Goal: Task Accomplishment & Management: Manage account settings

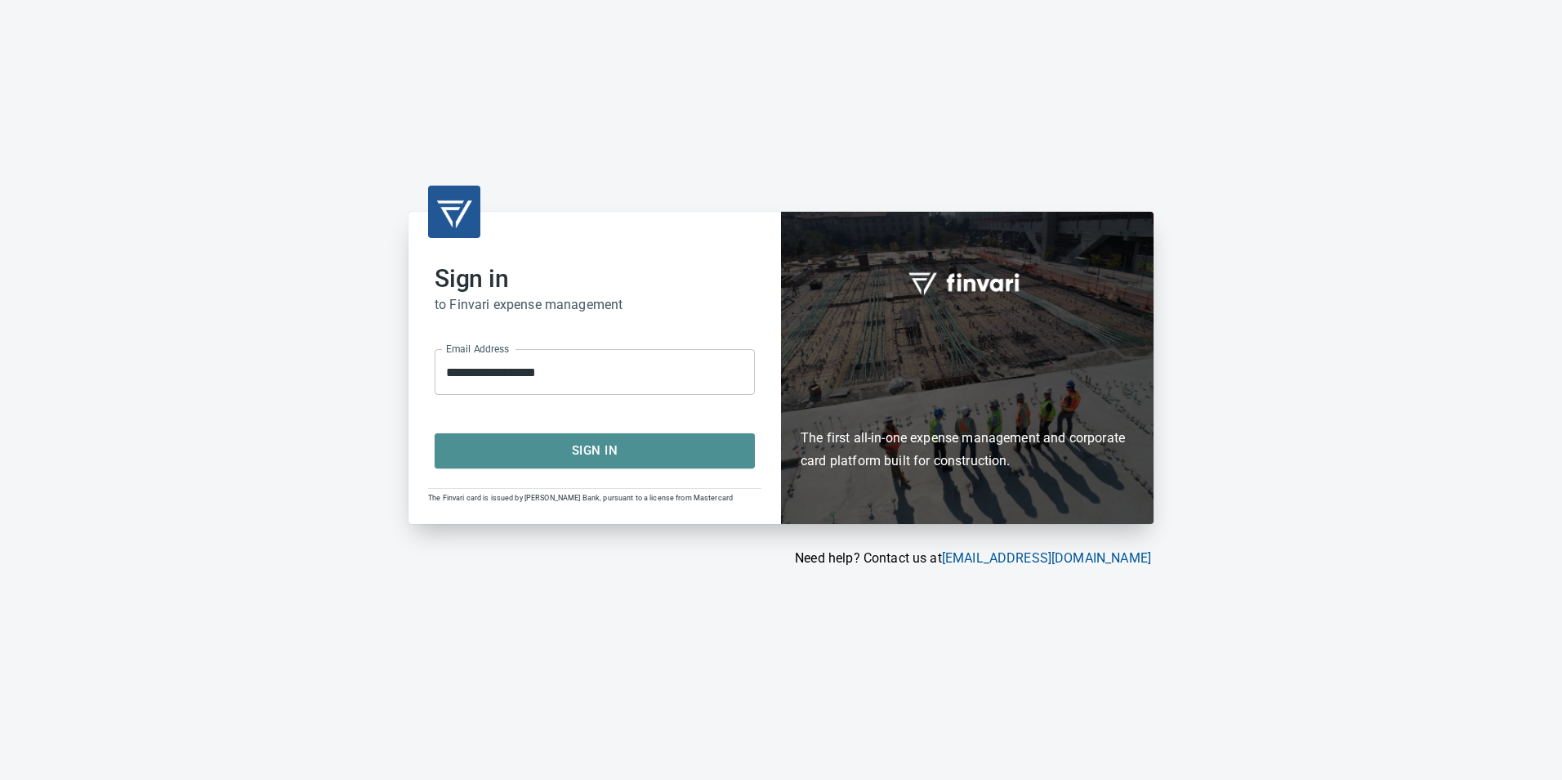
click at [642, 454] on span "Sign In" at bounding box center [595, 450] width 284 height 21
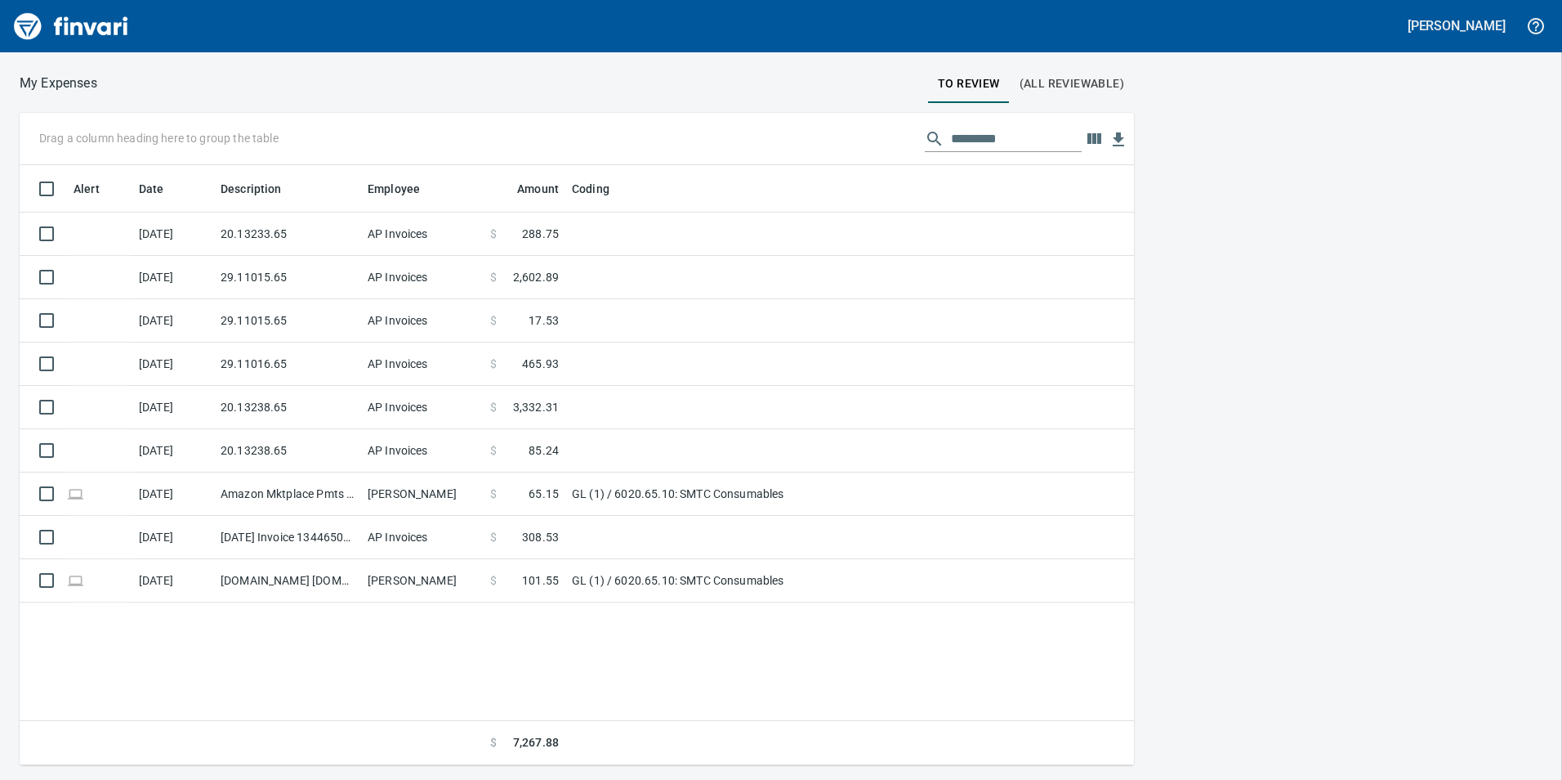
scroll to position [588, 1102]
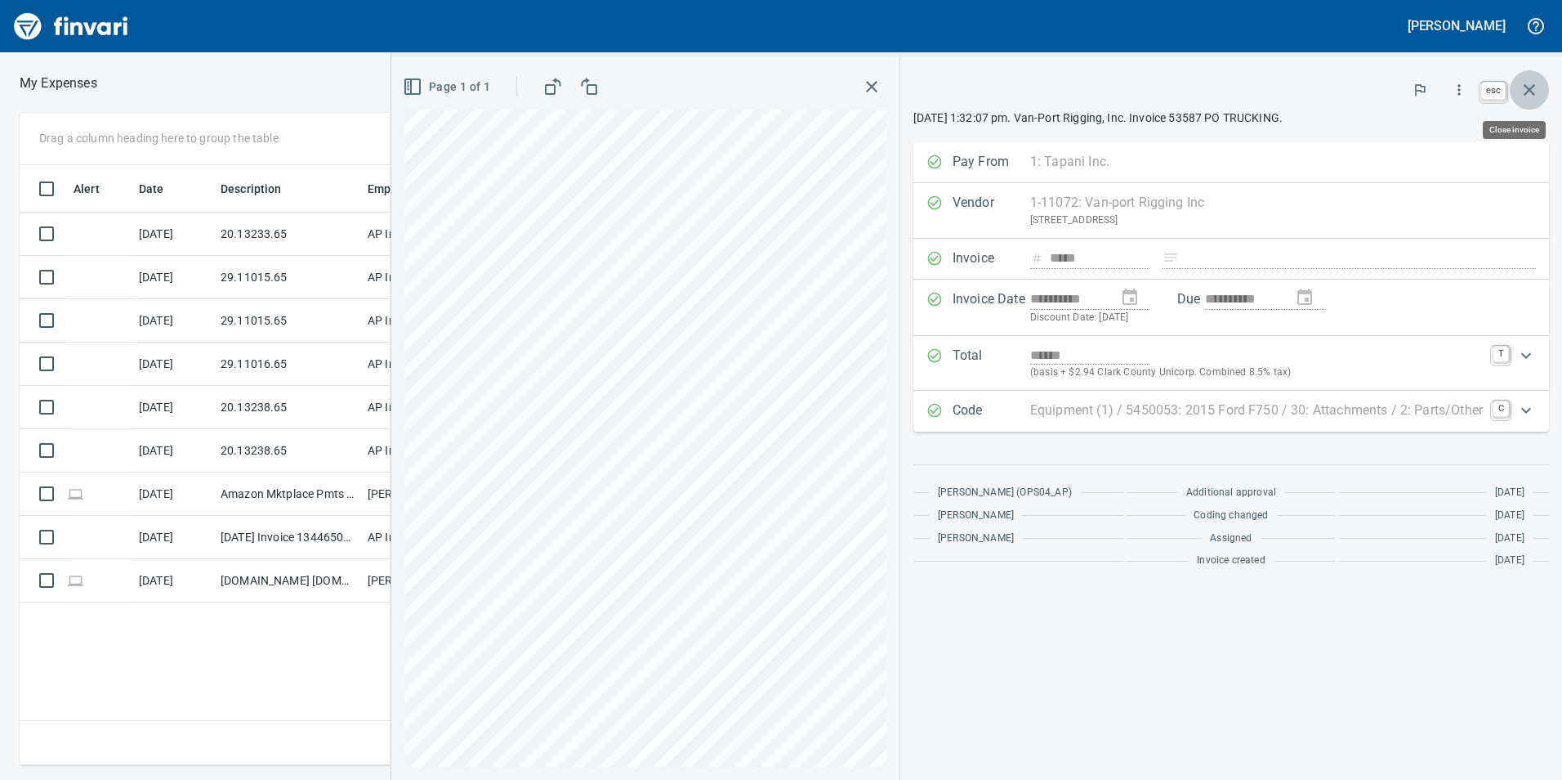
click at [1531, 84] on icon "button" at bounding box center [1530, 90] width 20 height 20
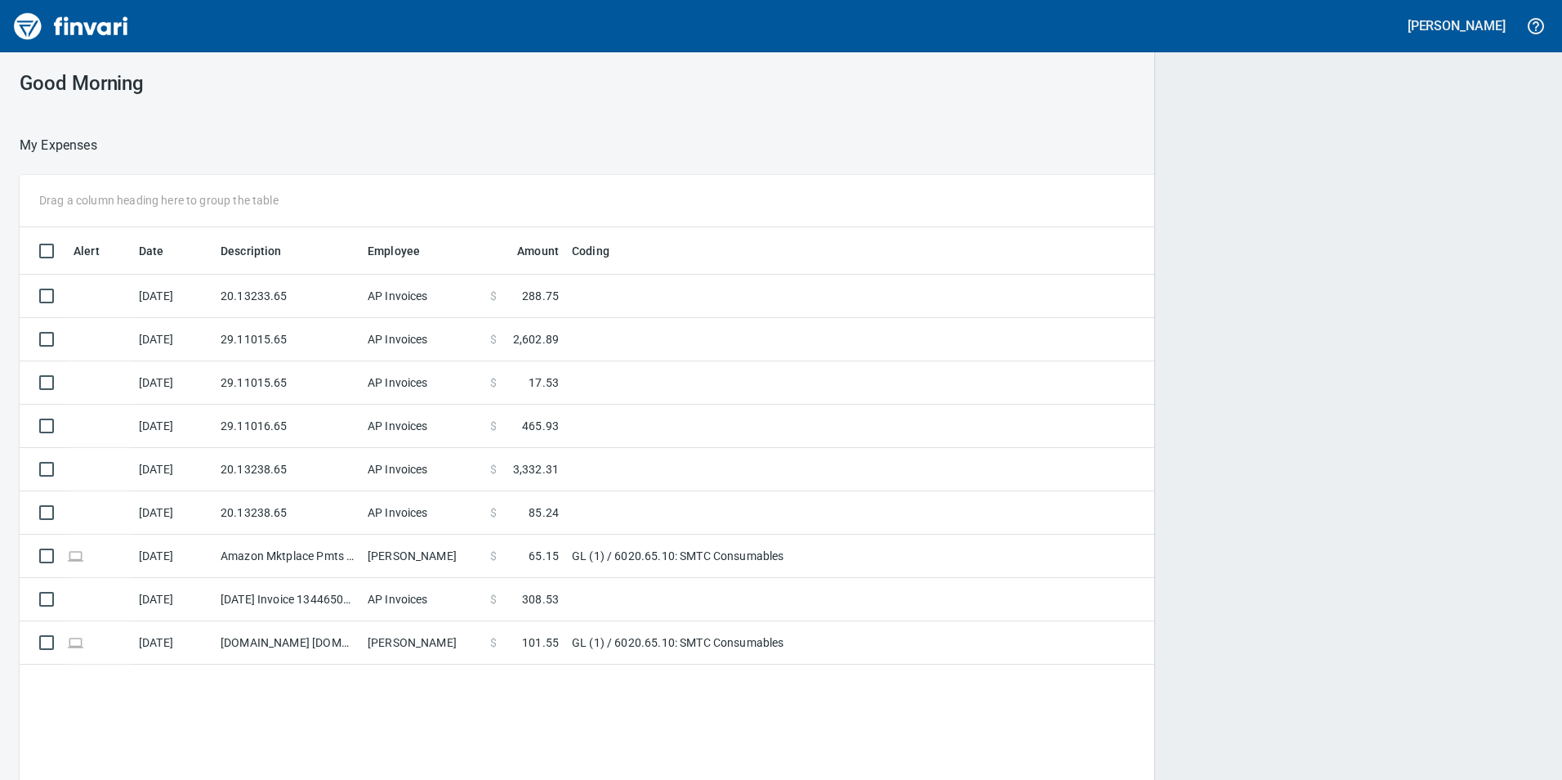
scroll to position [2, 2]
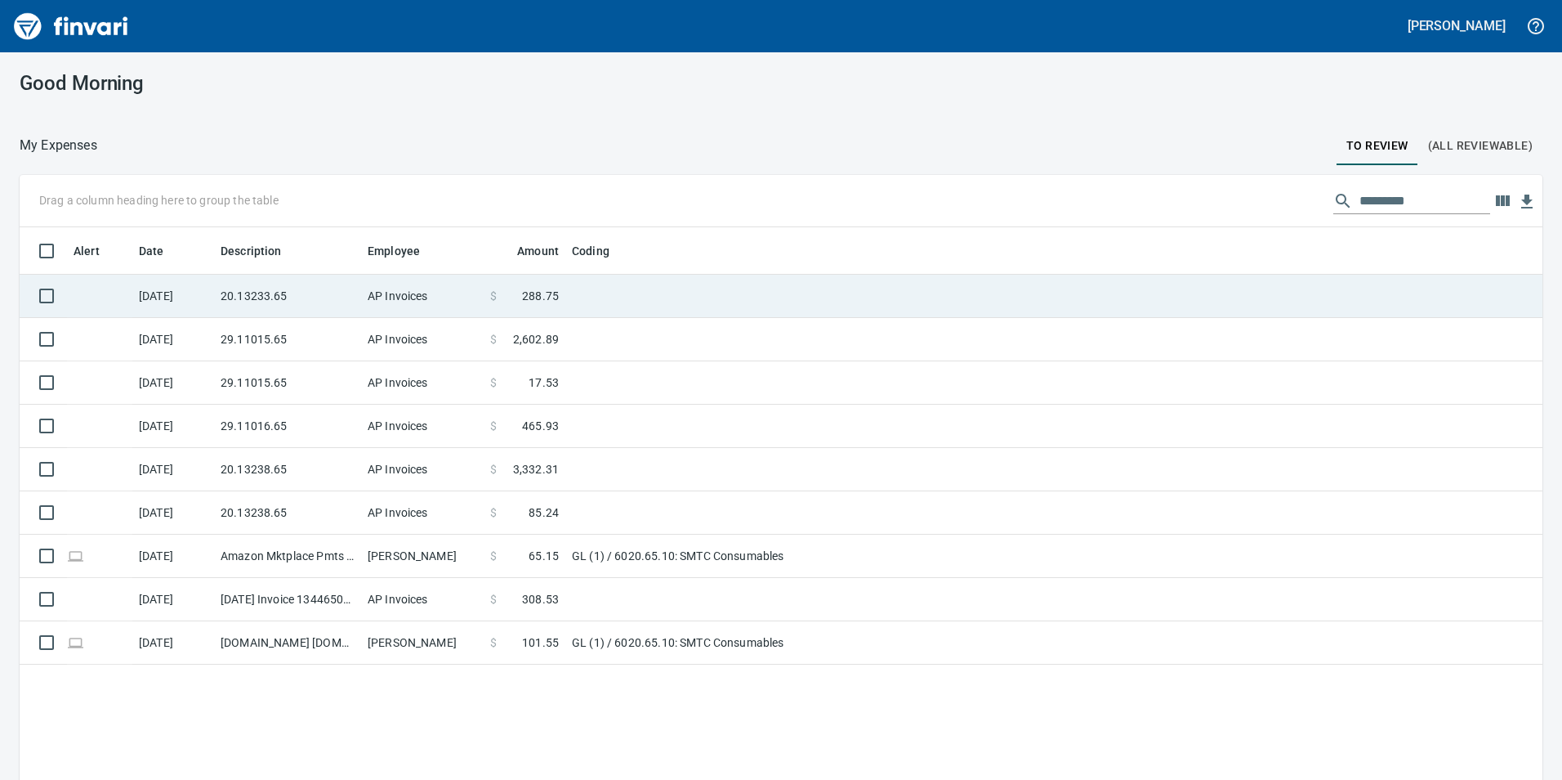
click at [275, 275] on td "20.13233.65" at bounding box center [287, 296] width 147 height 43
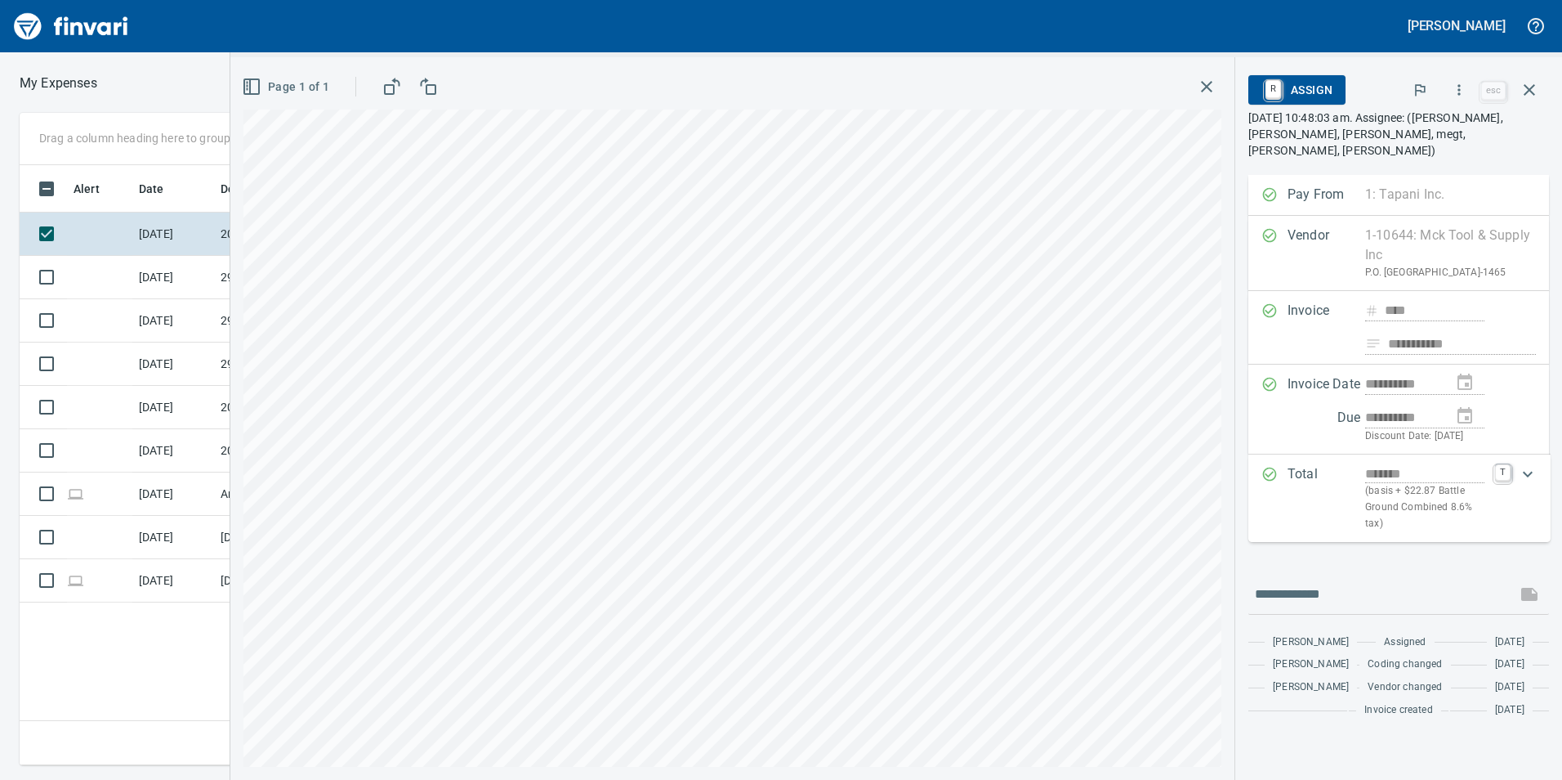
scroll to position [588, 1102]
click at [1460, 87] on icon "button" at bounding box center [1459, 90] width 16 height 16
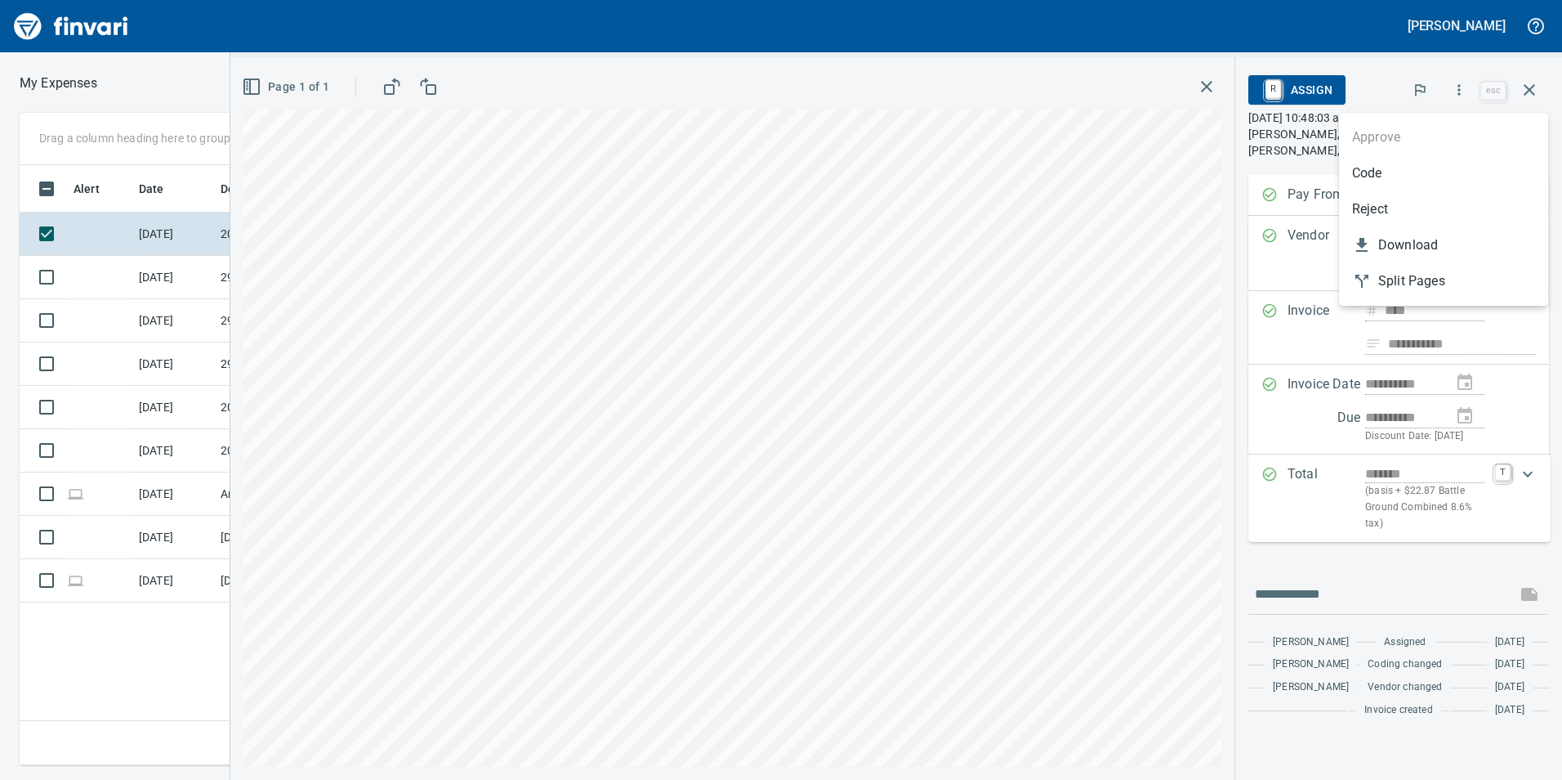
click at [1374, 160] on li "Code" at bounding box center [1443, 173] width 209 height 36
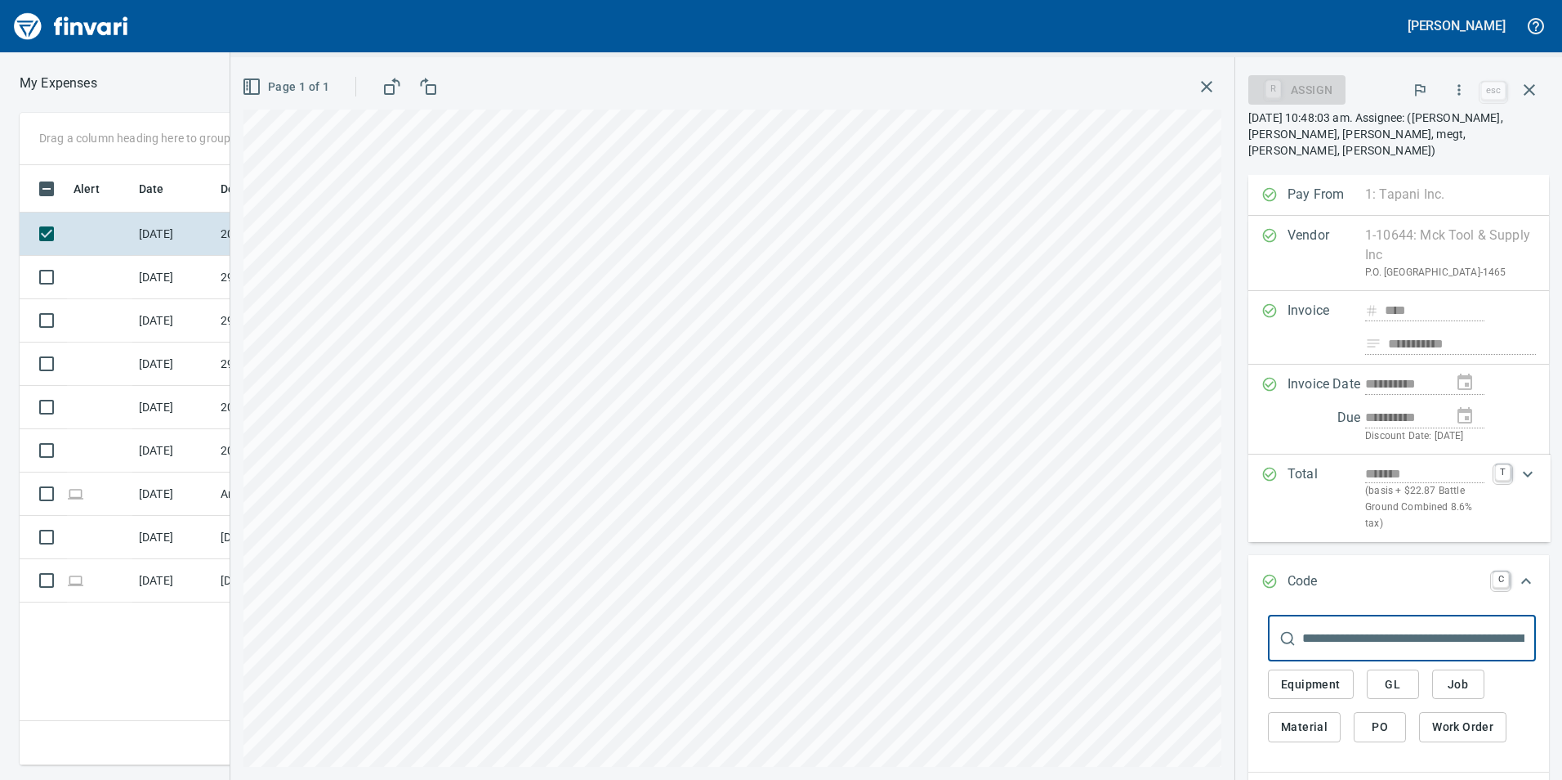
click at [1378, 717] on span "PO" at bounding box center [1380, 727] width 26 height 20
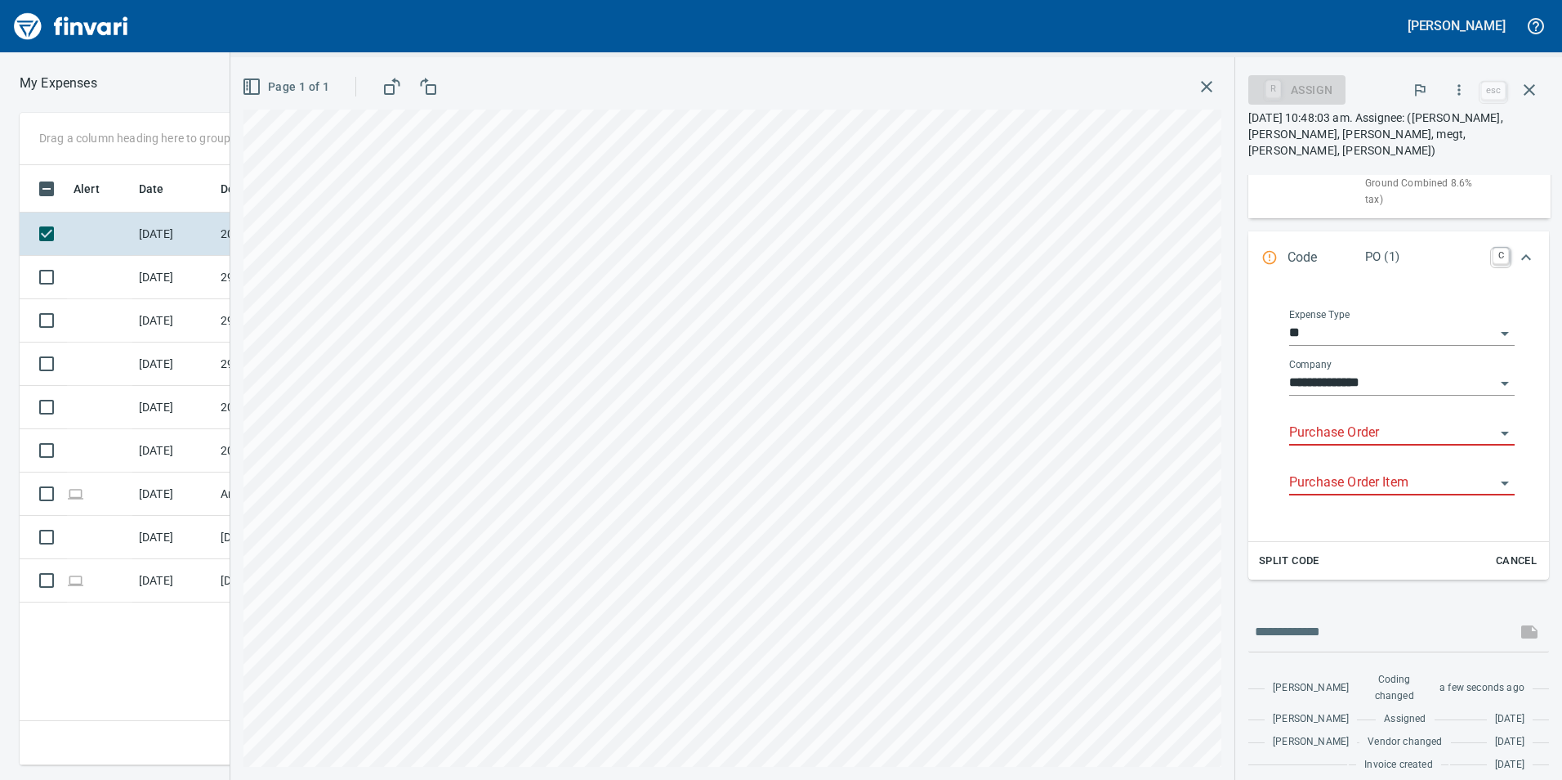
scroll to position [342, 0]
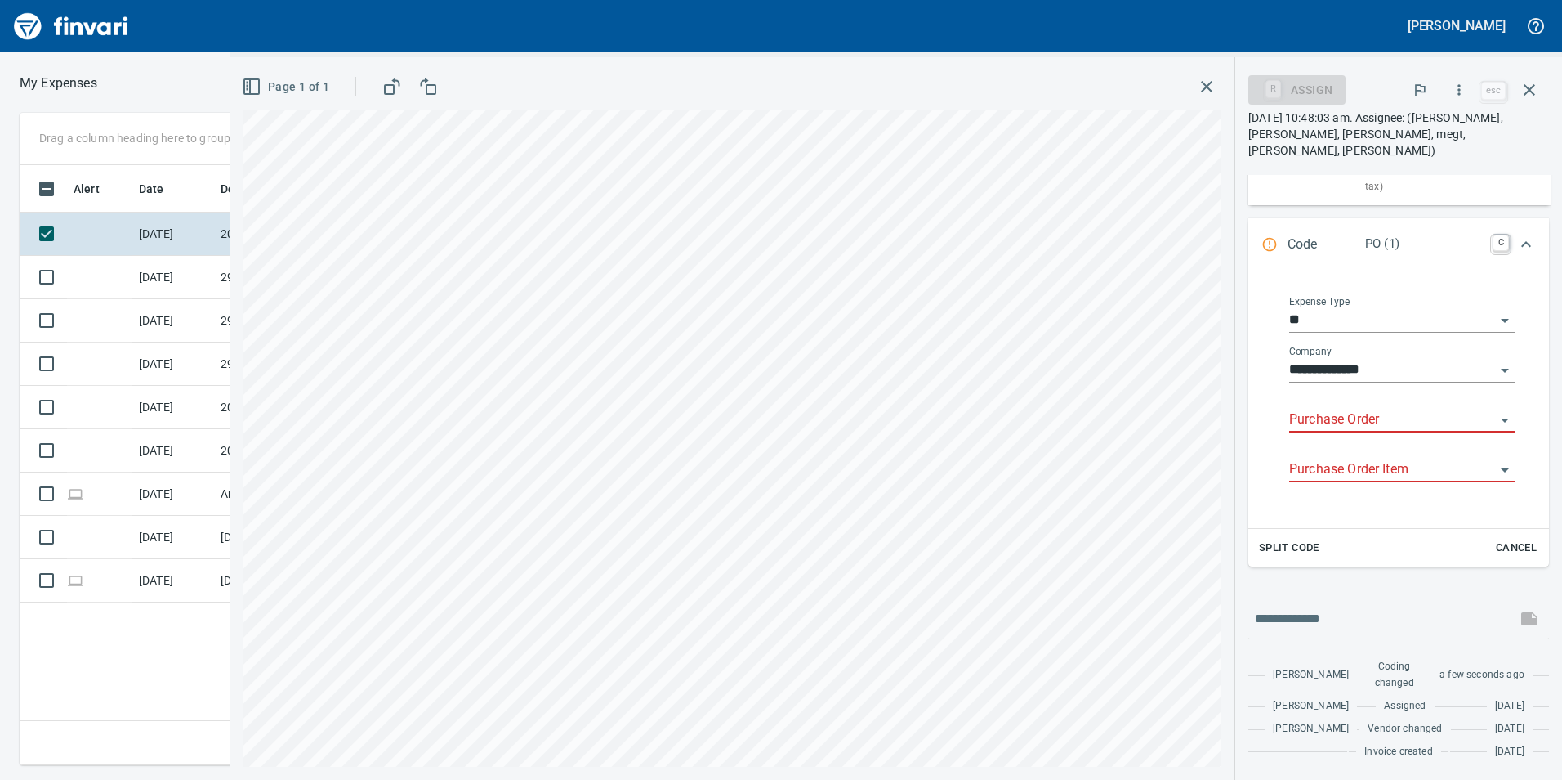
click at [1327, 409] on input "Purchase Order" at bounding box center [1393, 420] width 206 height 23
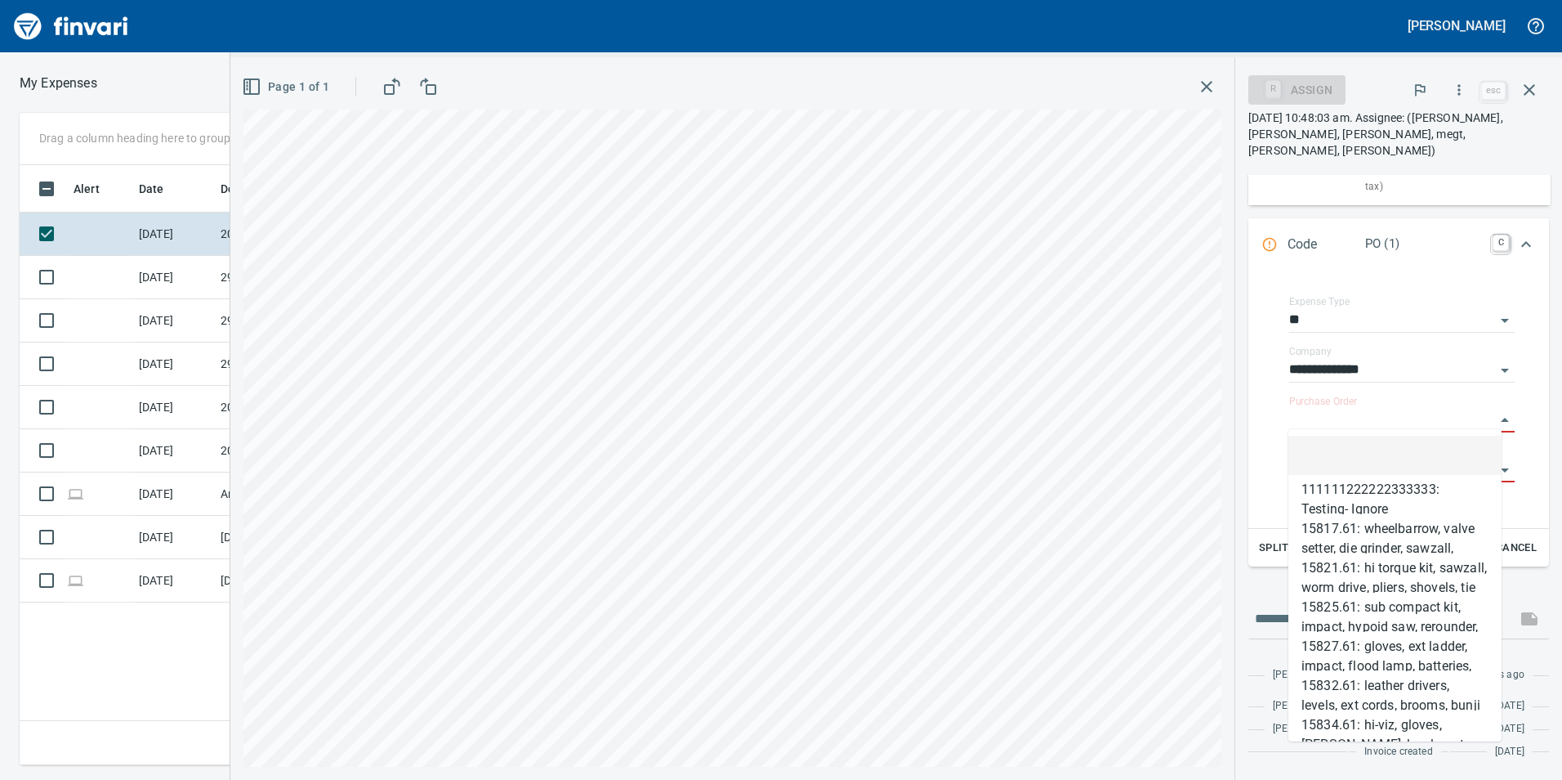
click at [1520, 226] on div "Expand" at bounding box center [1526, 244] width 39 height 39
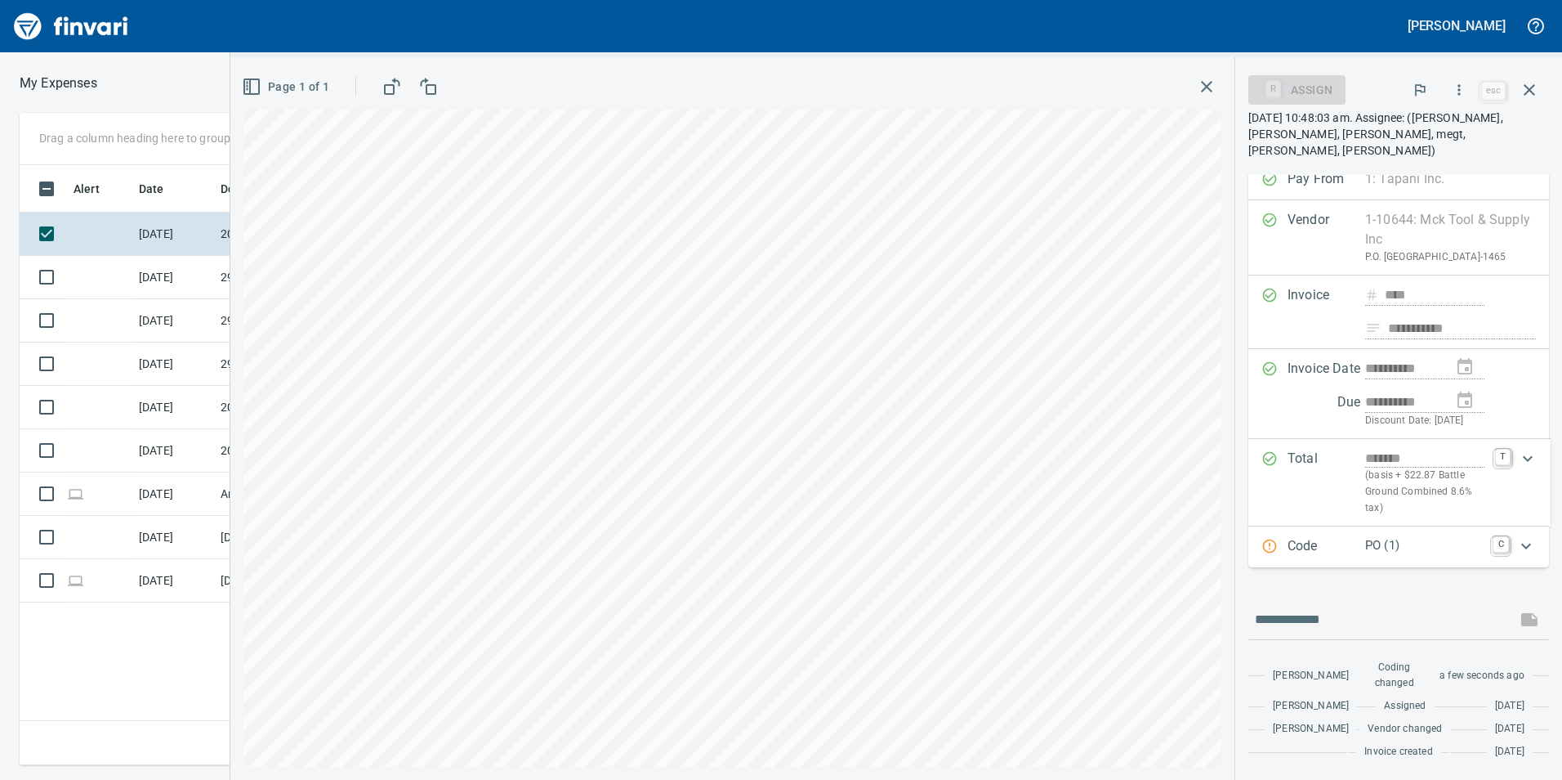
click at [1370, 536] on p "PO (1)" at bounding box center [1425, 545] width 118 height 19
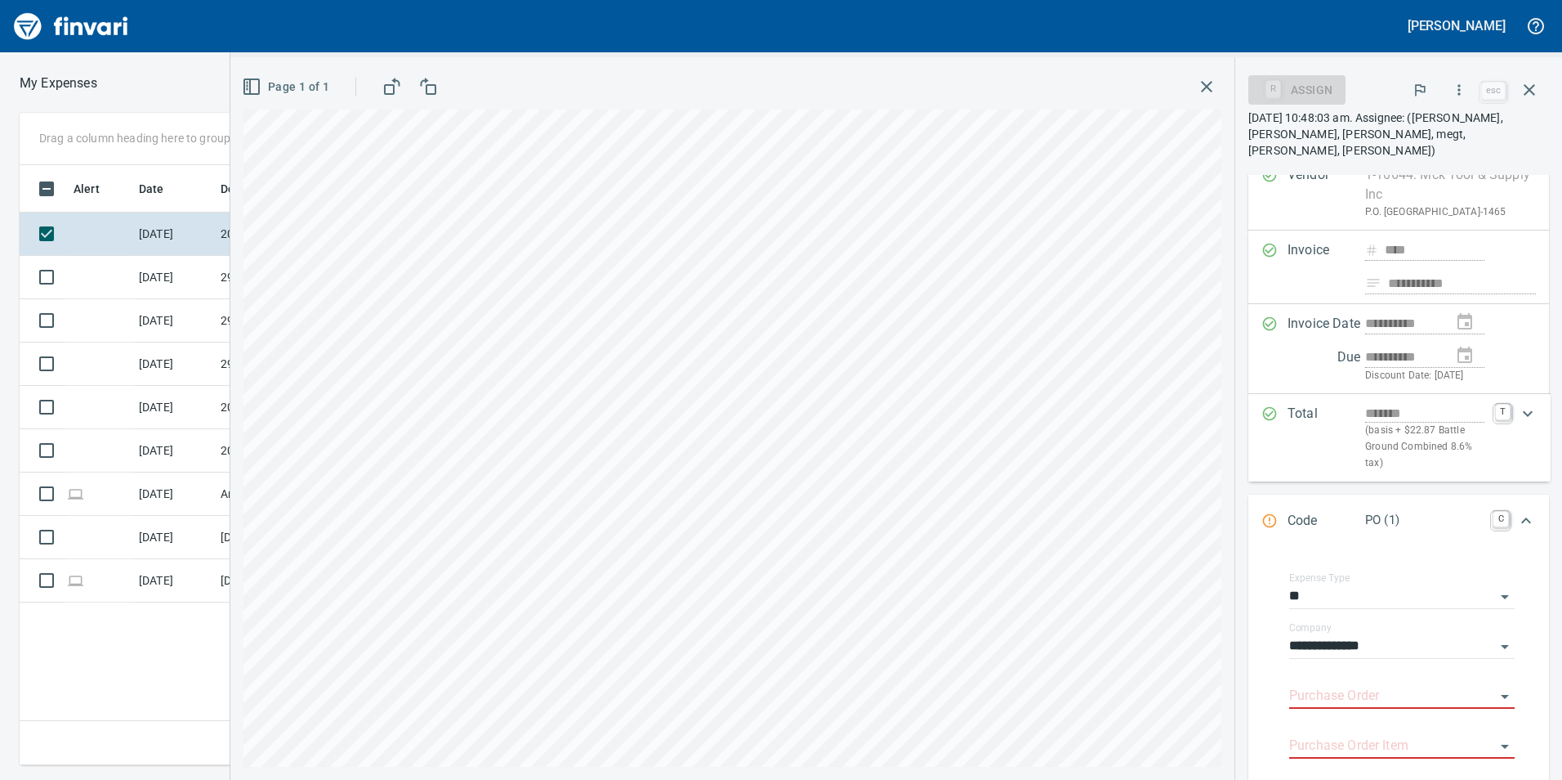
scroll to position [342, 0]
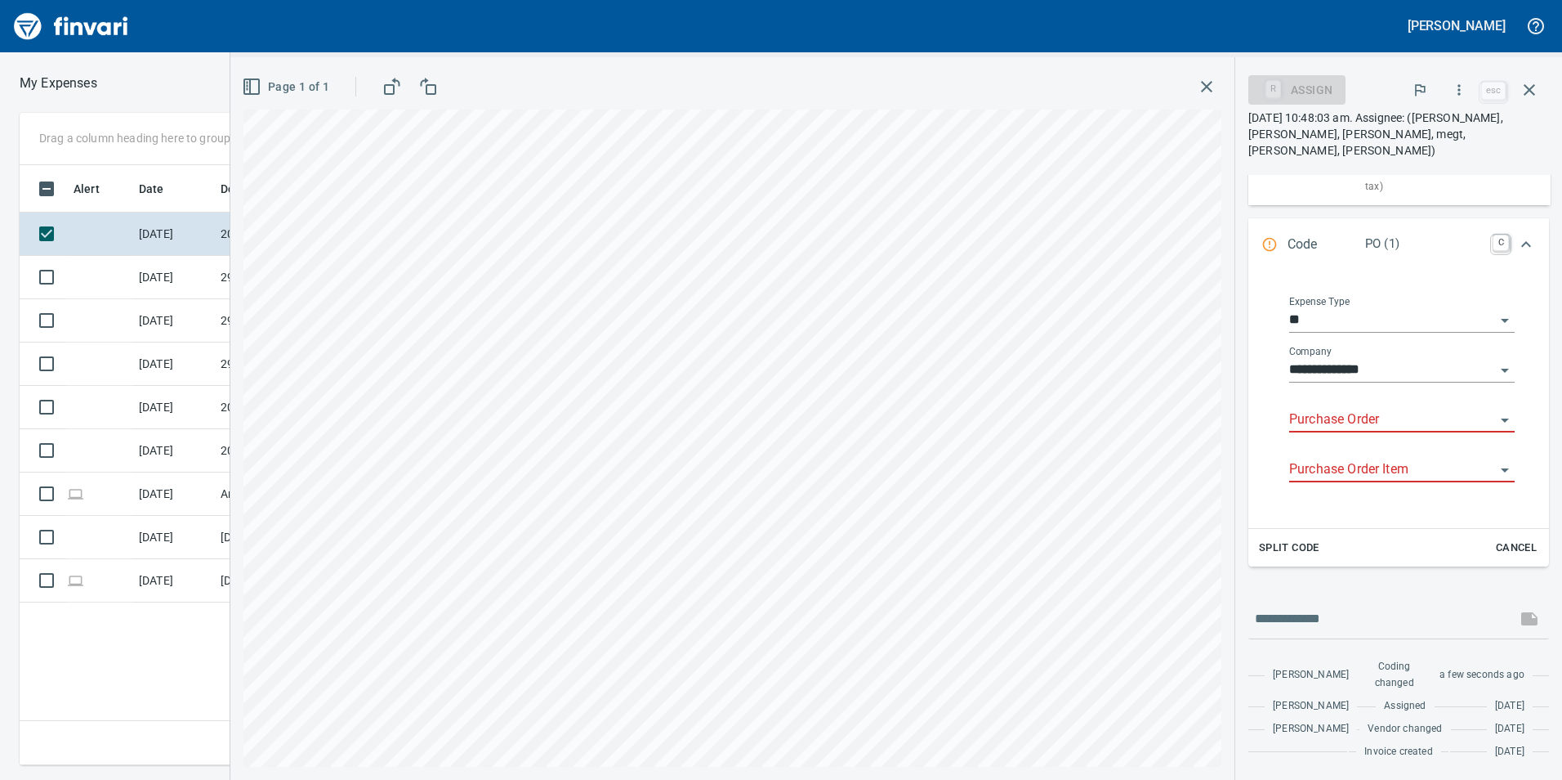
click at [1495, 311] on icon "Open" at bounding box center [1505, 321] width 20 height 20
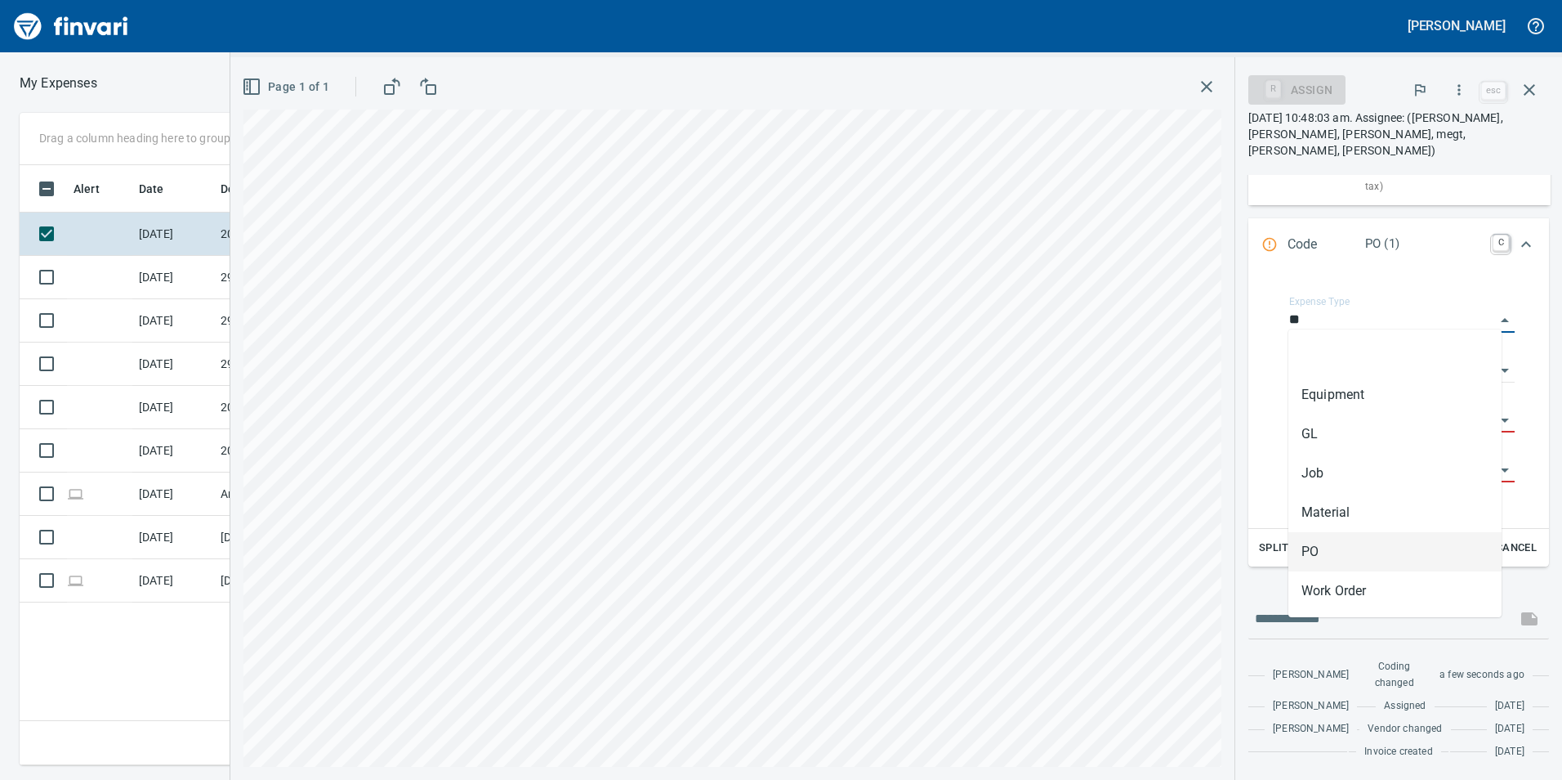
scroll to position [588, 1102]
click at [1330, 445] on li "GL" at bounding box center [1395, 433] width 213 height 39
type input "*****"
type input "**"
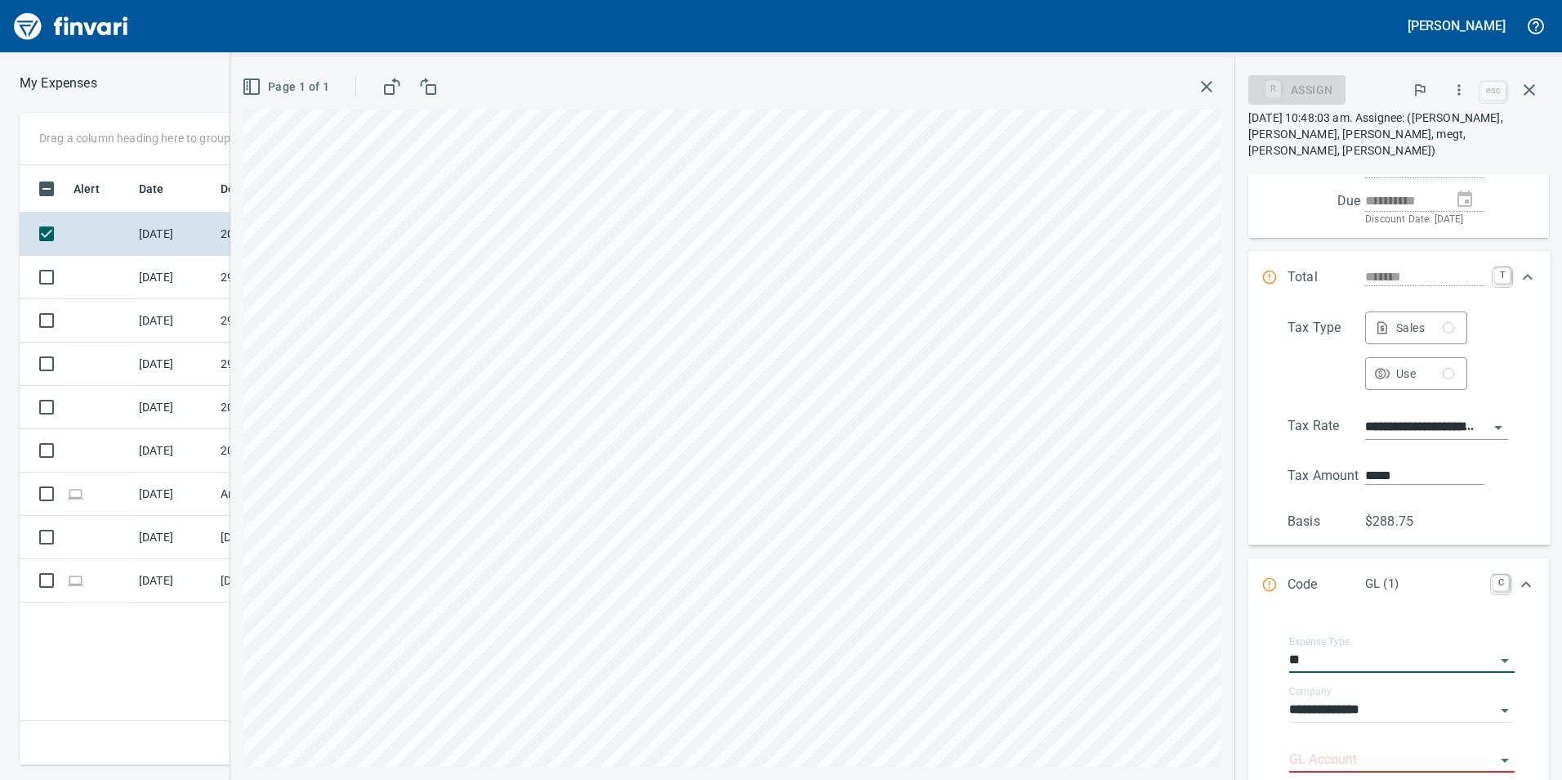
scroll to position [208, 0]
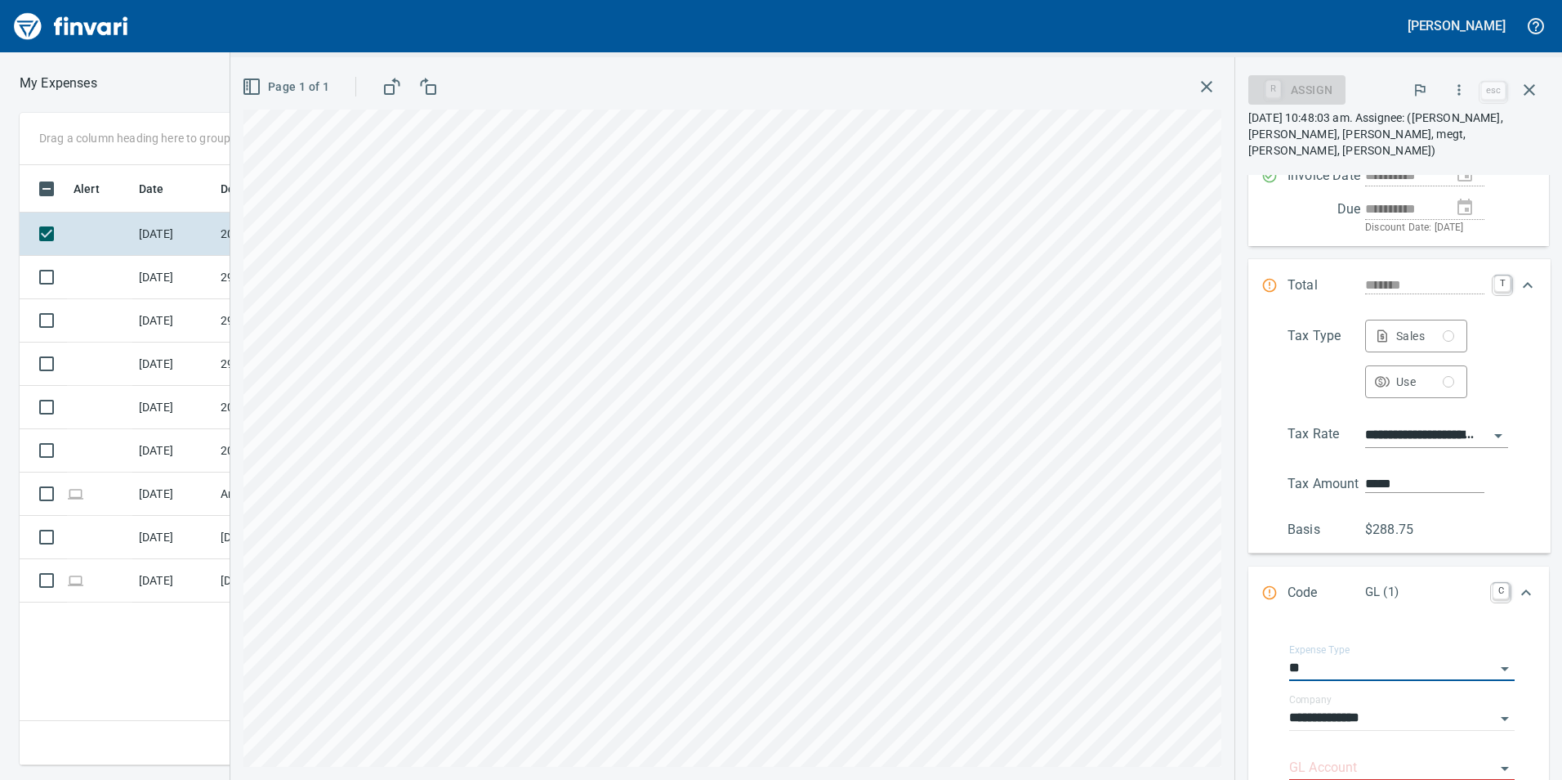
click at [1530, 288] on icon "Expand" at bounding box center [1528, 285] width 20 height 20
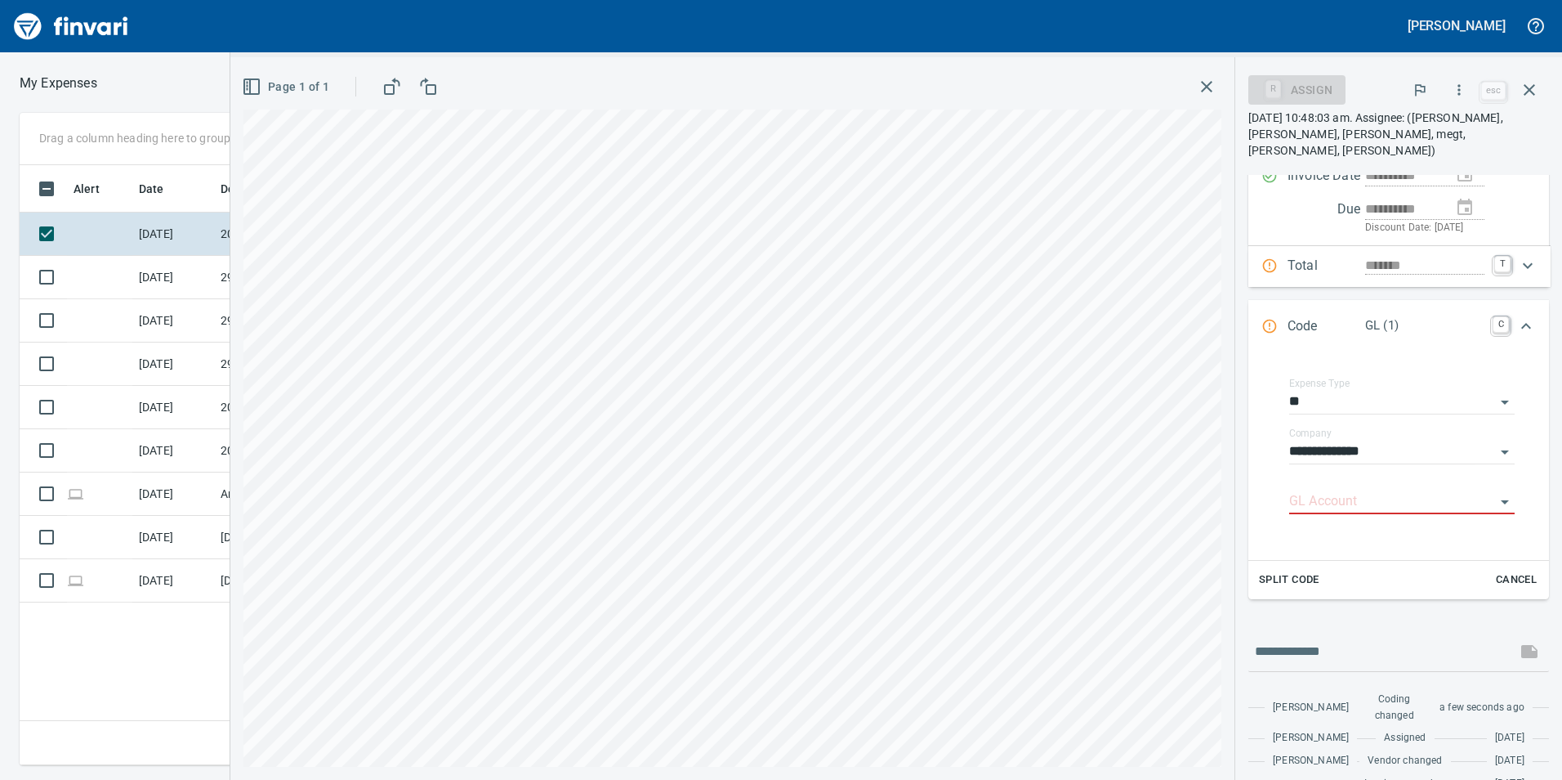
click at [1308, 260] on p "Total" at bounding box center [1327, 266] width 78 height 21
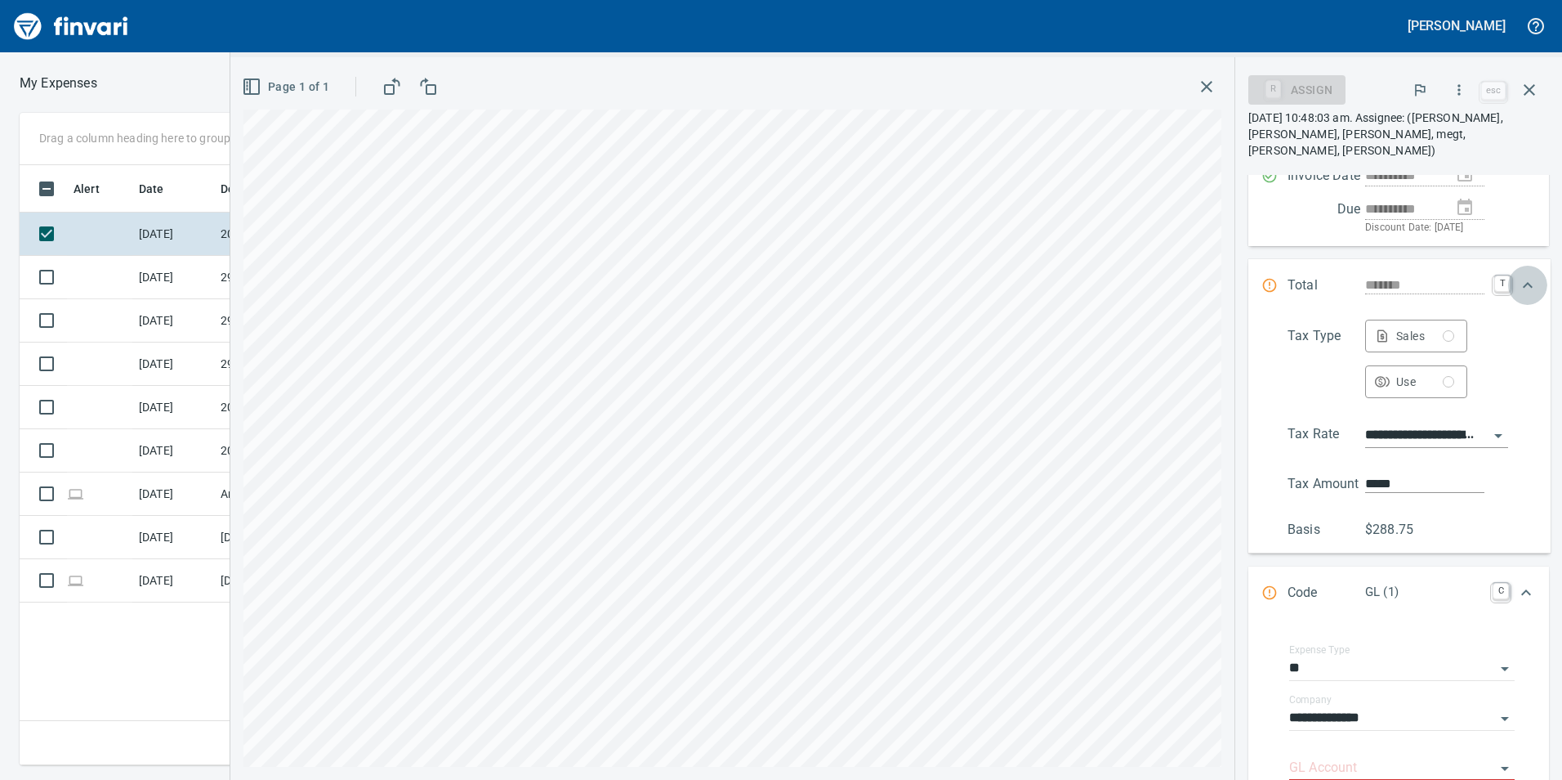
click at [1528, 279] on icon "Expand" at bounding box center [1528, 285] width 20 height 20
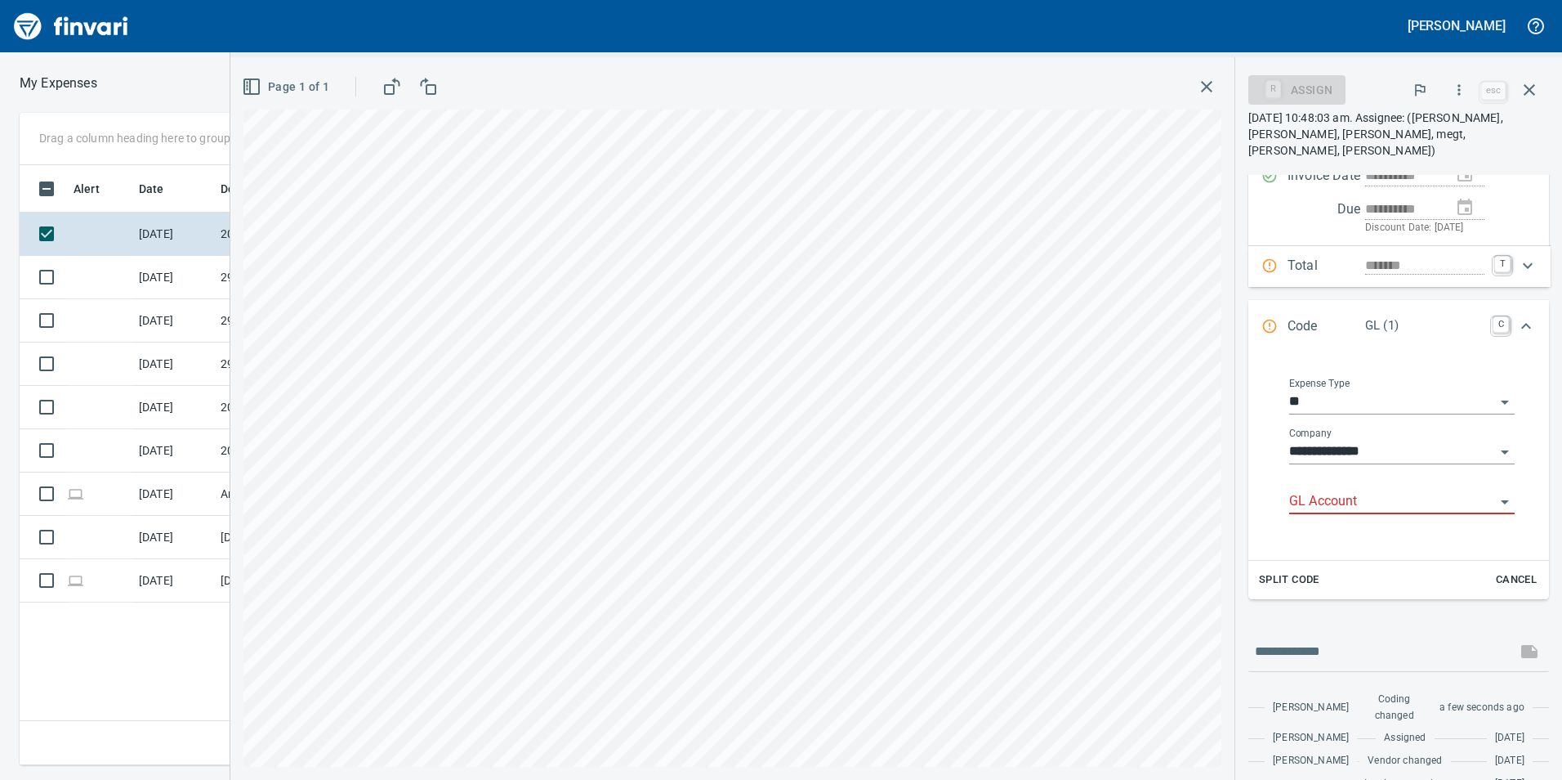
scroll to position [588, 1102]
click at [1334, 505] on input "GL Account" at bounding box center [1393, 501] width 206 height 23
drag, startPoint x: 1424, startPoint y: 549, endPoint x: 1562, endPoint y: 439, distance: 176.1
click at [1436, 548] on li "6020.65.10: SMTC Consumables" at bounding box center [1395, 543] width 213 height 39
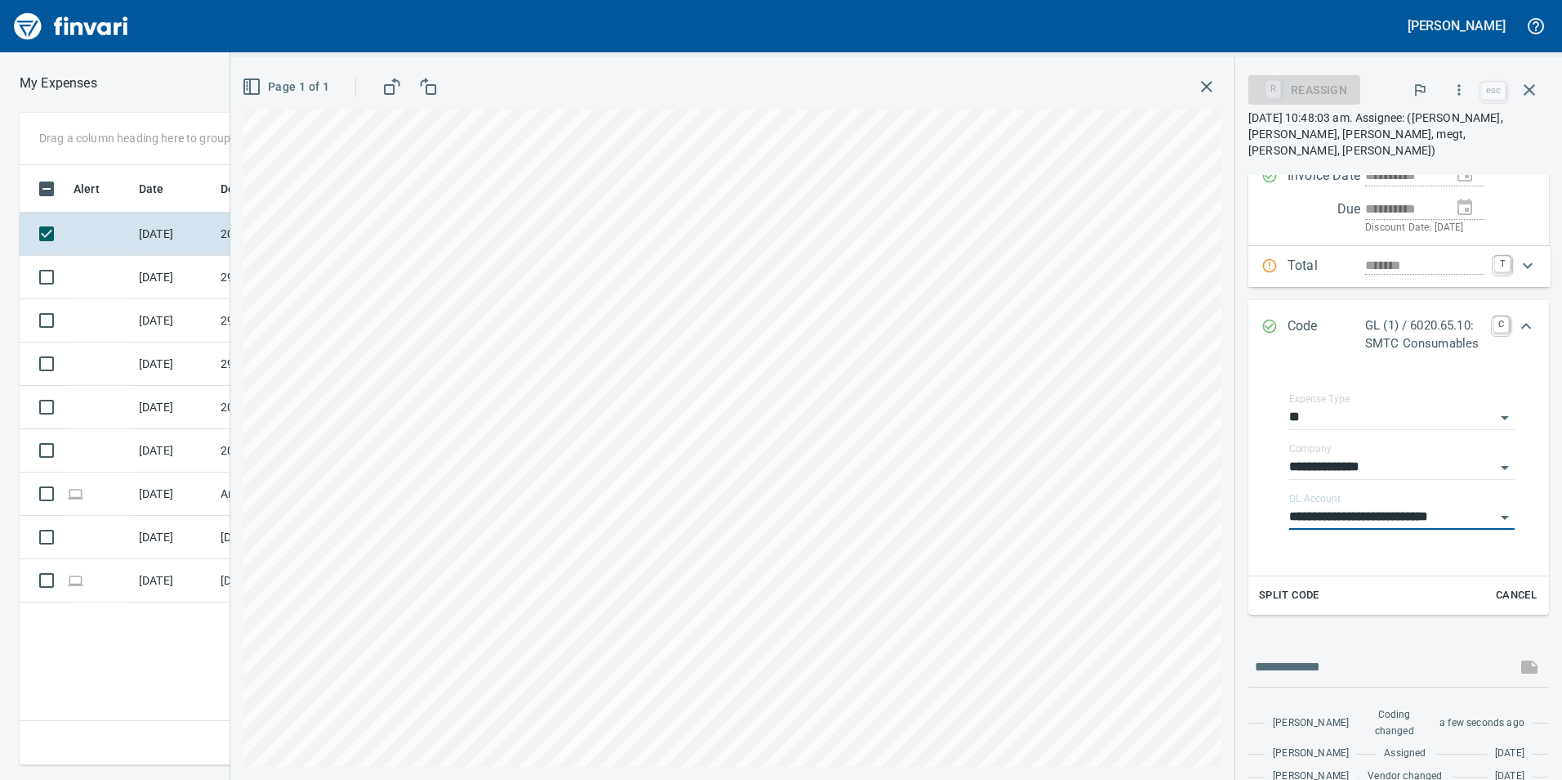
type input "**********"
click at [1524, 320] on div "Expand" at bounding box center [1526, 325] width 39 height 39
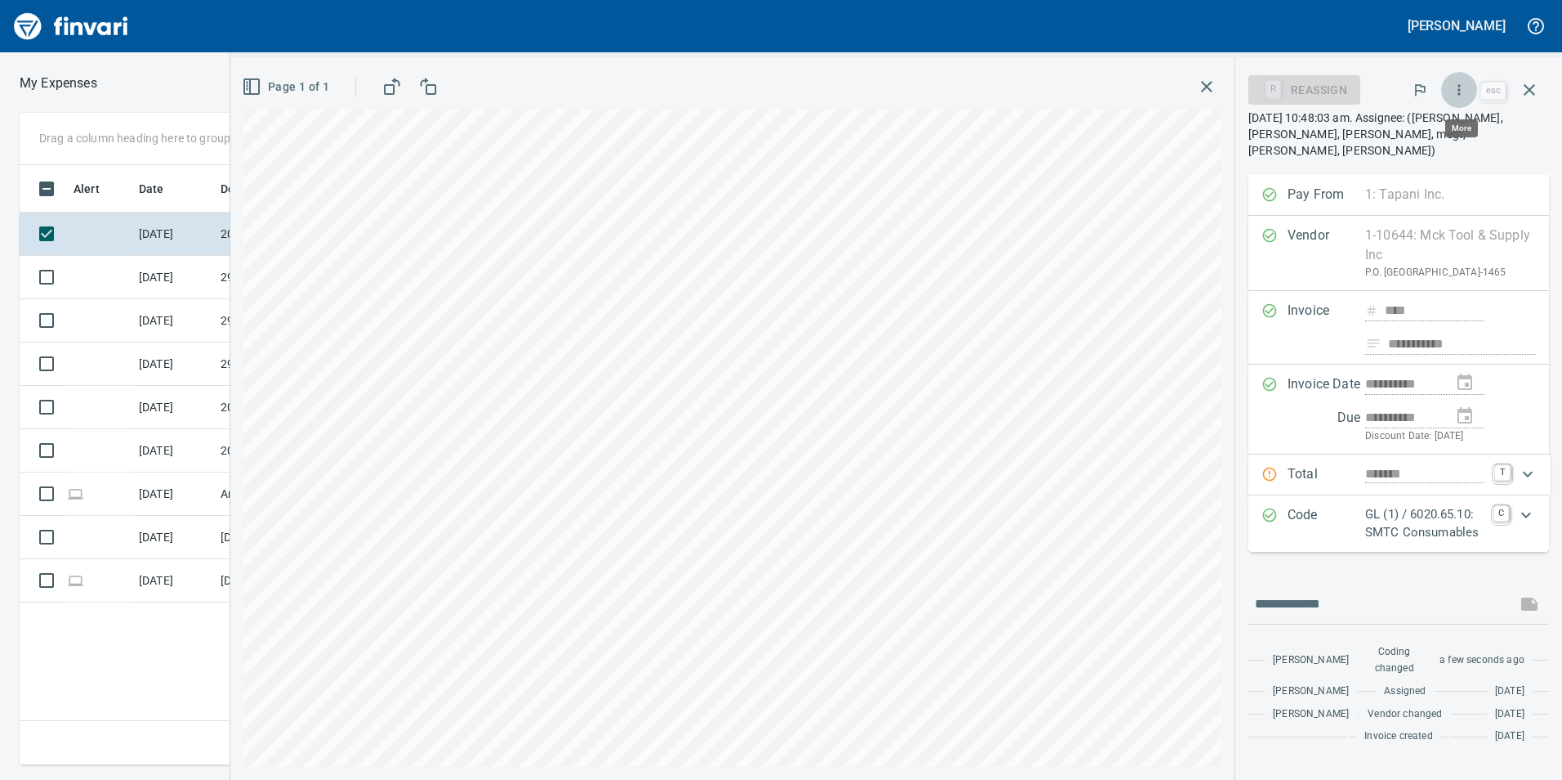
click at [1459, 92] on icon "button" at bounding box center [1459, 90] width 16 height 16
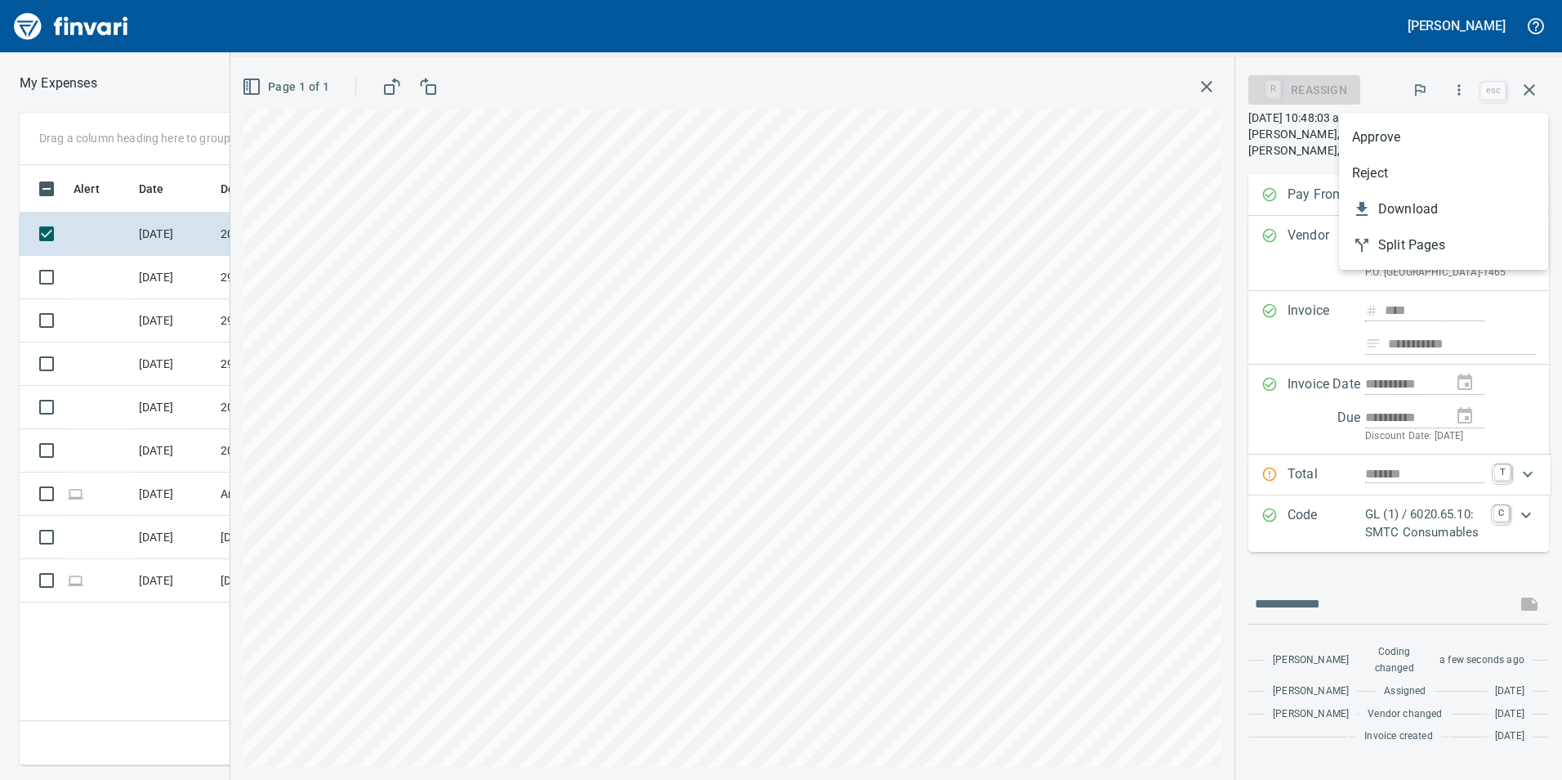
click at [1423, 132] on span "Approve" at bounding box center [1443, 137] width 183 height 20
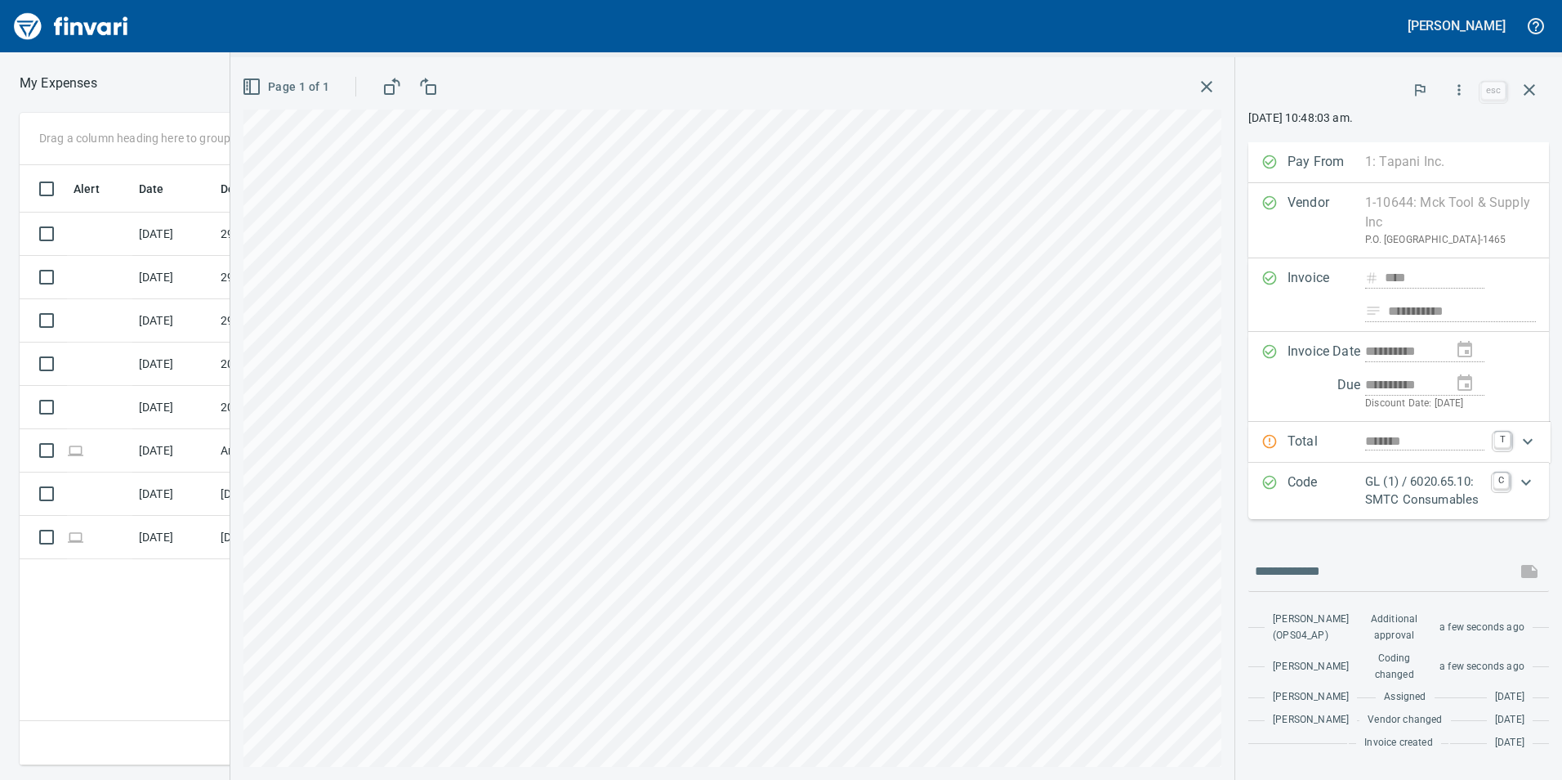
scroll to position [48, 0]
drag, startPoint x: 1530, startPoint y: 85, endPoint x: 1350, endPoint y: 137, distance: 187.2
click at [1530, 84] on icon "button" at bounding box center [1530, 90] width 20 height 20
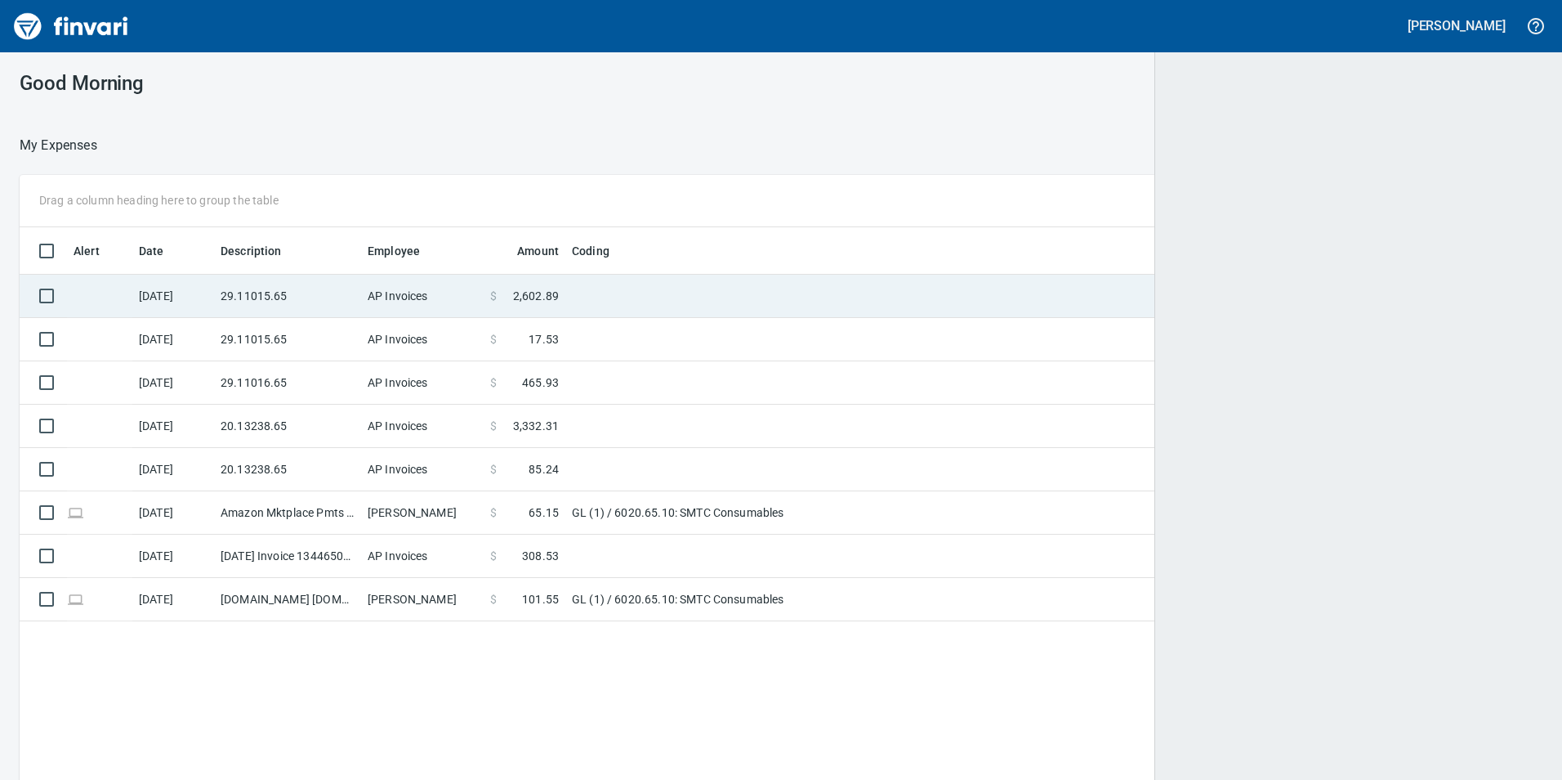
scroll to position [2, 2]
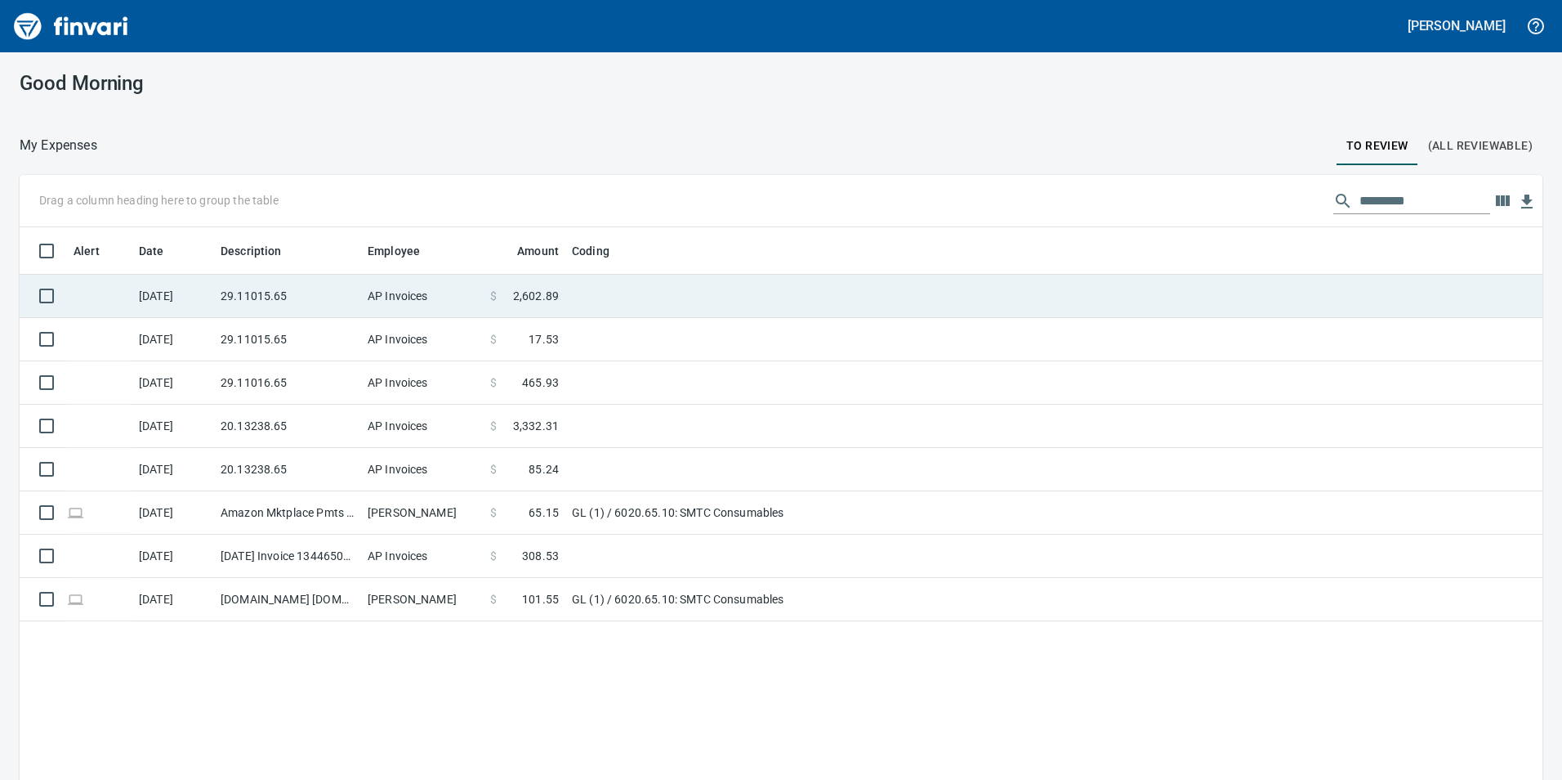
click at [281, 306] on td "29.11015.65" at bounding box center [287, 296] width 147 height 43
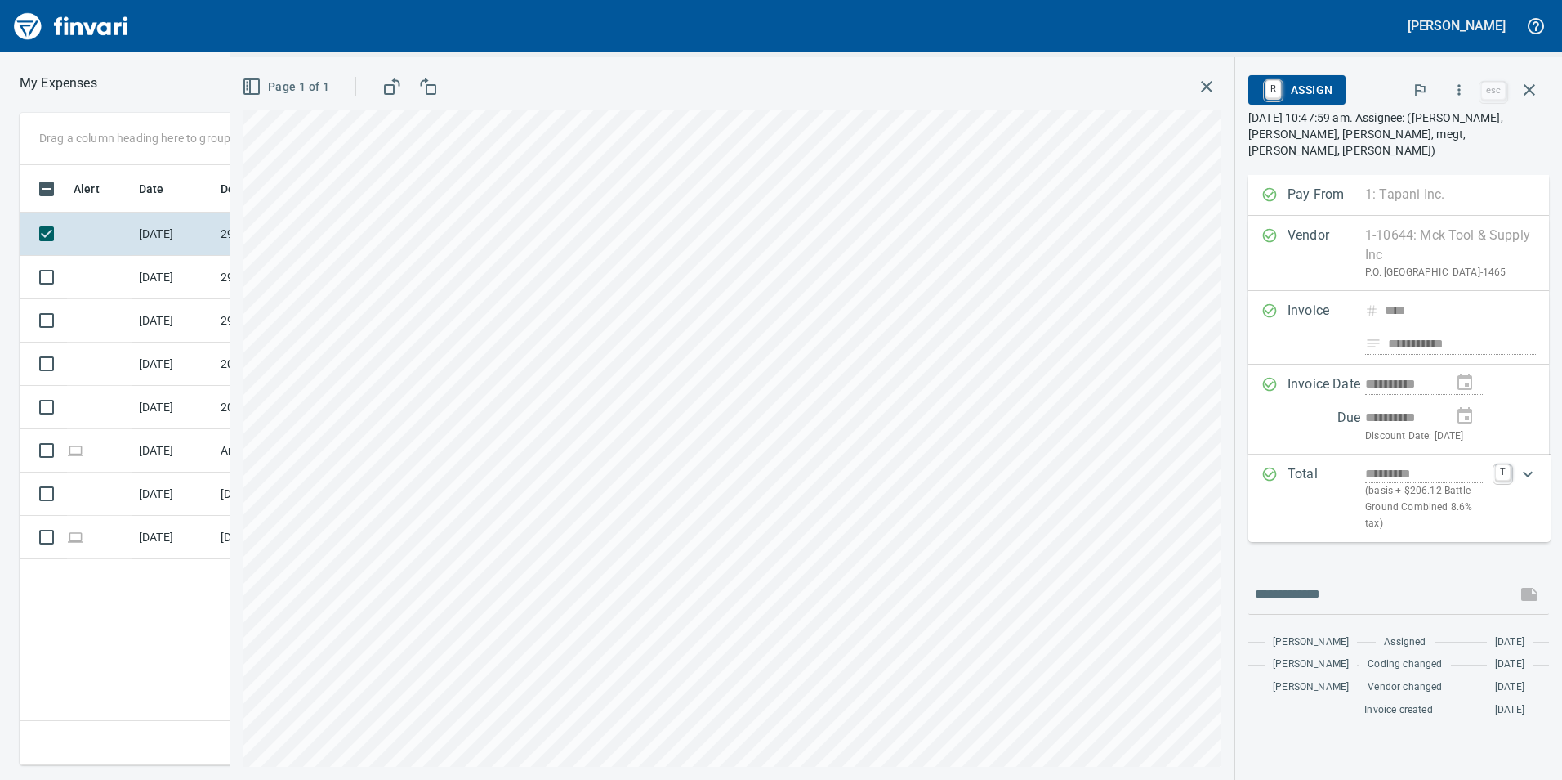
scroll to position [588, 1102]
click at [1450, 88] on button "button" at bounding box center [1459, 90] width 36 height 36
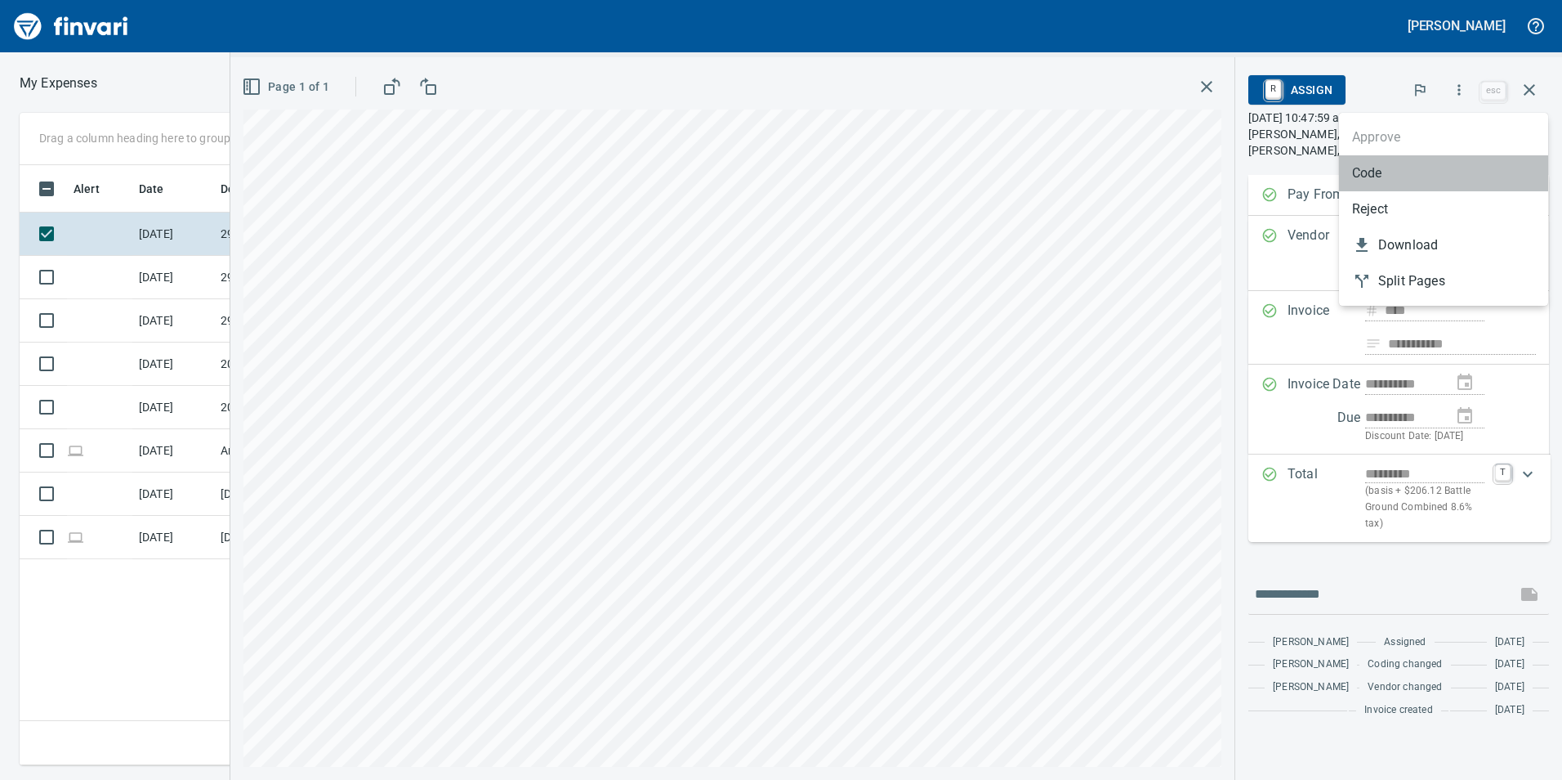
click at [1392, 170] on span "Code" at bounding box center [1443, 173] width 183 height 20
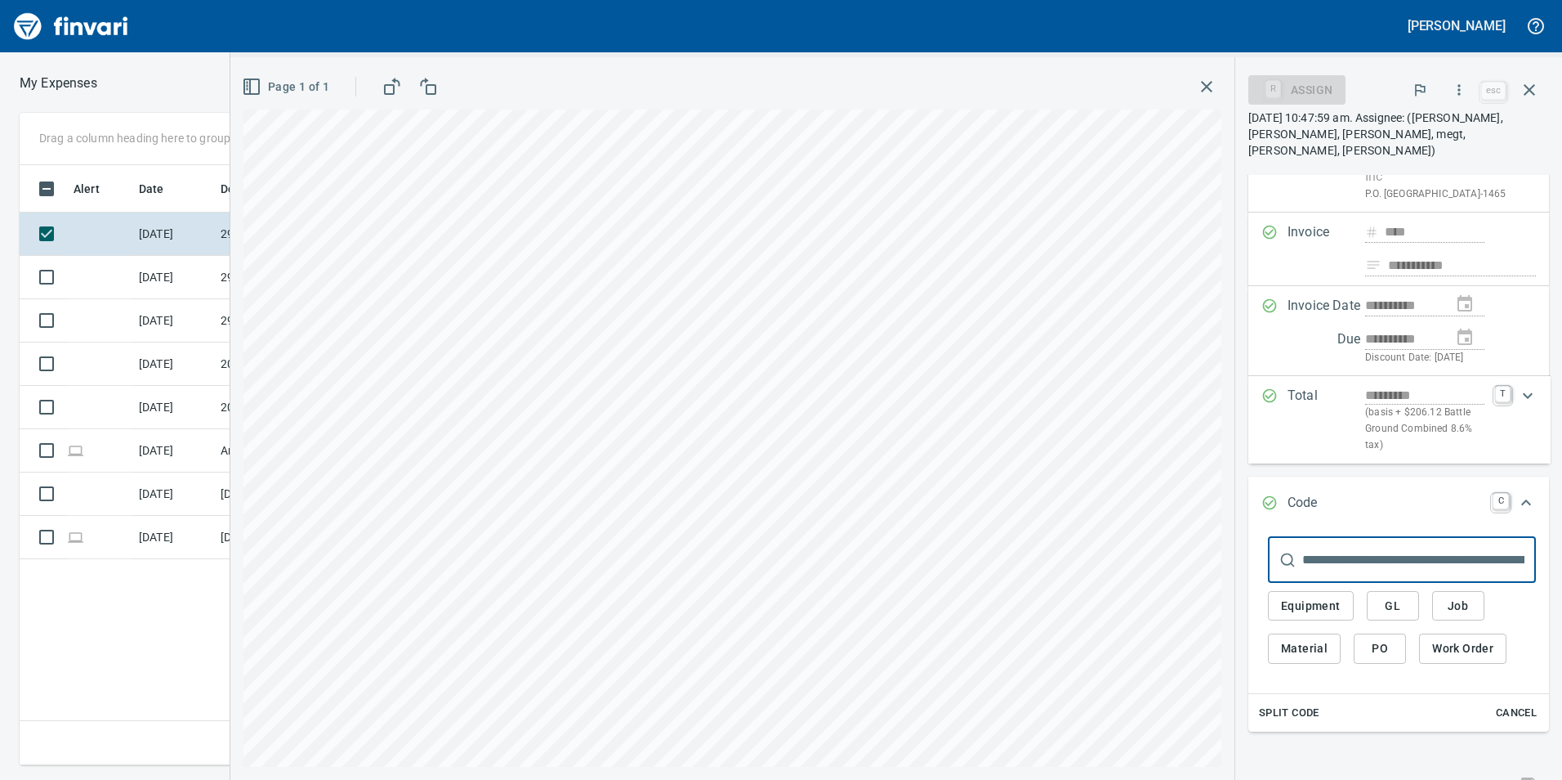
scroll to position [245, 0]
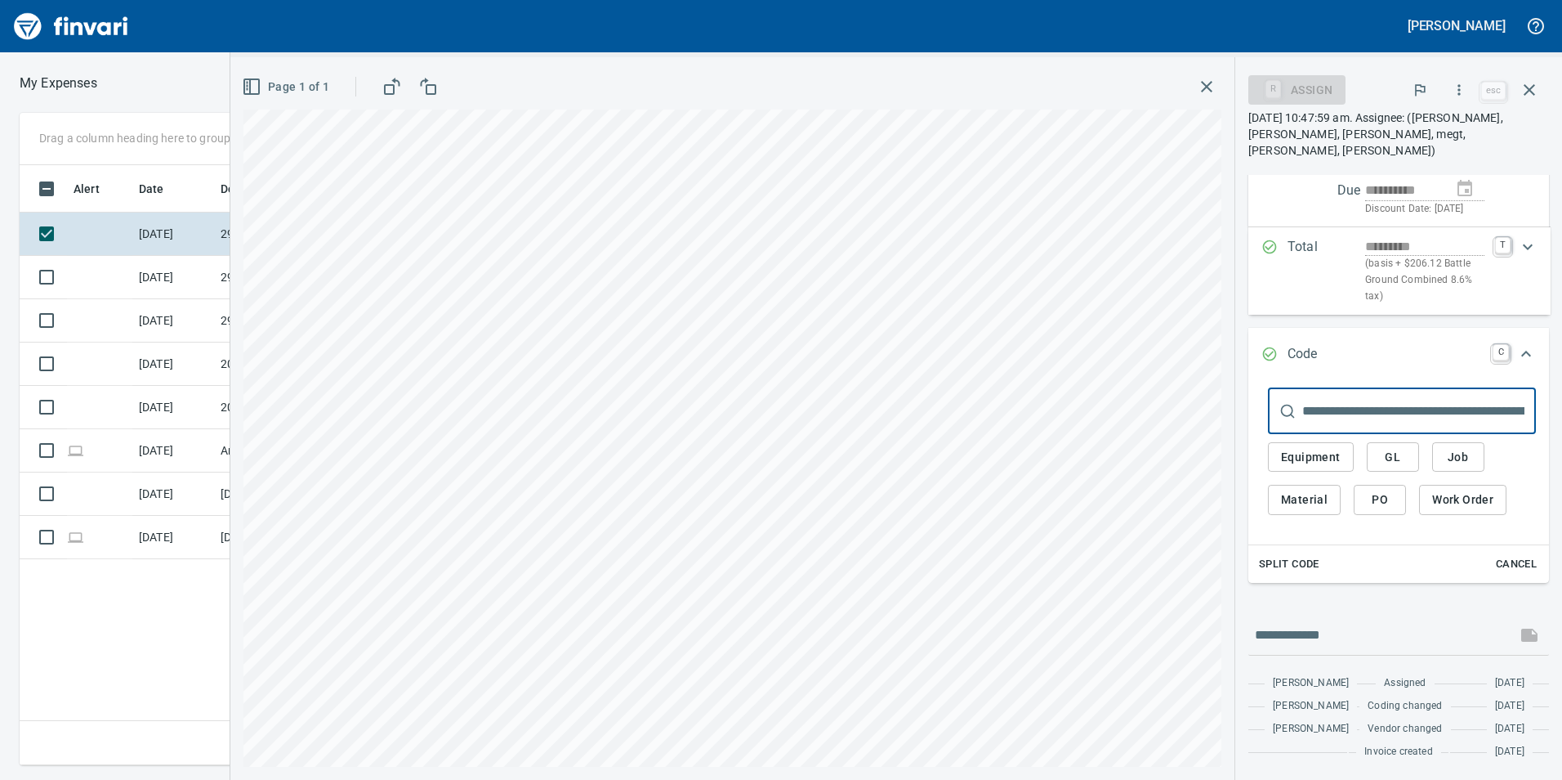
click at [1401, 447] on span "GL" at bounding box center [1393, 457] width 26 height 20
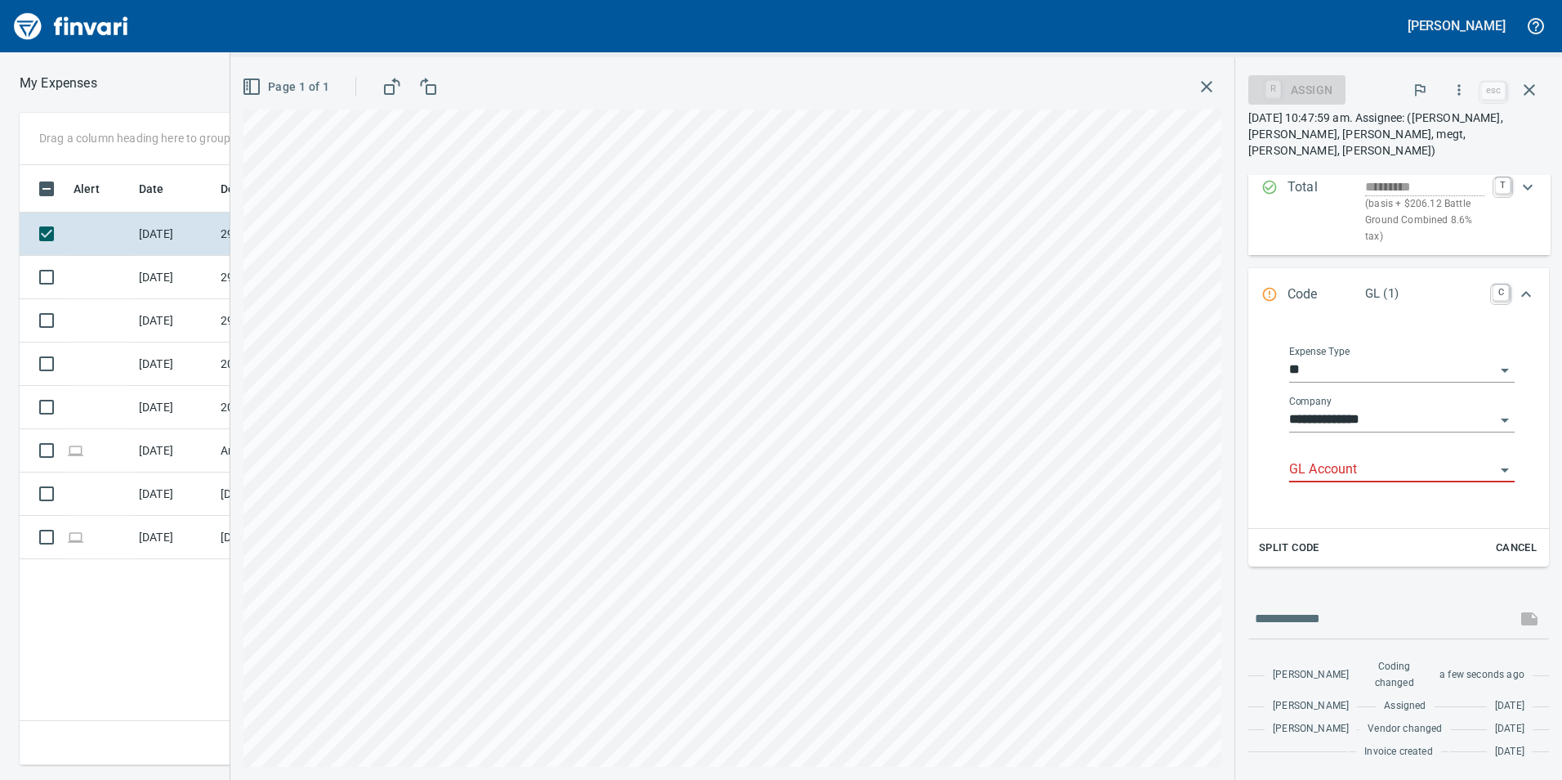
scroll to position [588, 1102]
click at [1375, 458] on input "GL Account" at bounding box center [1393, 469] width 206 height 23
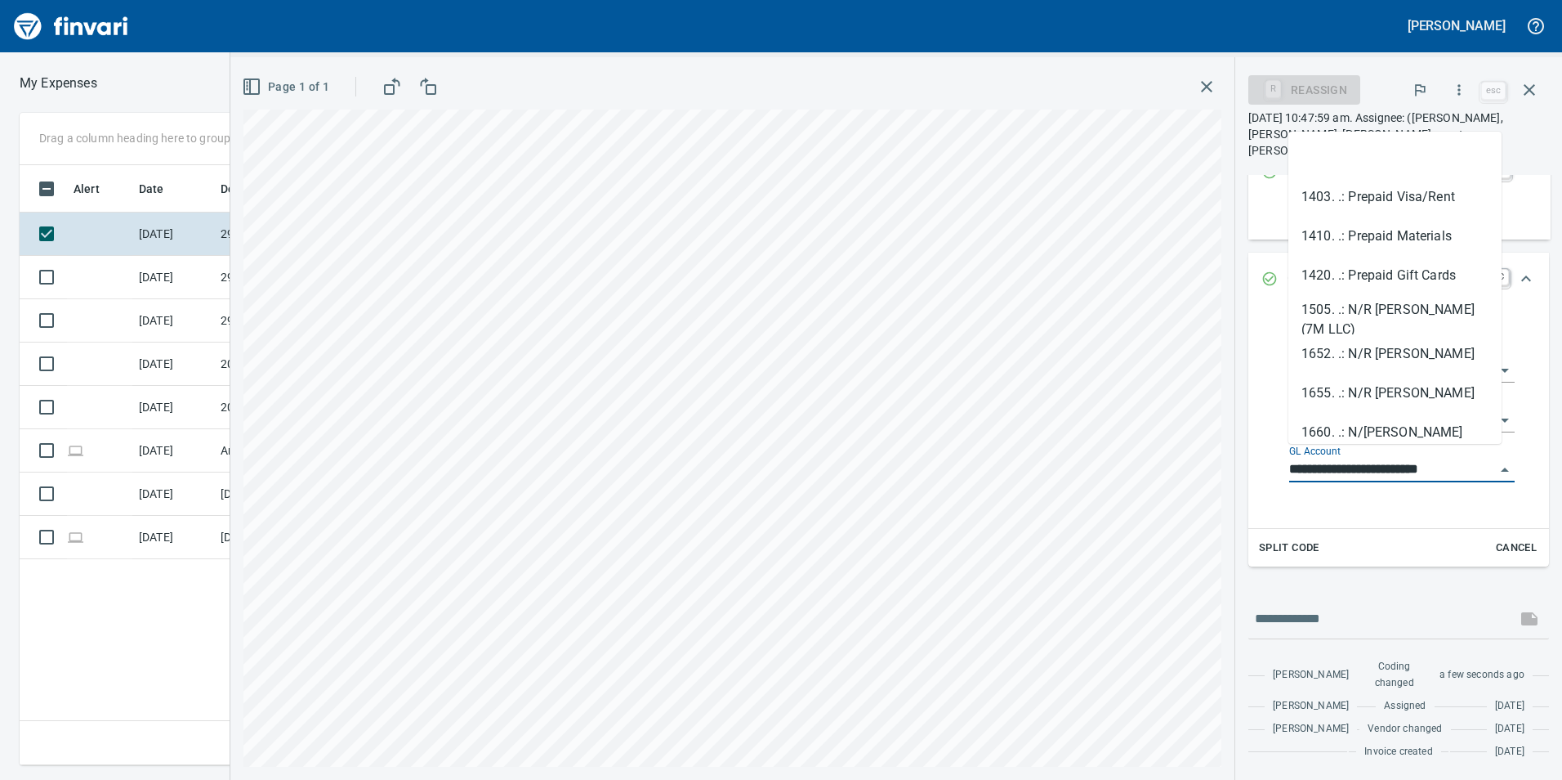
type input "**********"
click at [1370, 498] on div "**********" at bounding box center [1402, 424] width 252 height 182
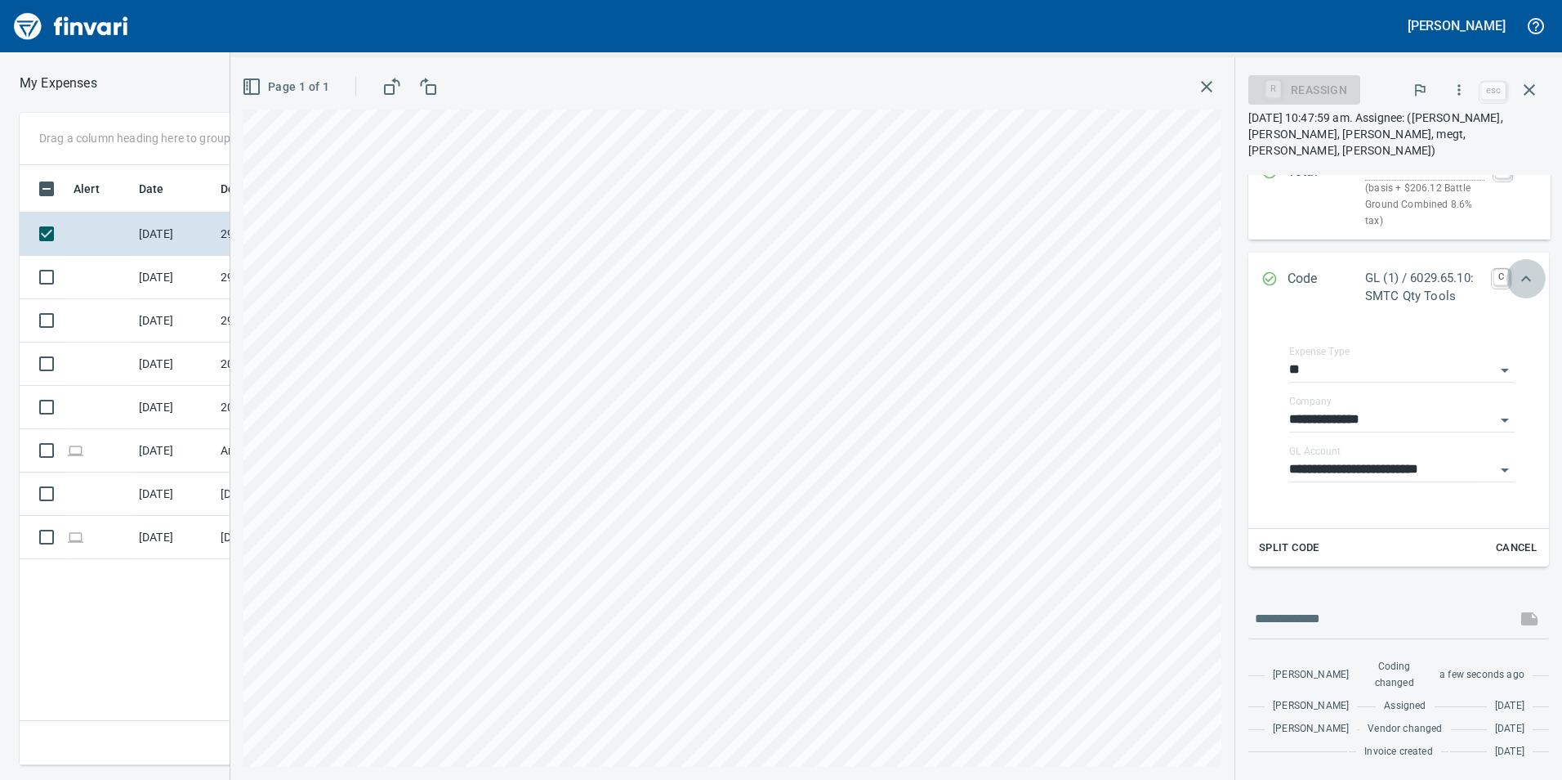
click at [1517, 269] on icon "Expand" at bounding box center [1527, 279] width 20 height 20
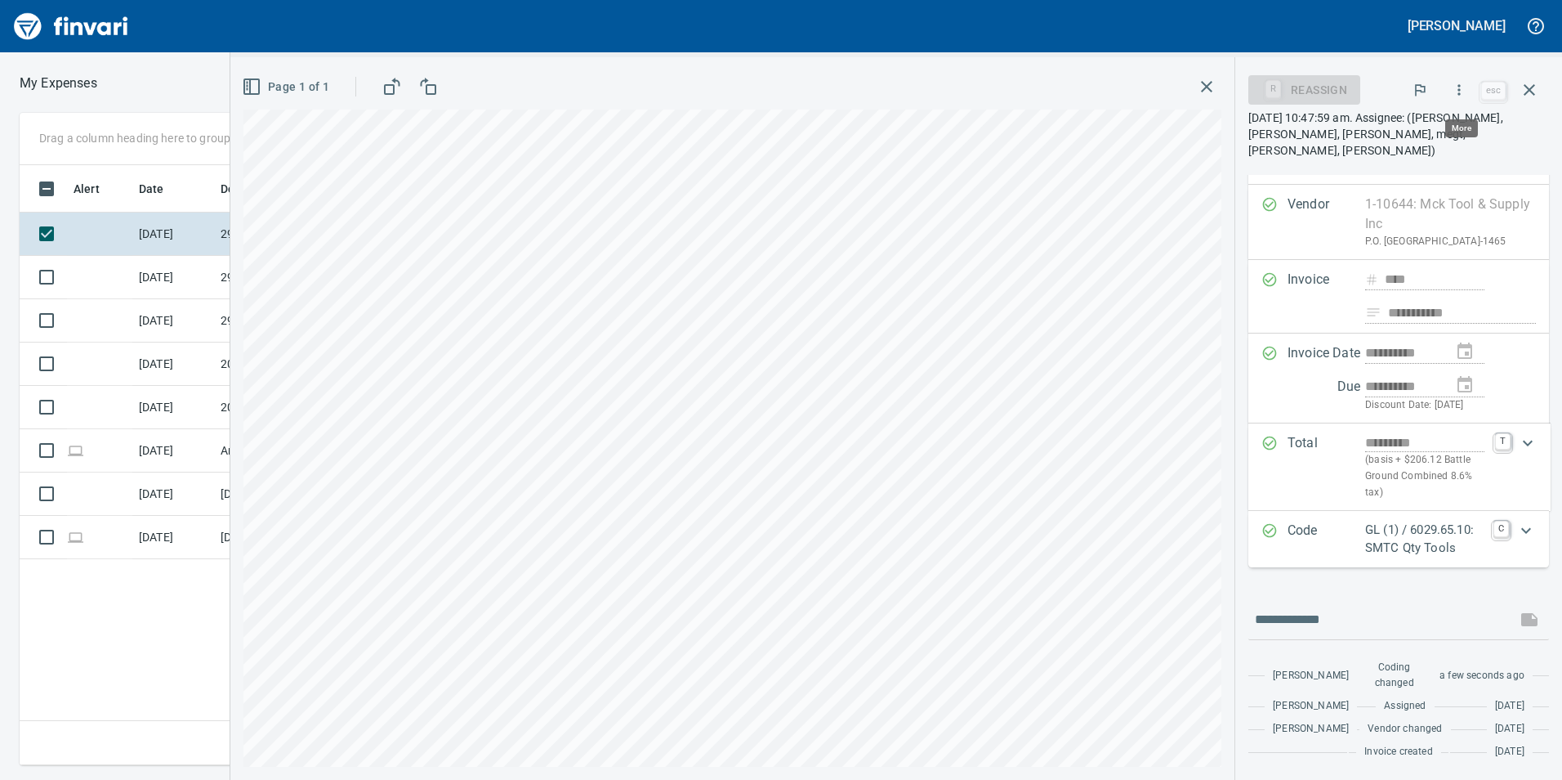
click at [1470, 85] on button "button" at bounding box center [1459, 90] width 36 height 36
click at [1434, 145] on span "Approve" at bounding box center [1443, 137] width 183 height 20
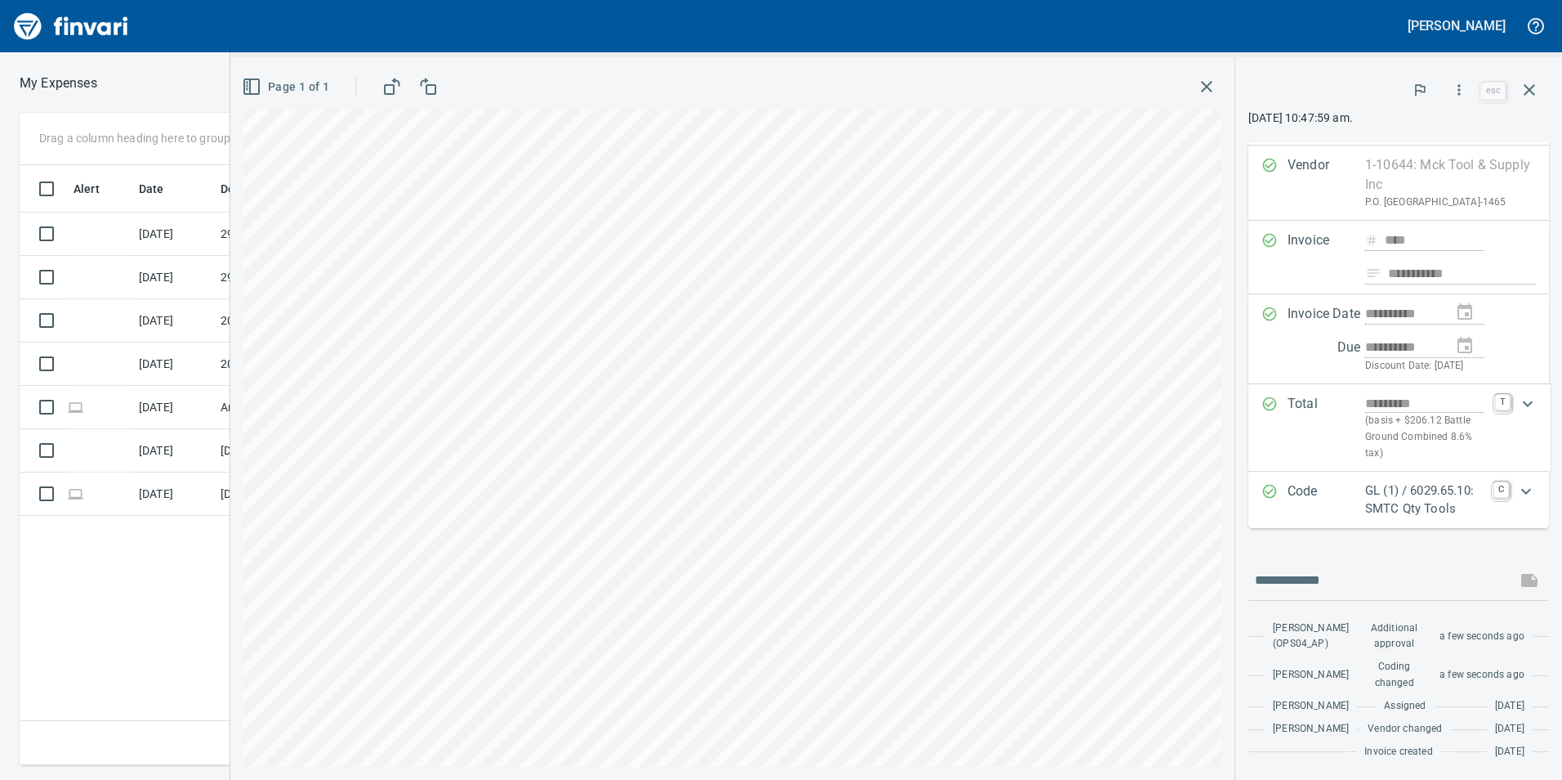
scroll to position [94, 0]
click at [1530, 83] on icon "button" at bounding box center [1530, 90] width 20 height 20
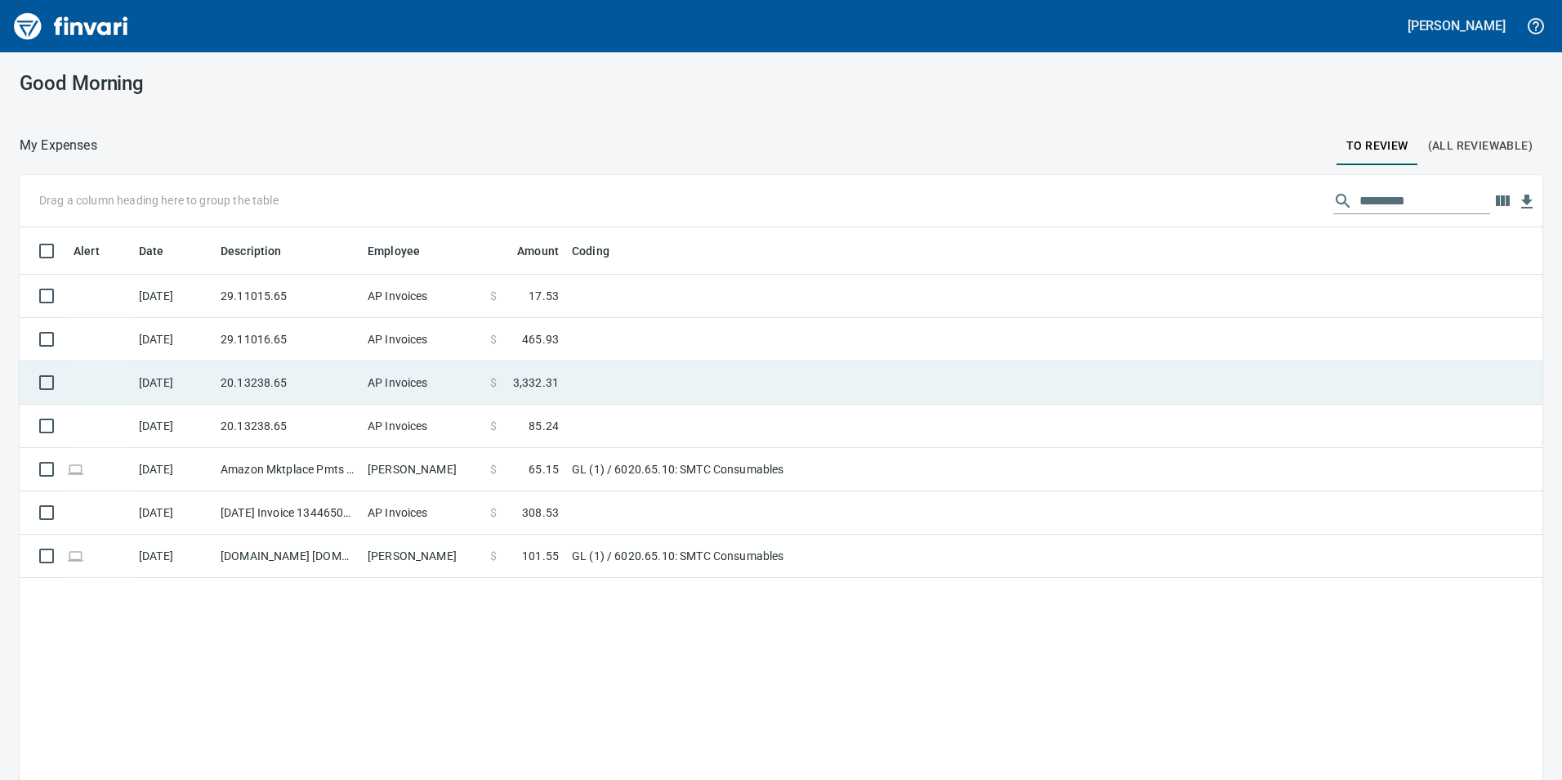
scroll to position [2, 2]
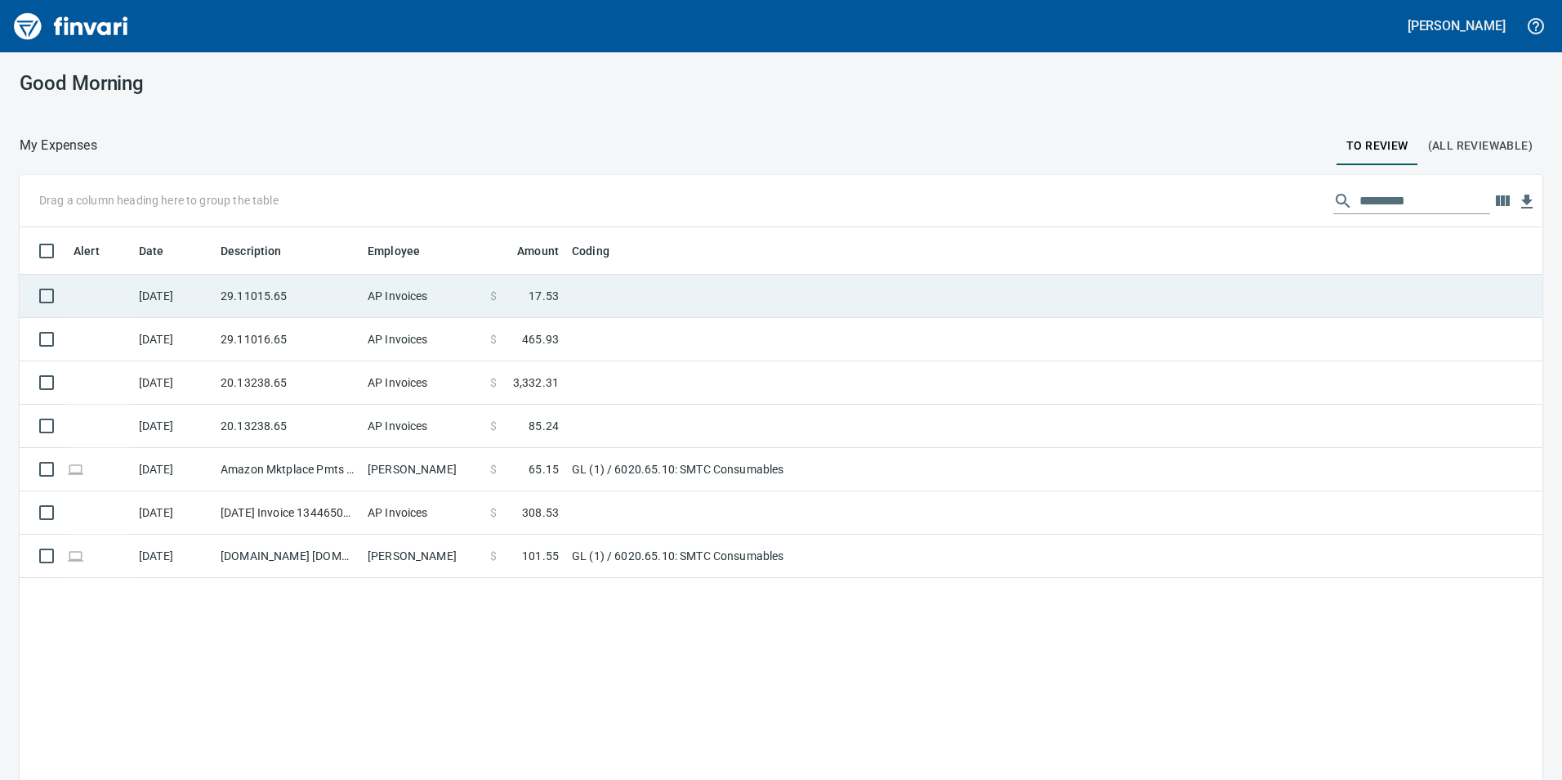
click at [314, 291] on td "29.11015.65" at bounding box center [287, 296] width 147 height 43
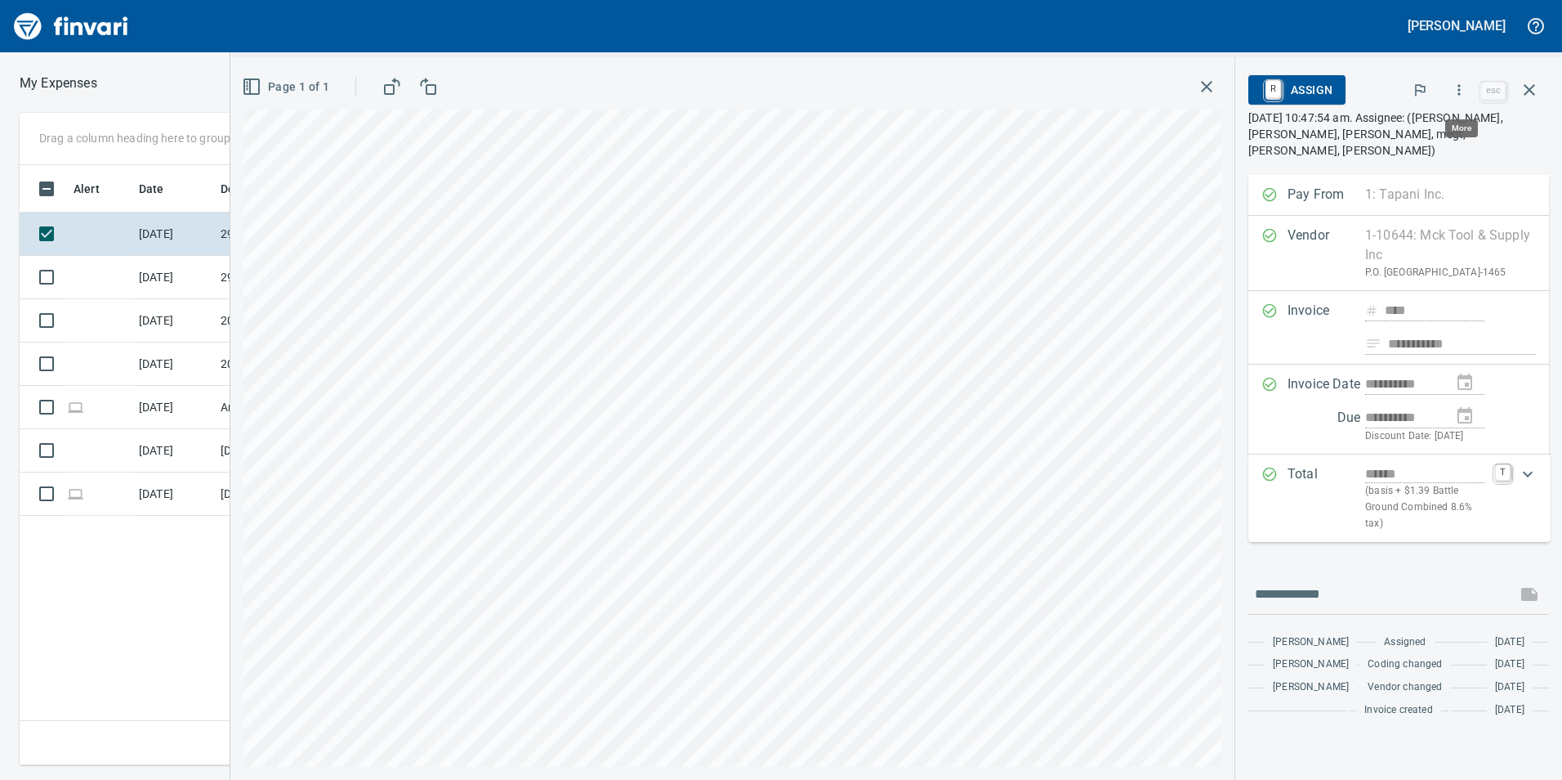
scroll to position [588, 1102]
click at [1455, 87] on icon "button" at bounding box center [1459, 90] width 16 height 16
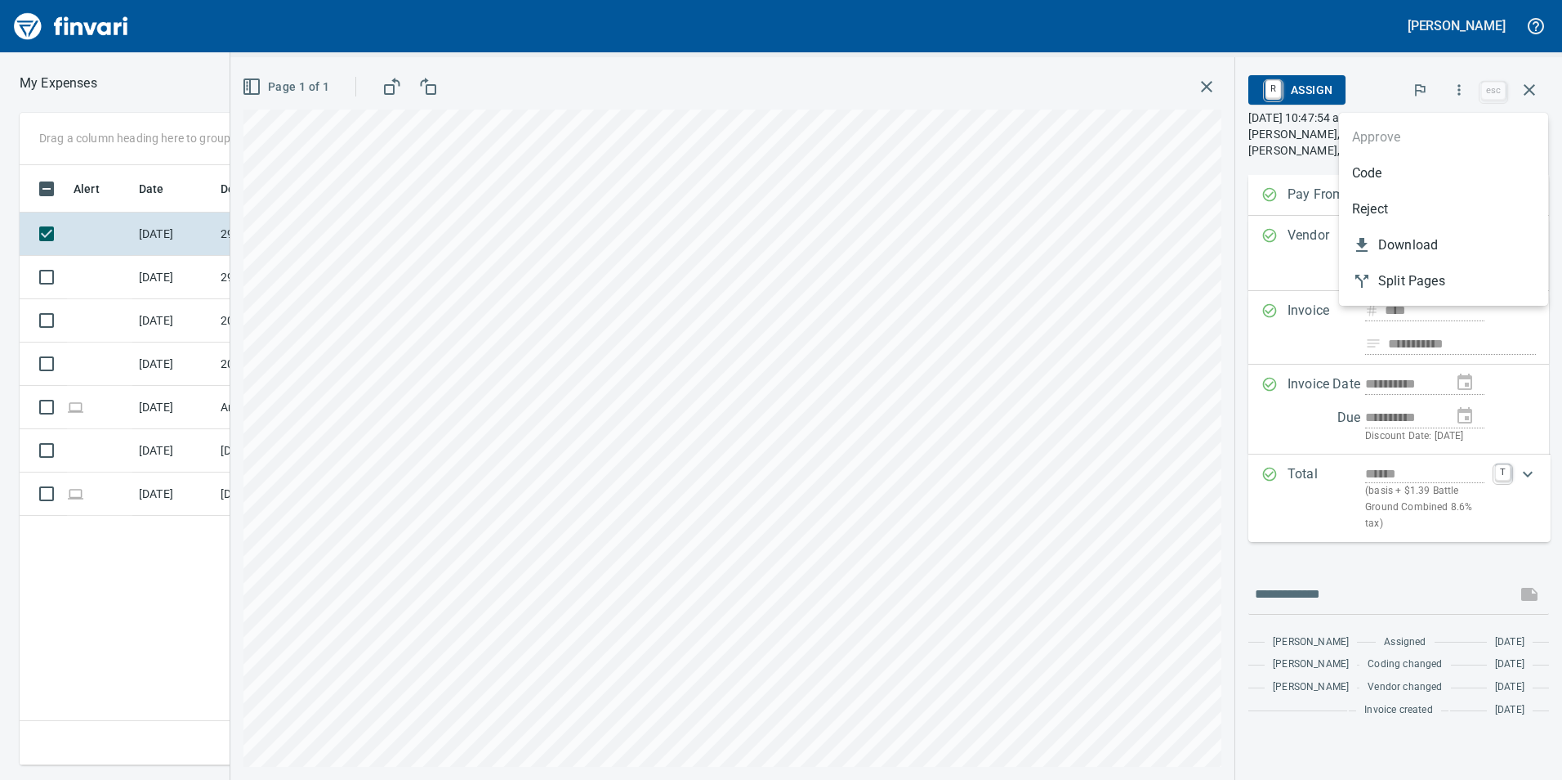
click at [1435, 164] on span "Code" at bounding box center [1443, 173] width 183 height 20
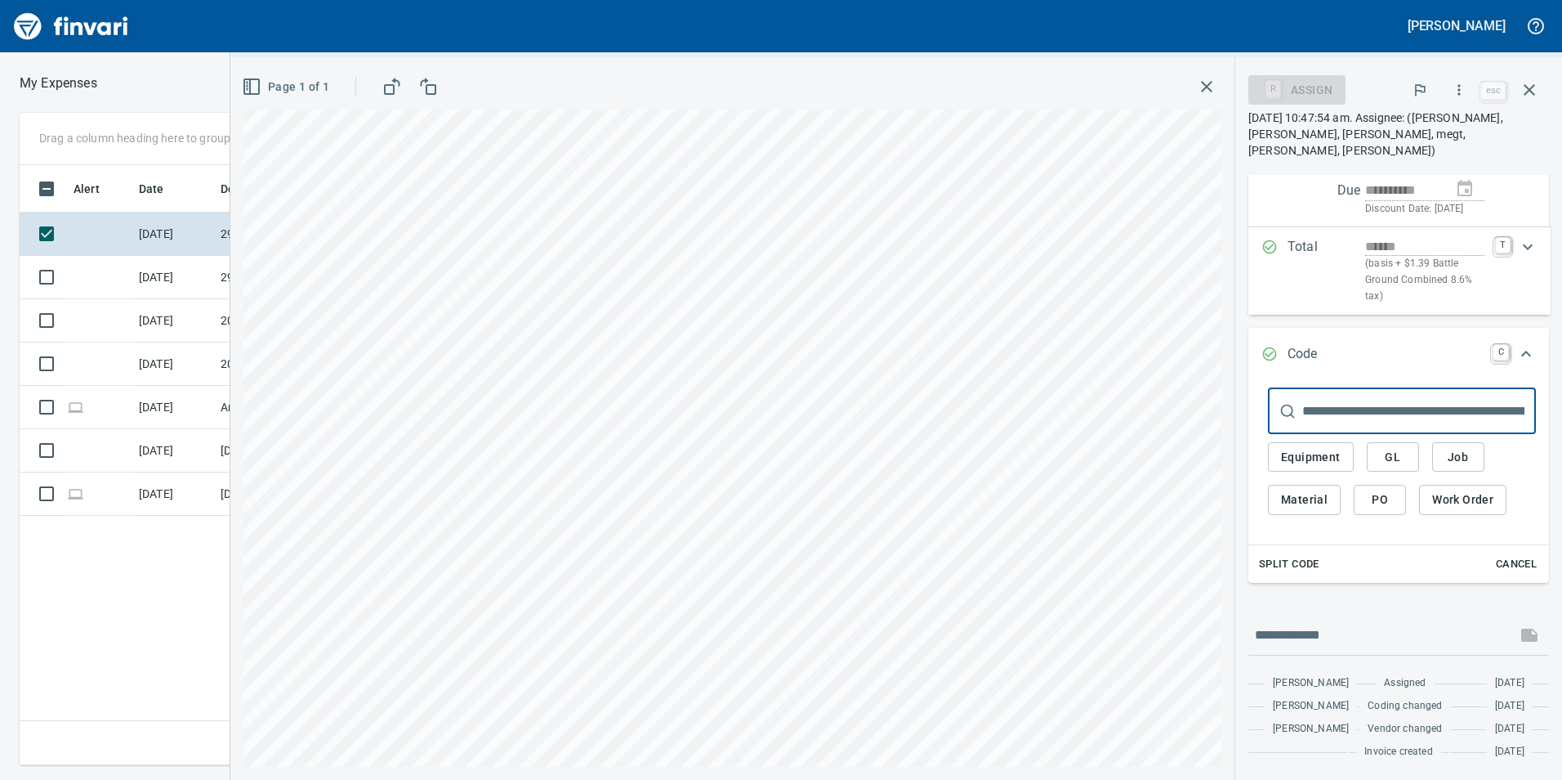
scroll to position [207, 0]
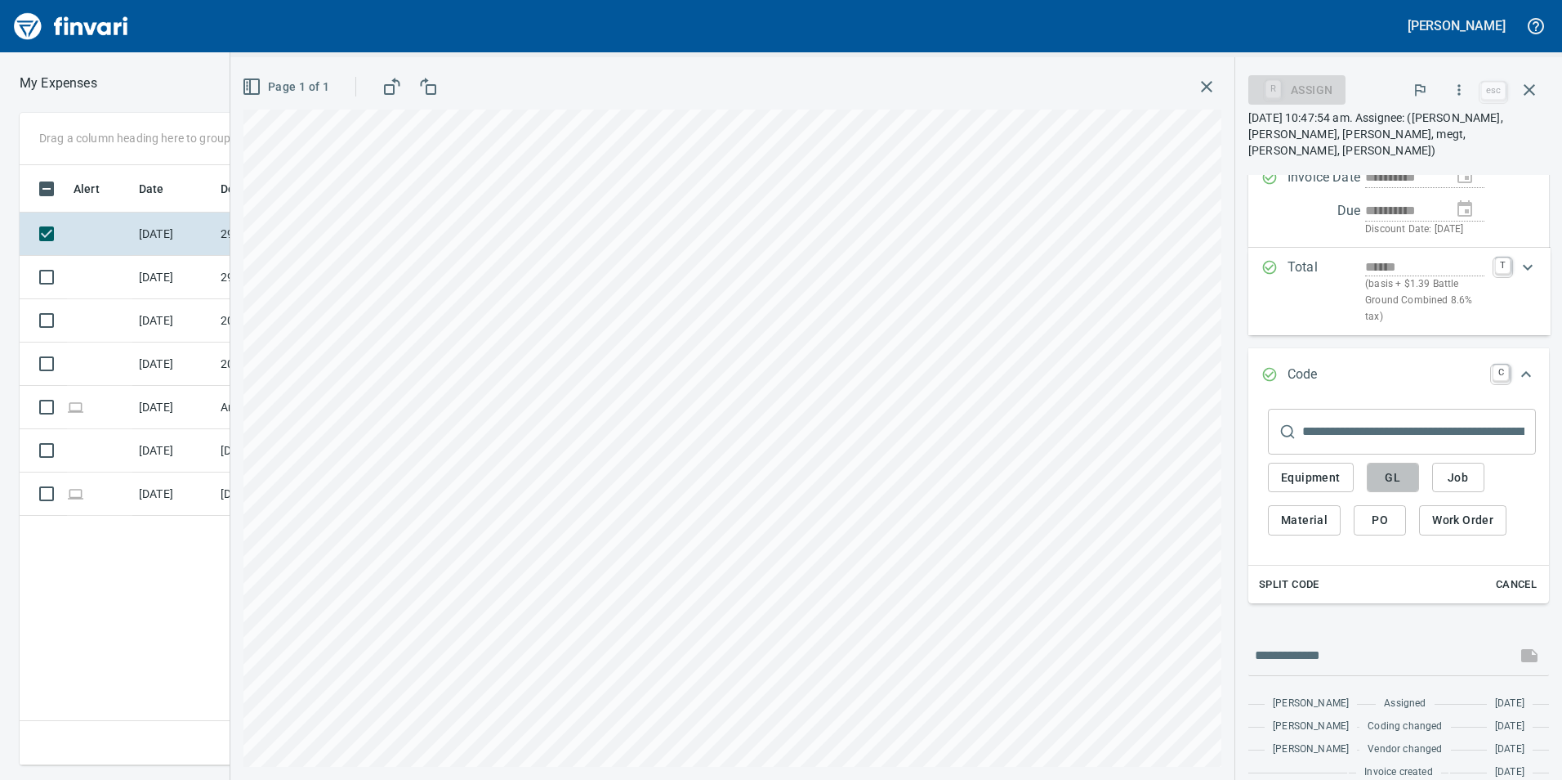
click at [1405, 471] on button "GL" at bounding box center [1393, 478] width 52 height 30
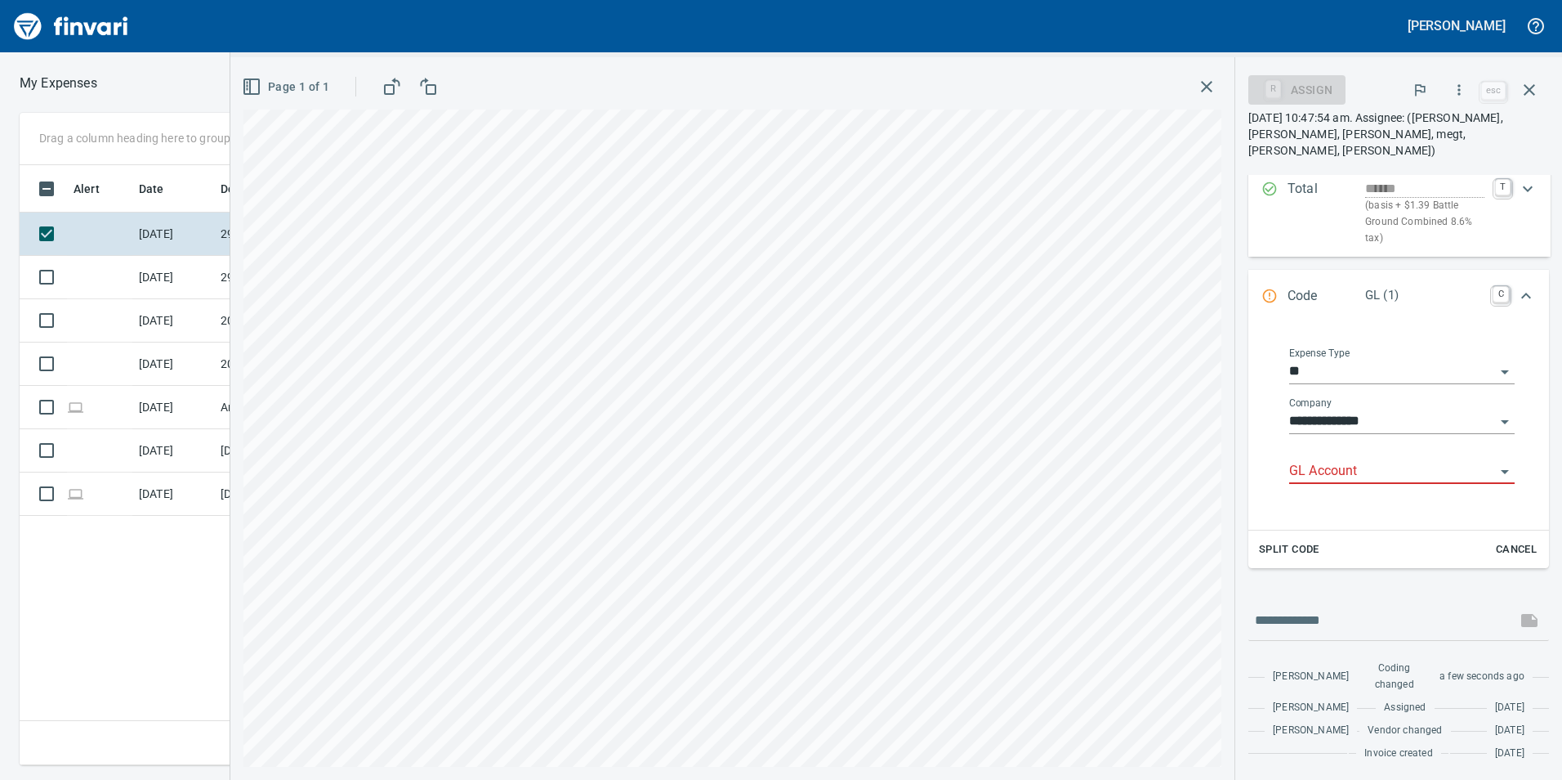
scroll to position [293, 0]
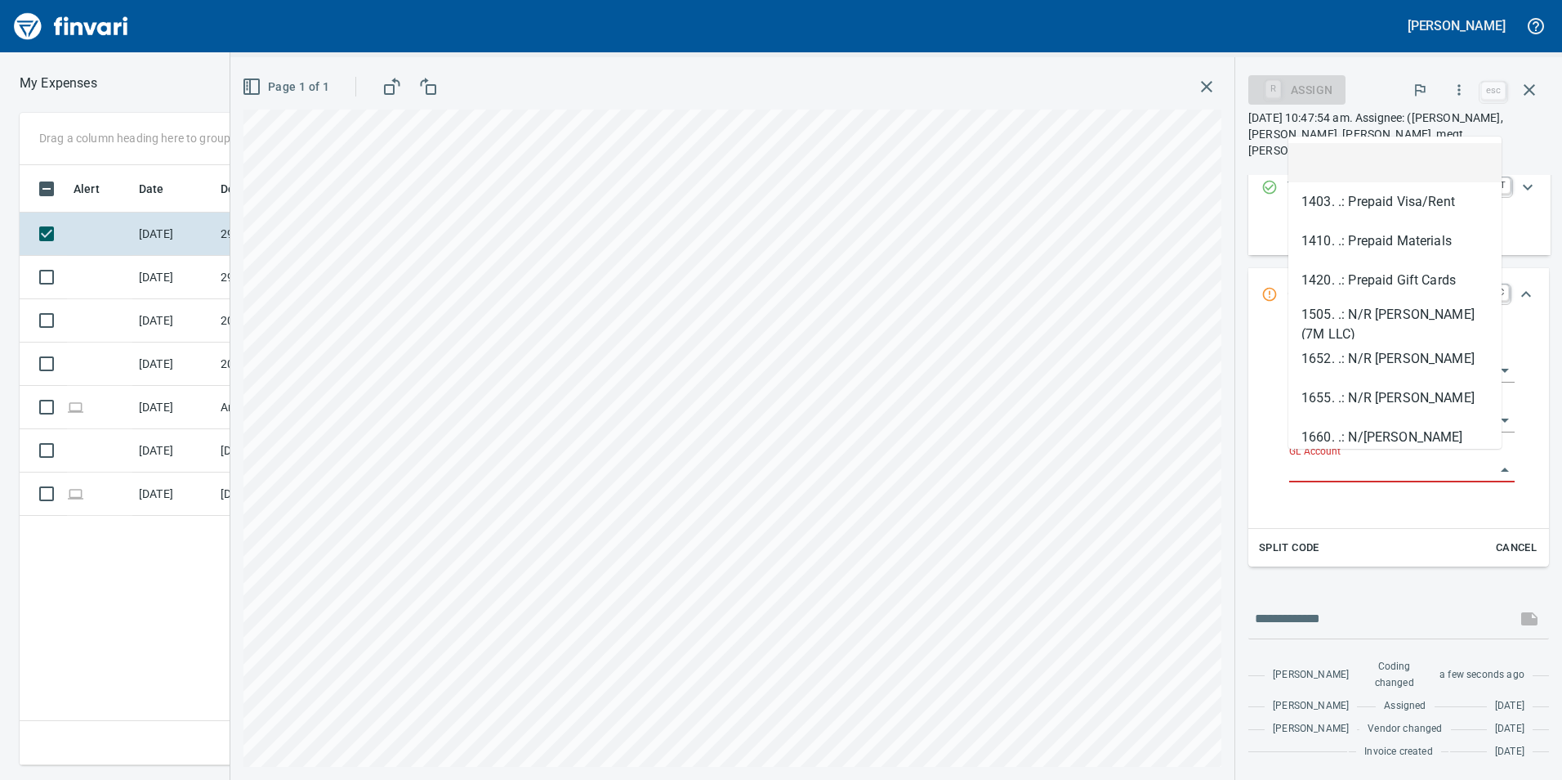
click at [1383, 462] on input "GL Account" at bounding box center [1393, 469] width 206 height 23
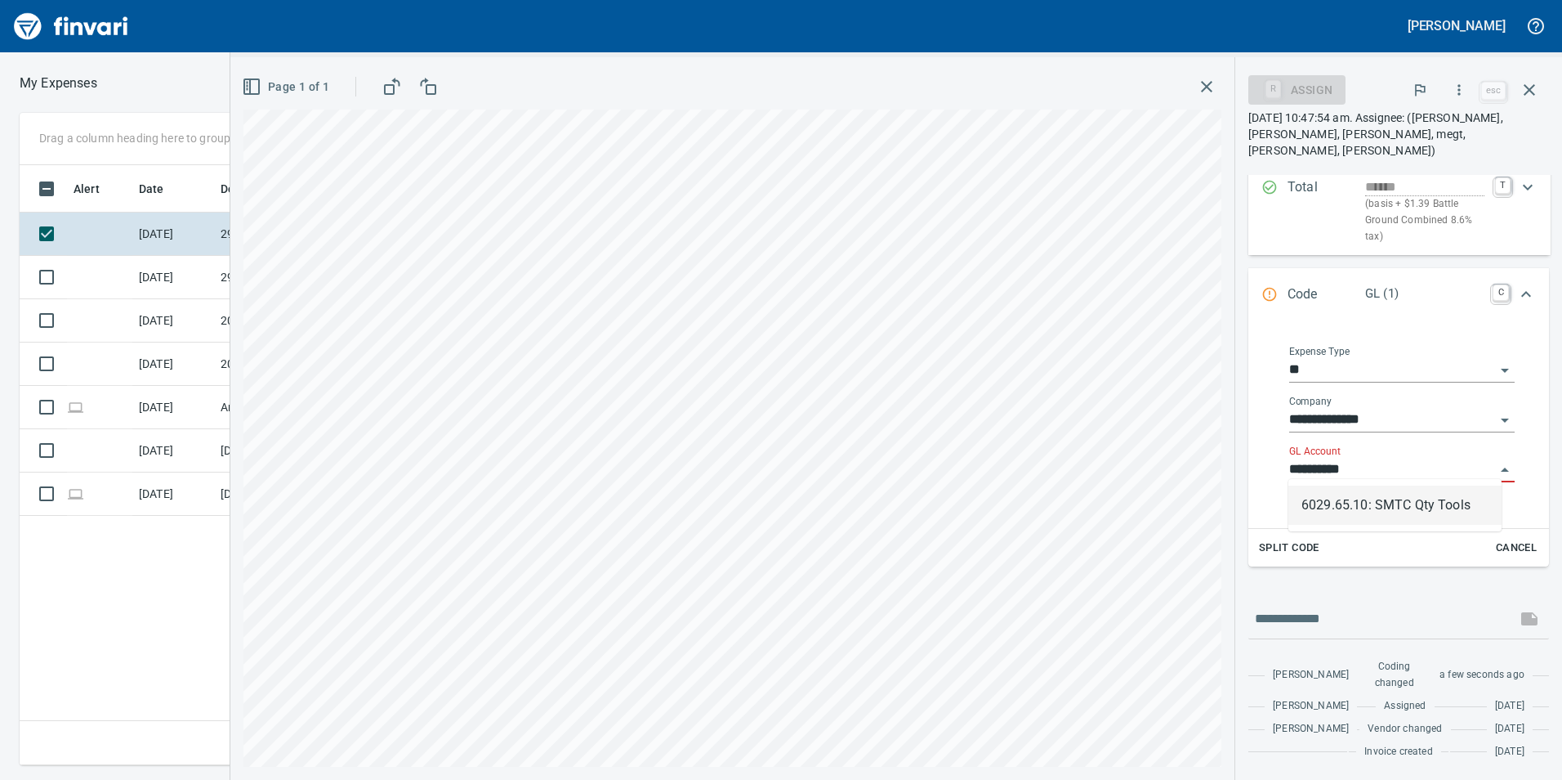
scroll to position [588, 1102]
click at [1370, 492] on li "6029.65.10: SMTC Qty Tools" at bounding box center [1395, 504] width 213 height 39
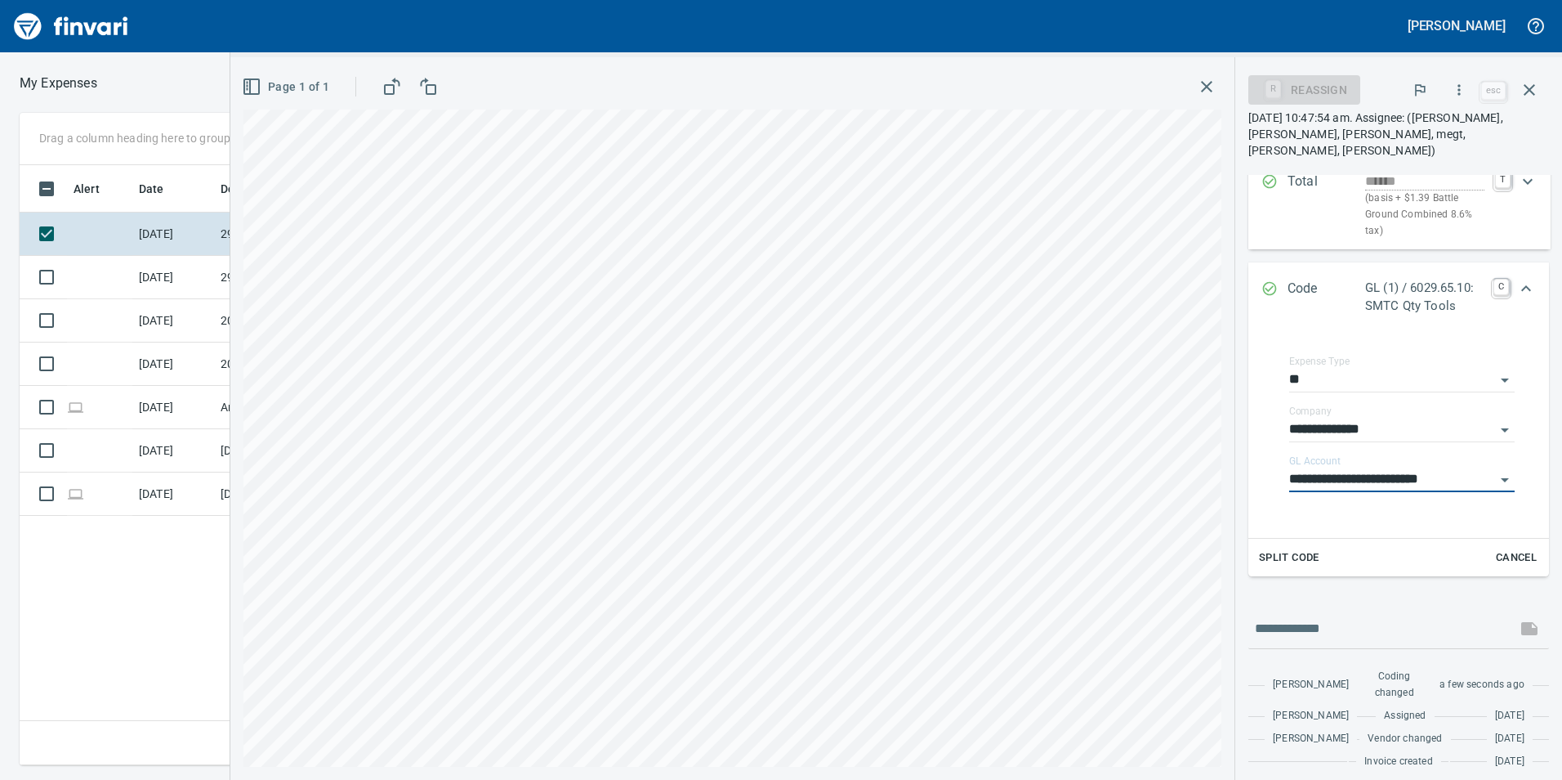
type input "**********"
click at [1520, 291] on icon "Expand" at bounding box center [1527, 289] width 20 height 20
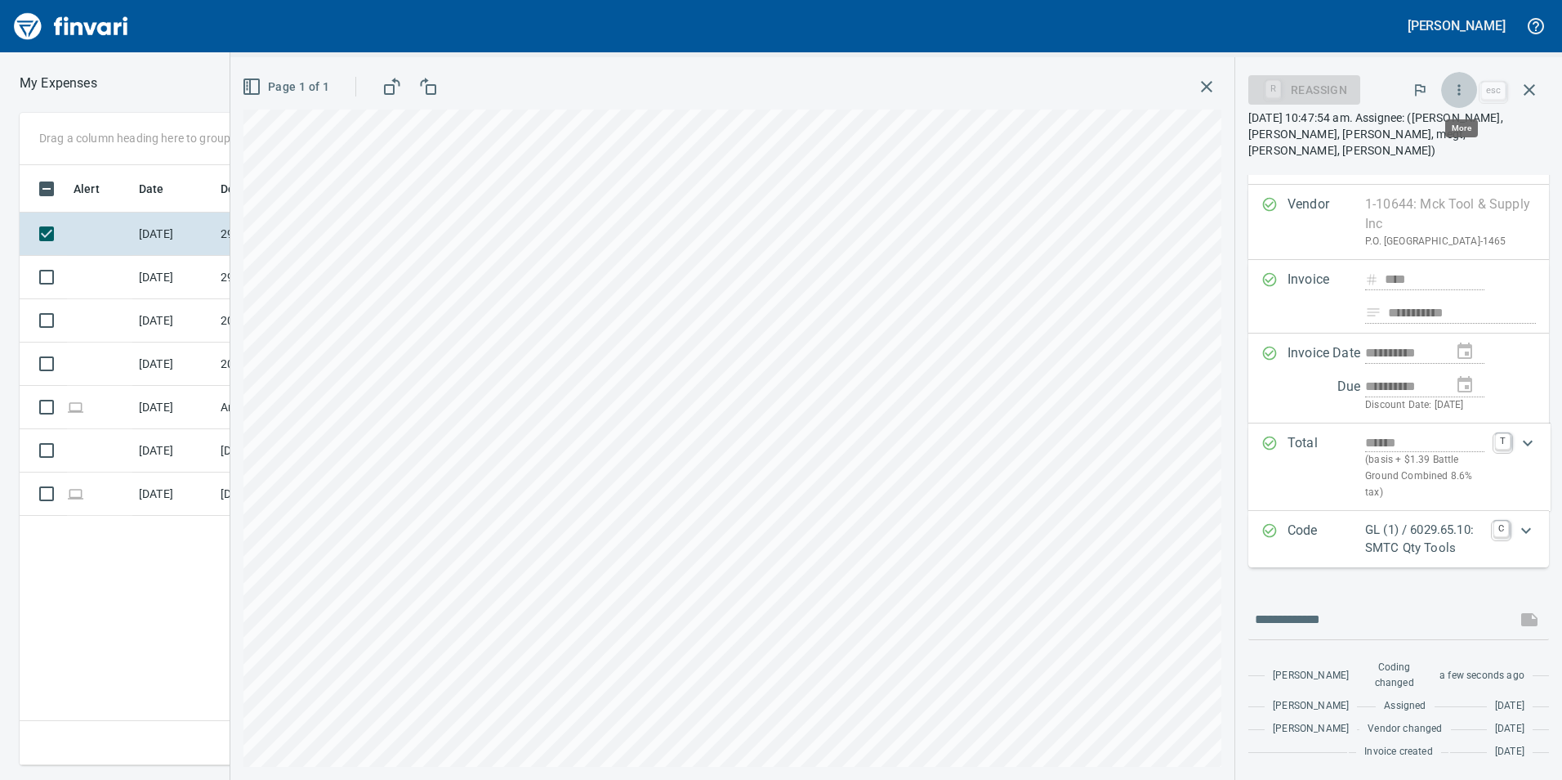
click at [1470, 90] on button "button" at bounding box center [1459, 90] width 36 height 36
click at [1402, 129] on span "Approve" at bounding box center [1443, 137] width 183 height 20
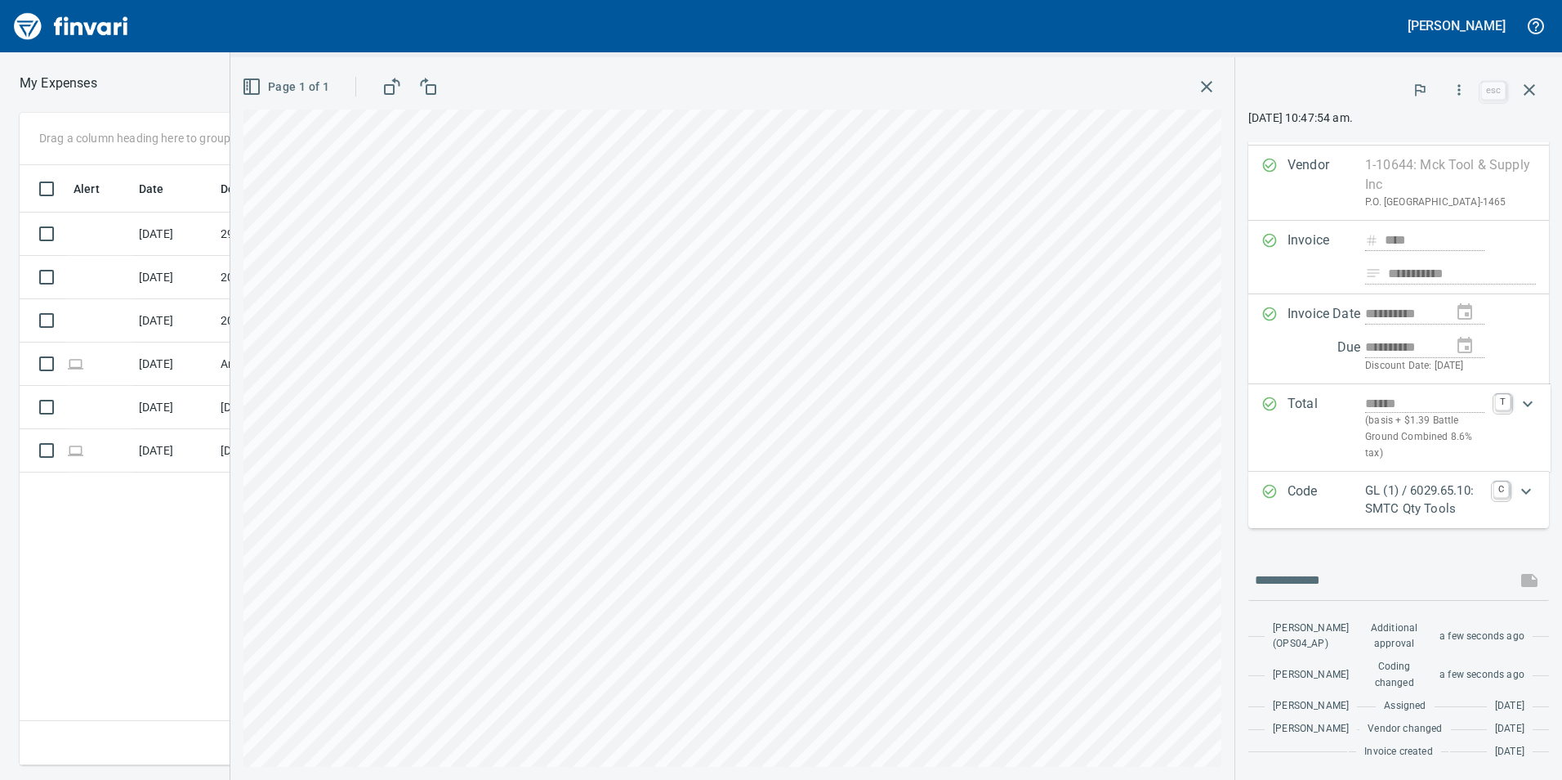
scroll to position [94, 0]
click at [1531, 86] on icon "button" at bounding box center [1530, 90] width 20 height 20
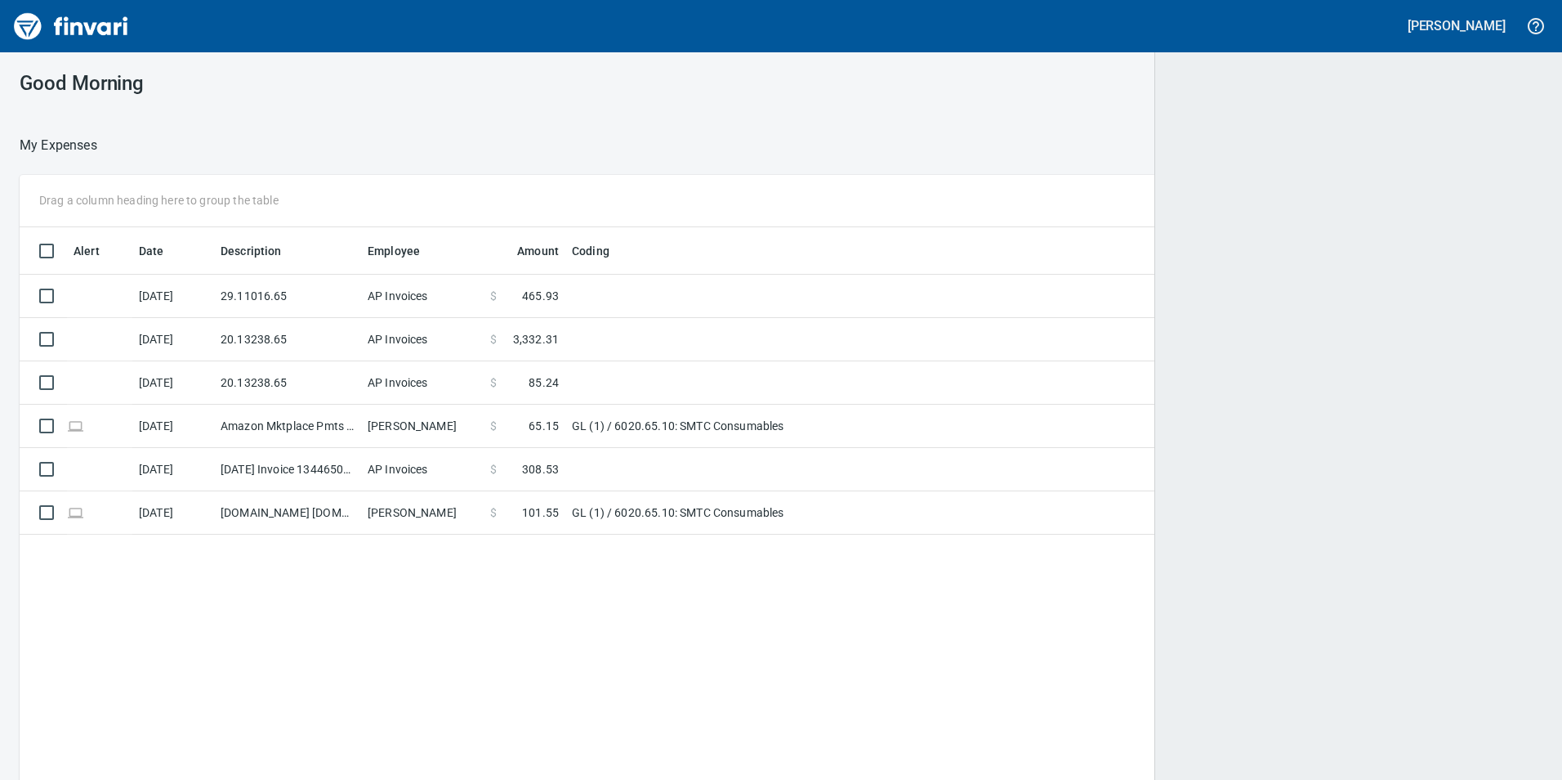
scroll to position [588, 1496]
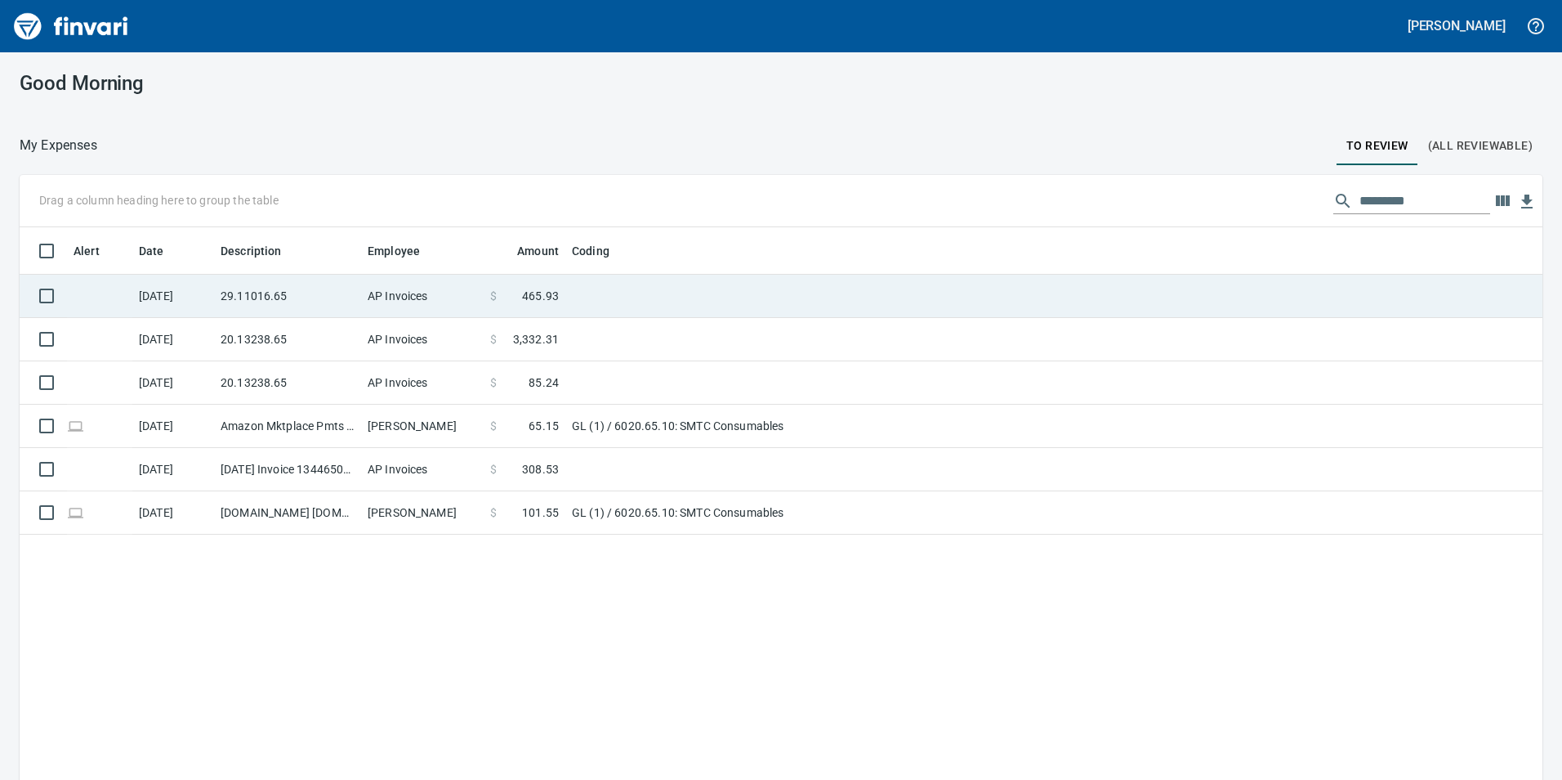
click at [274, 301] on td "29.11016.65" at bounding box center [287, 296] width 147 height 43
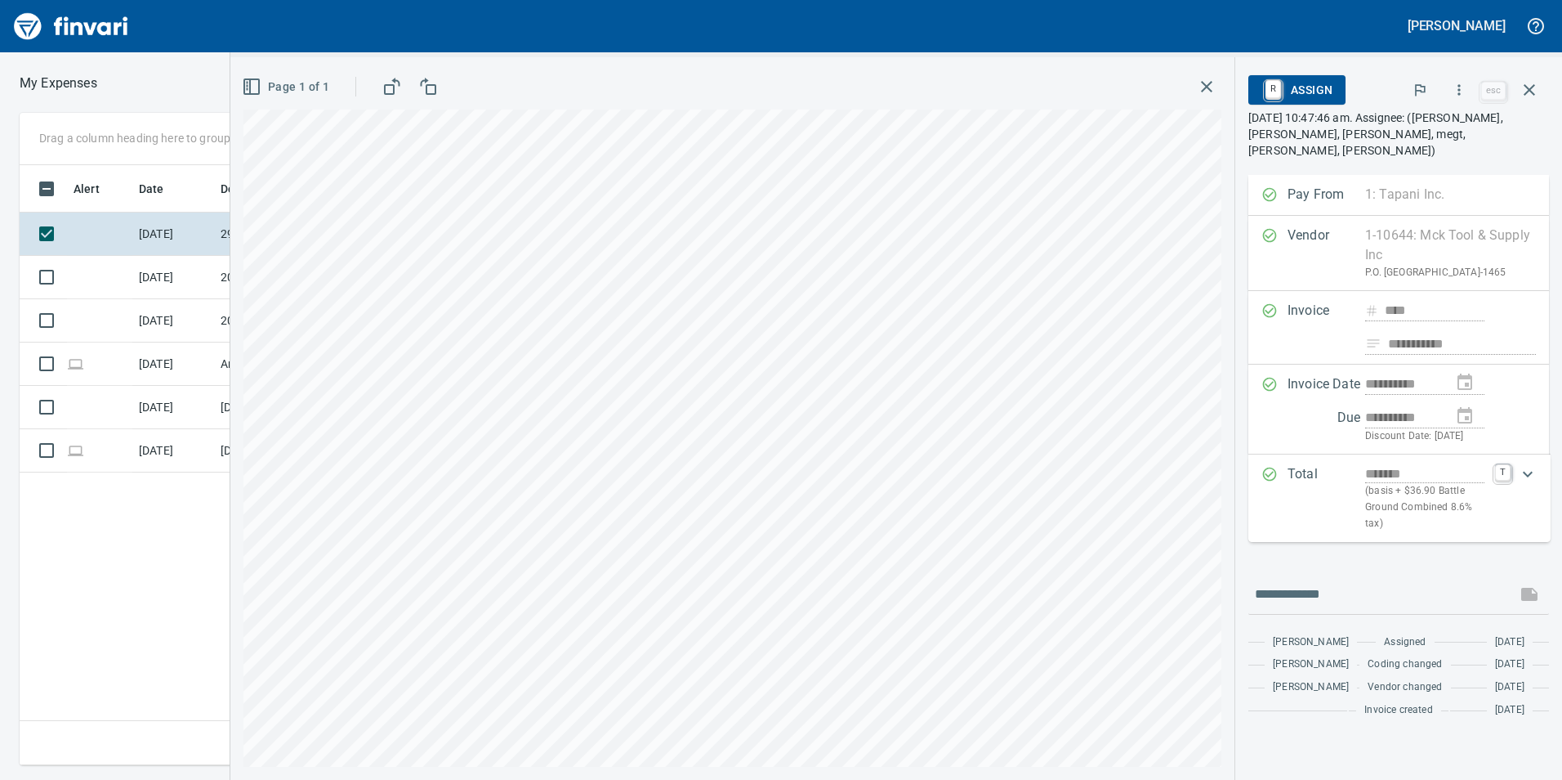
scroll to position [588, 1102]
click at [1454, 92] on icon "button" at bounding box center [1459, 90] width 16 height 16
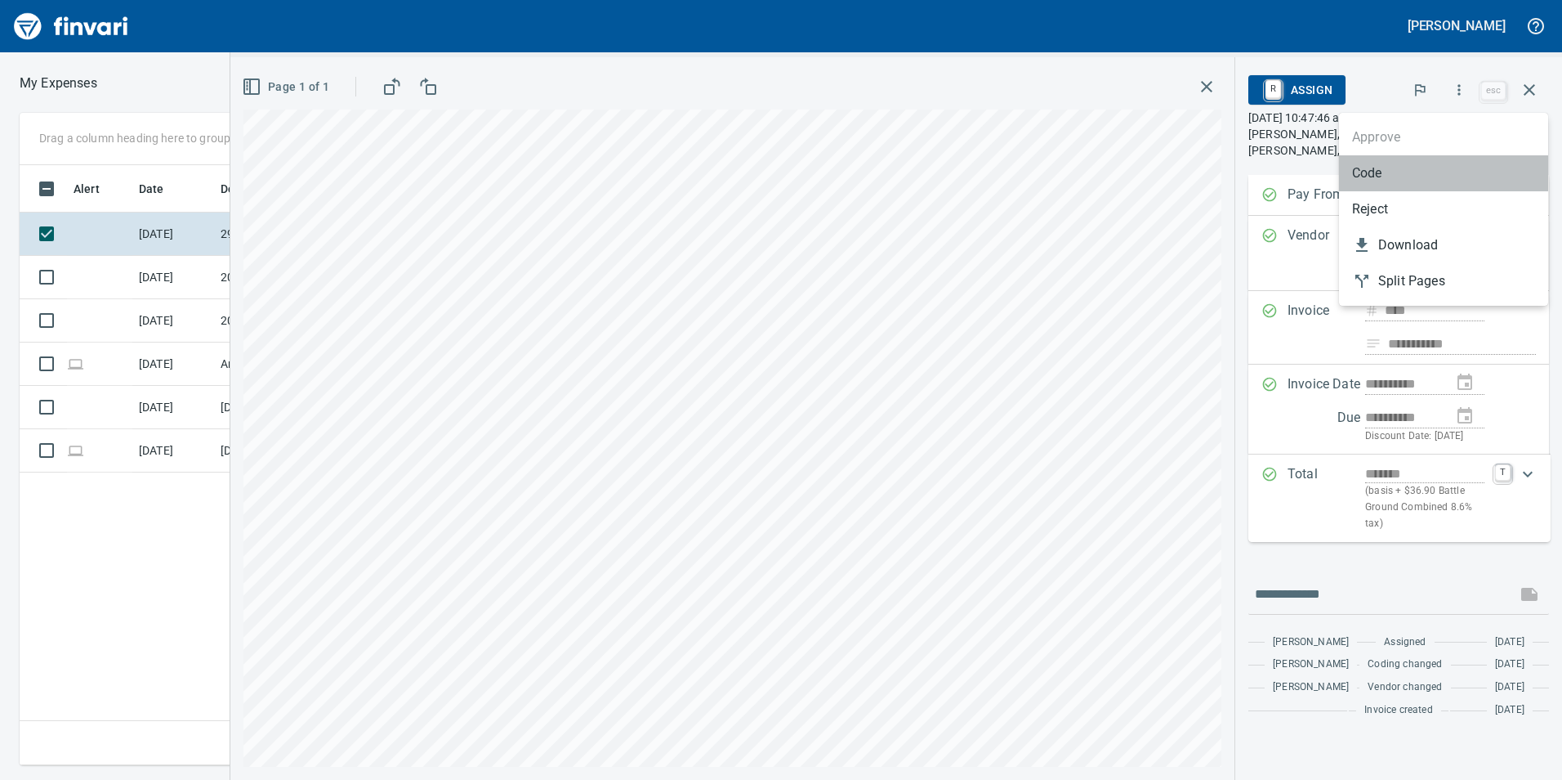
click at [1422, 162] on li "Code" at bounding box center [1443, 173] width 209 height 36
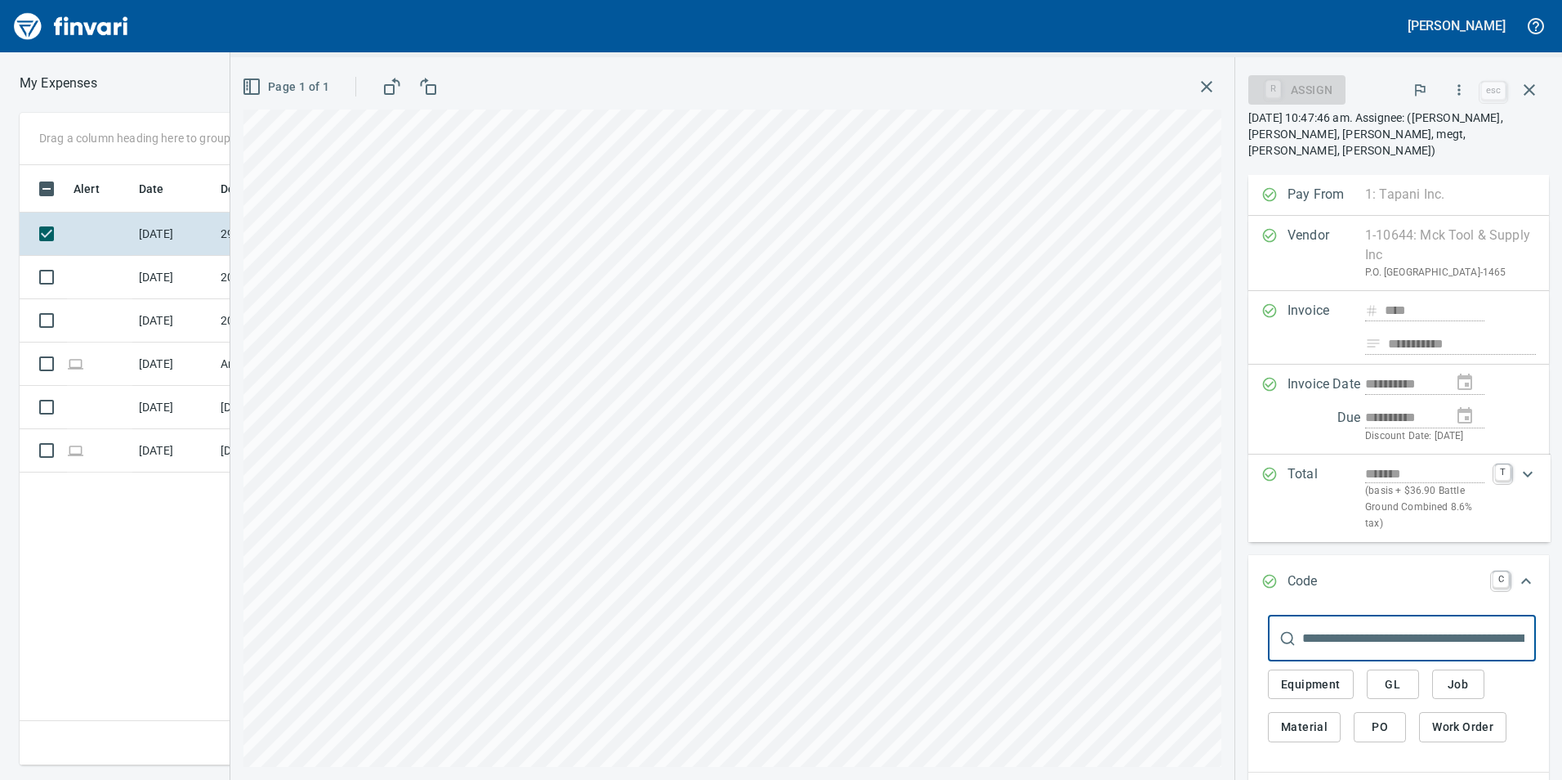
click at [1406, 677] on button "GL" at bounding box center [1393, 684] width 52 height 30
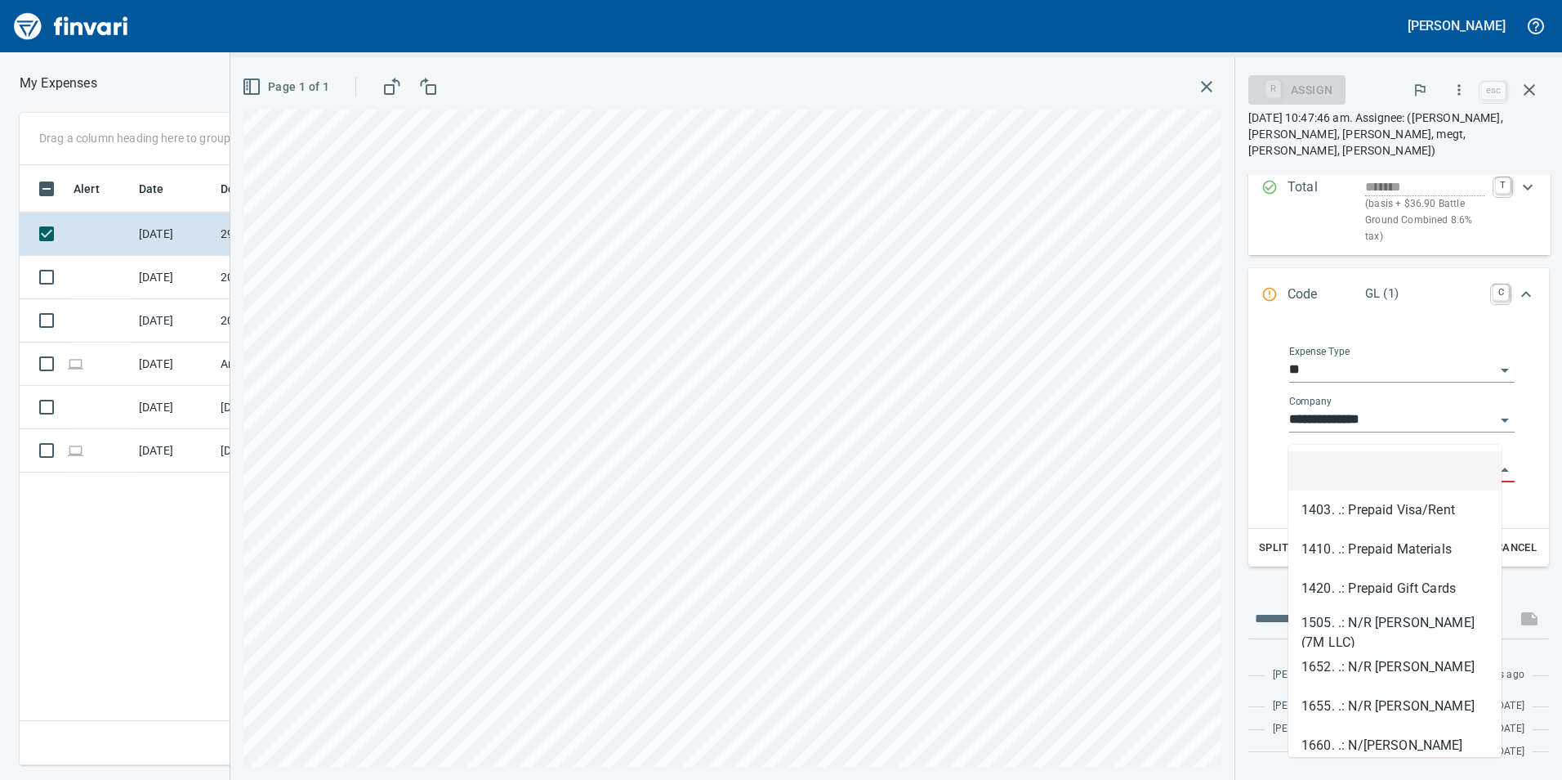
click at [1334, 458] on input "GL Account" at bounding box center [1393, 469] width 206 height 23
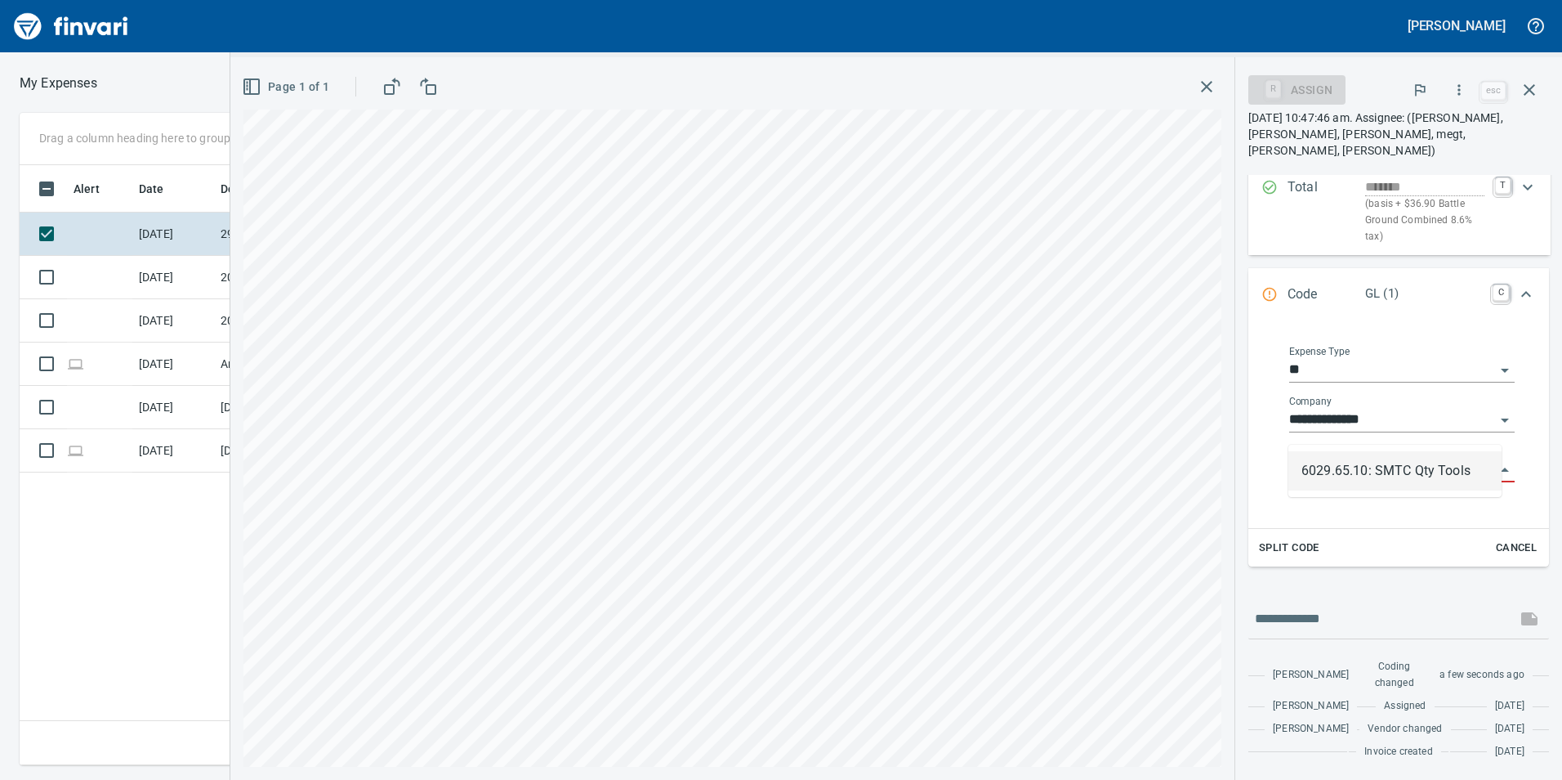
drag, startPoint x: 1409, startPoint y: 469, endPoint x: 1412, endPoint y: 457, distance: 12.7
click at [1409, 468] on li "6029.65.10: SMTC Qty Tools" at bounding box center [1395, 470] width 213 height 39
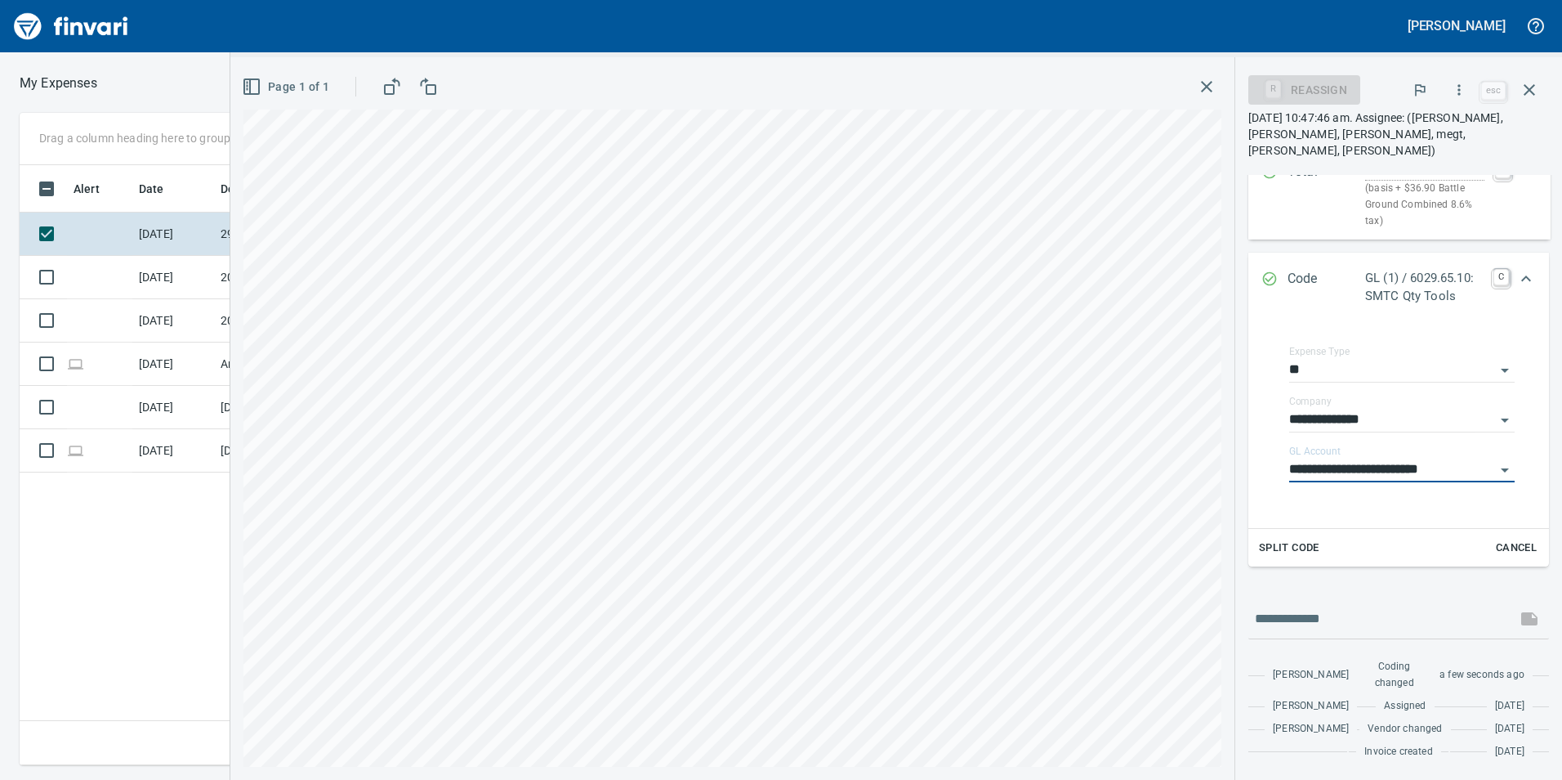
type input "**********"
click at [1517, 269] on icon "Expand" at bounding box center [1527, 279] width 20 height 20
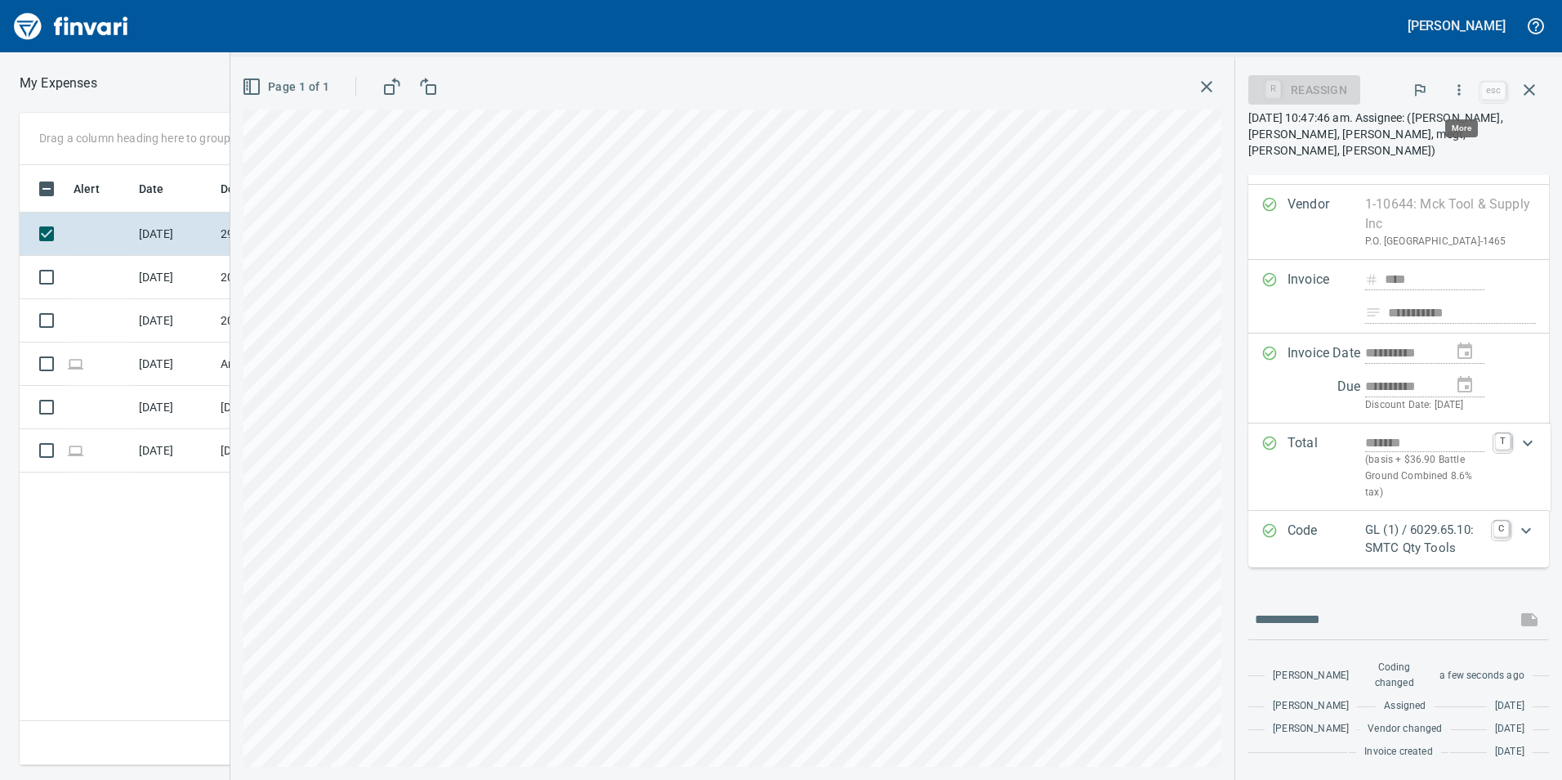
click at [1468, 87] on icon "button" at bounding box center [1459, 90] width 16 height 16
click at [1401, 129] on span "Approve" at bounding box center [1443, 137] width 183 height 20
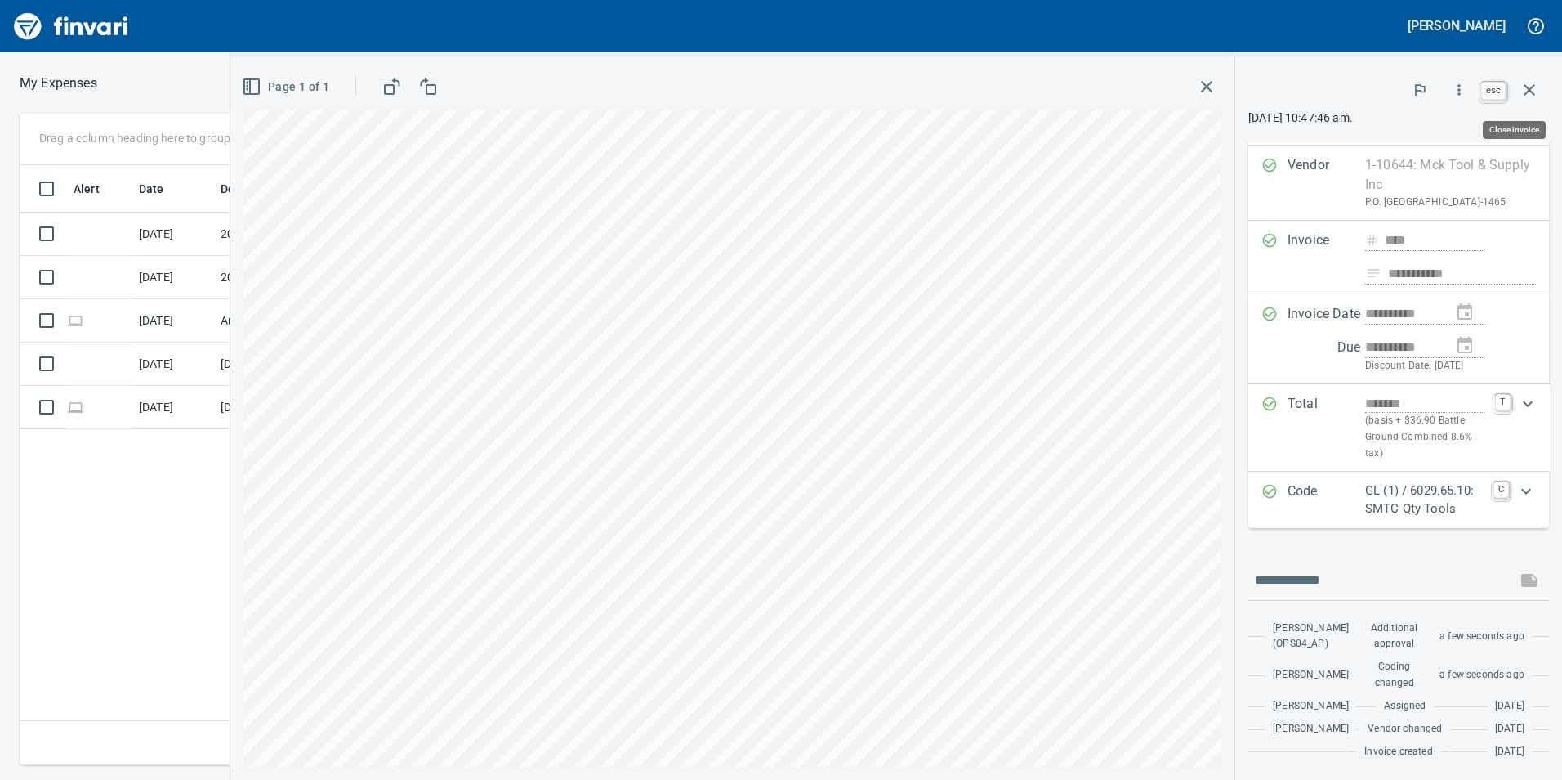
click at [1531, 81] on icon "button" at bounding box center [1530, 90] width 20 height 20
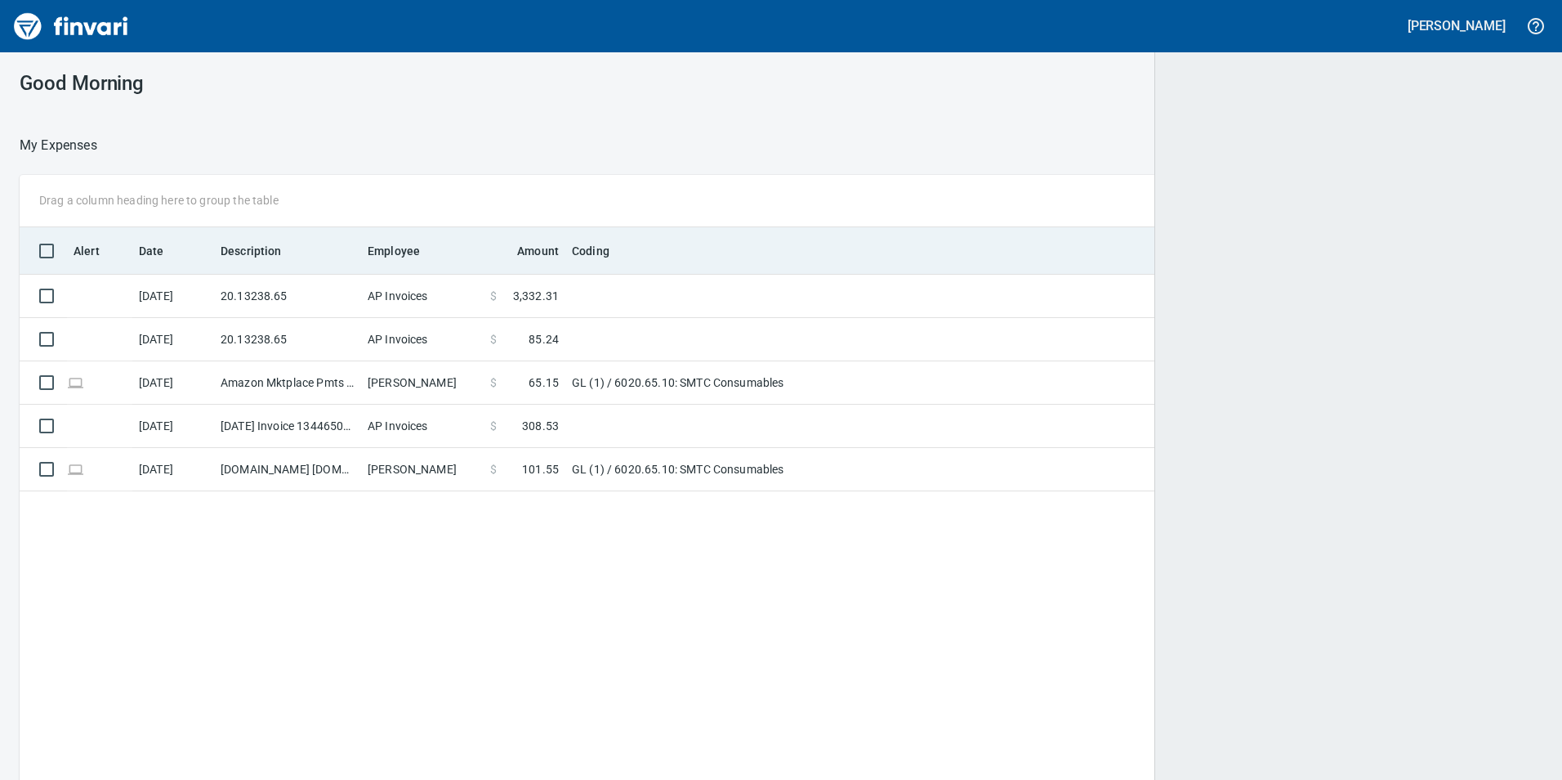
scroll to position [2, 2]
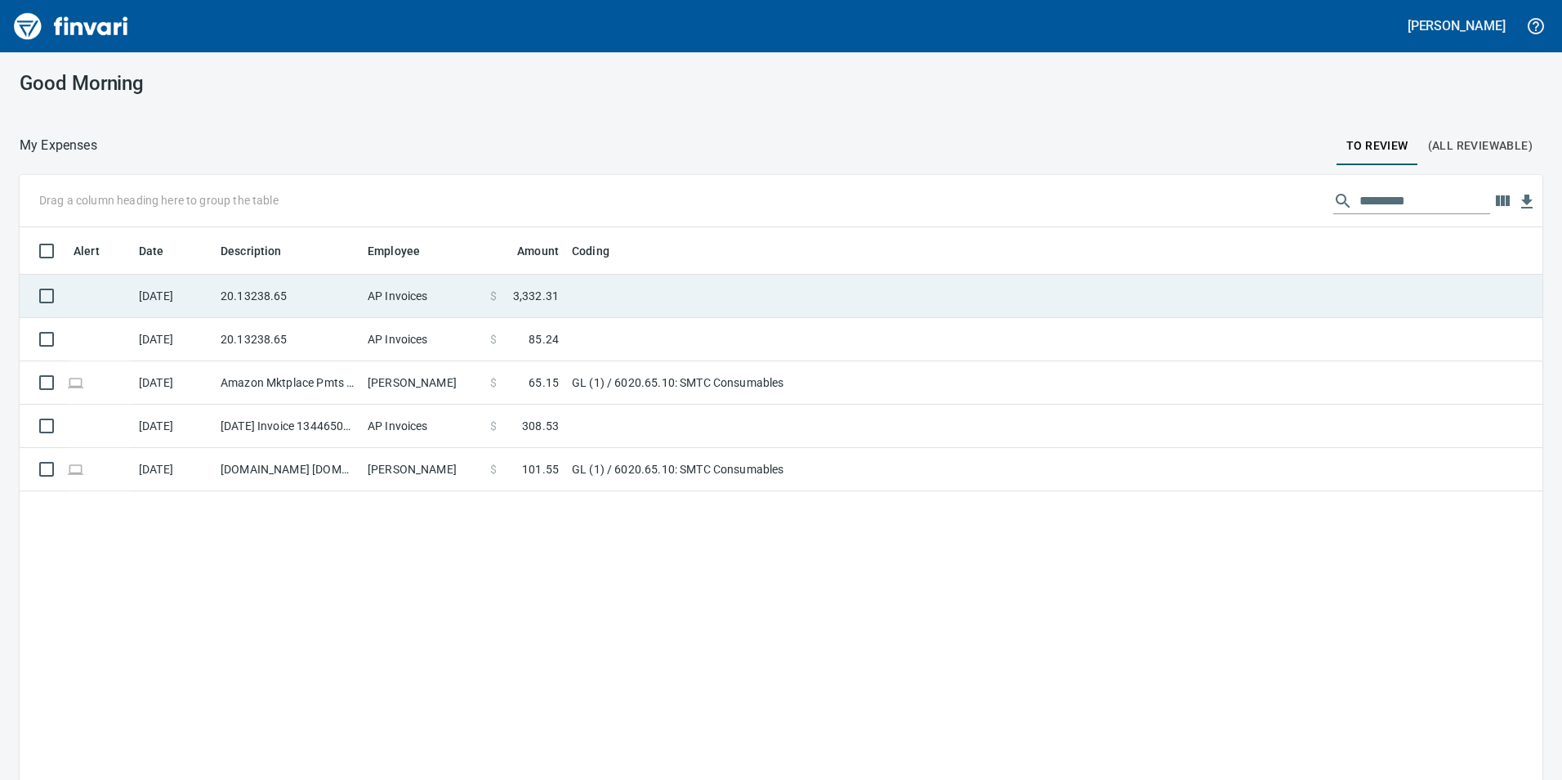
click at [364, 296] on td "AP Invoices" at bounding box center [422, 296] width 123 height 43
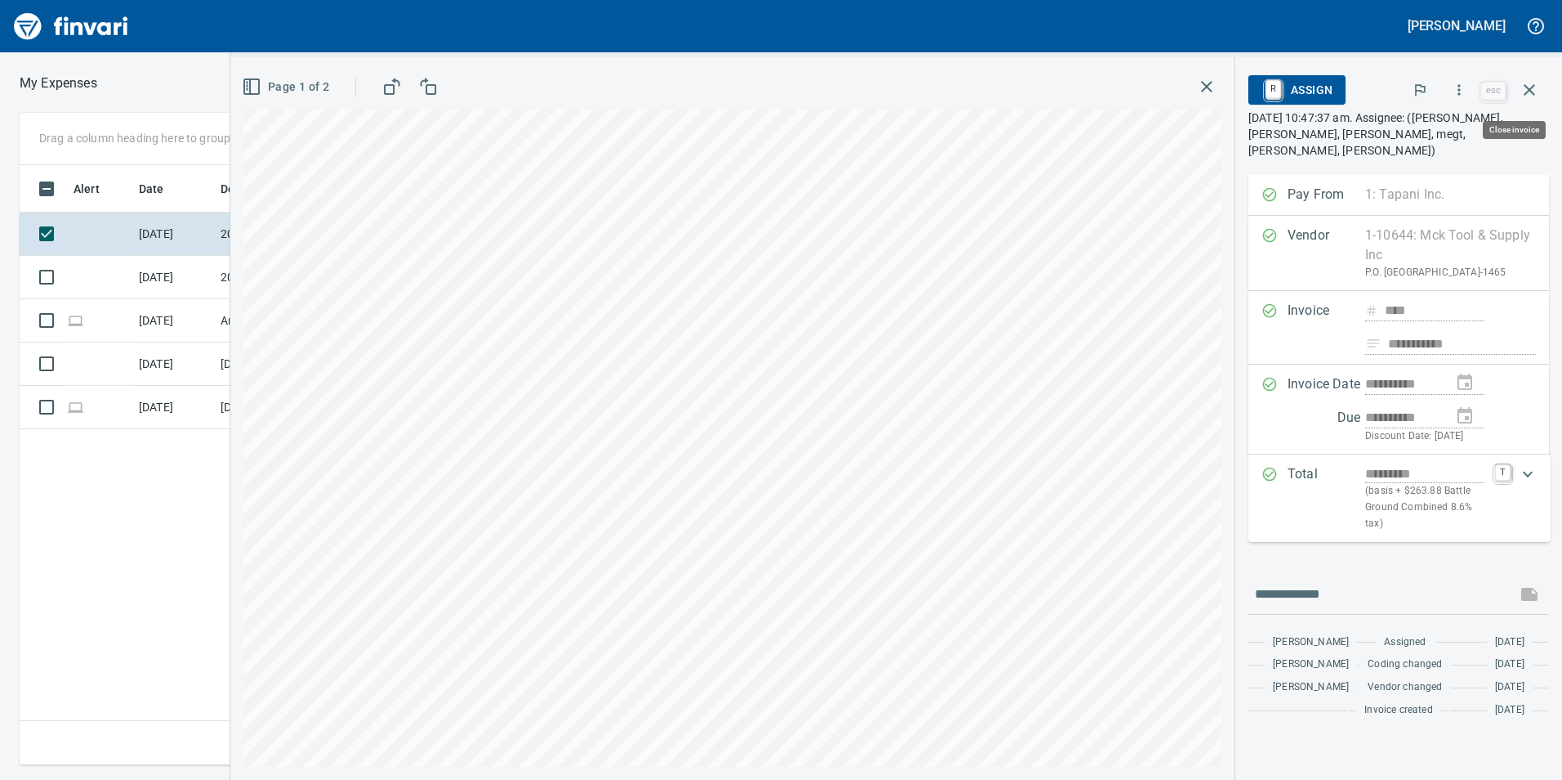
scroll to position [588, 1102]
click at [1468, 93] on icon "button" at bounding box center [1459, 90] width 16 height 16
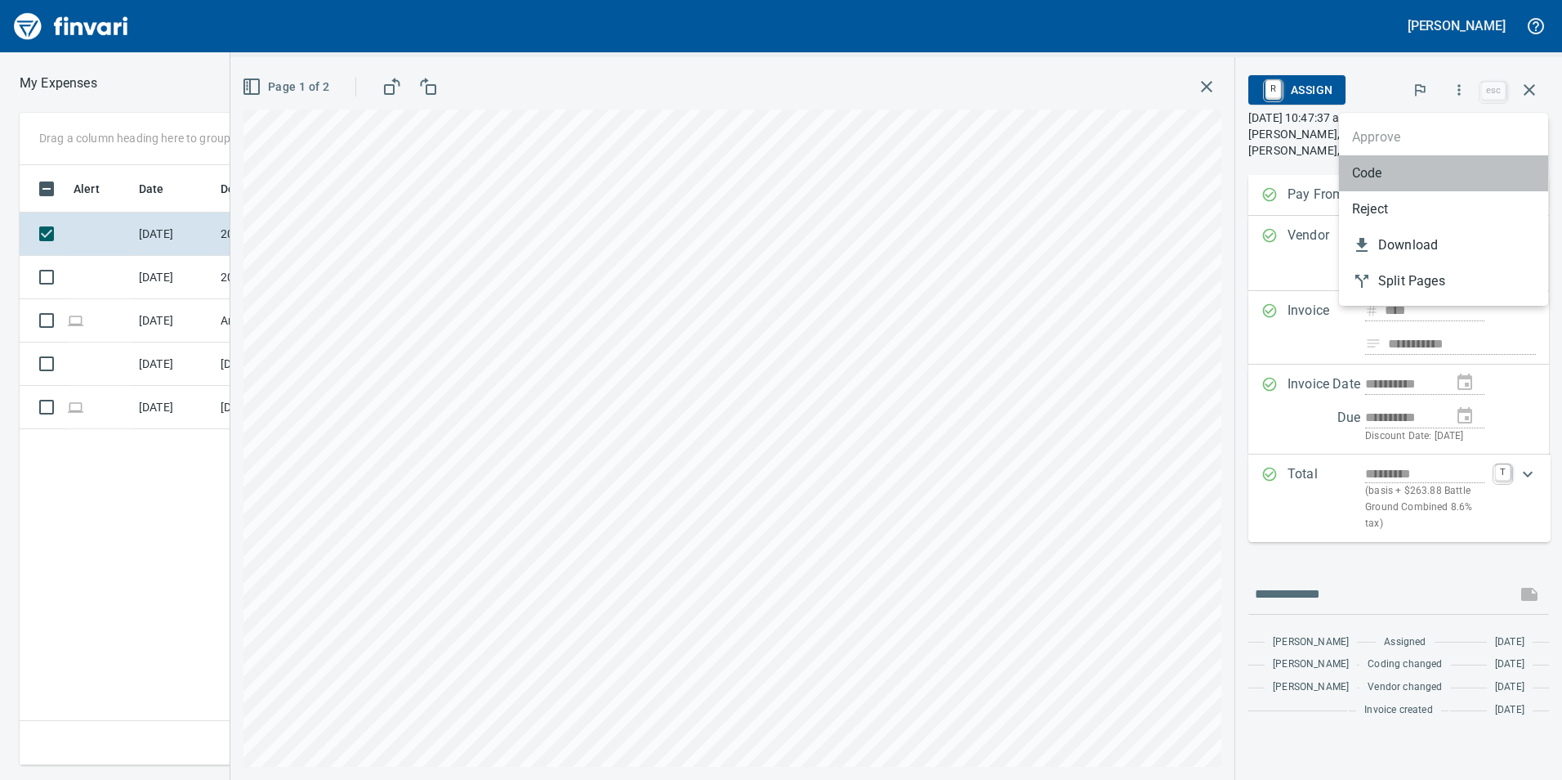
click at [1406, 171] on span "Code" at bounding box center [1443, 173] width 183 height 20
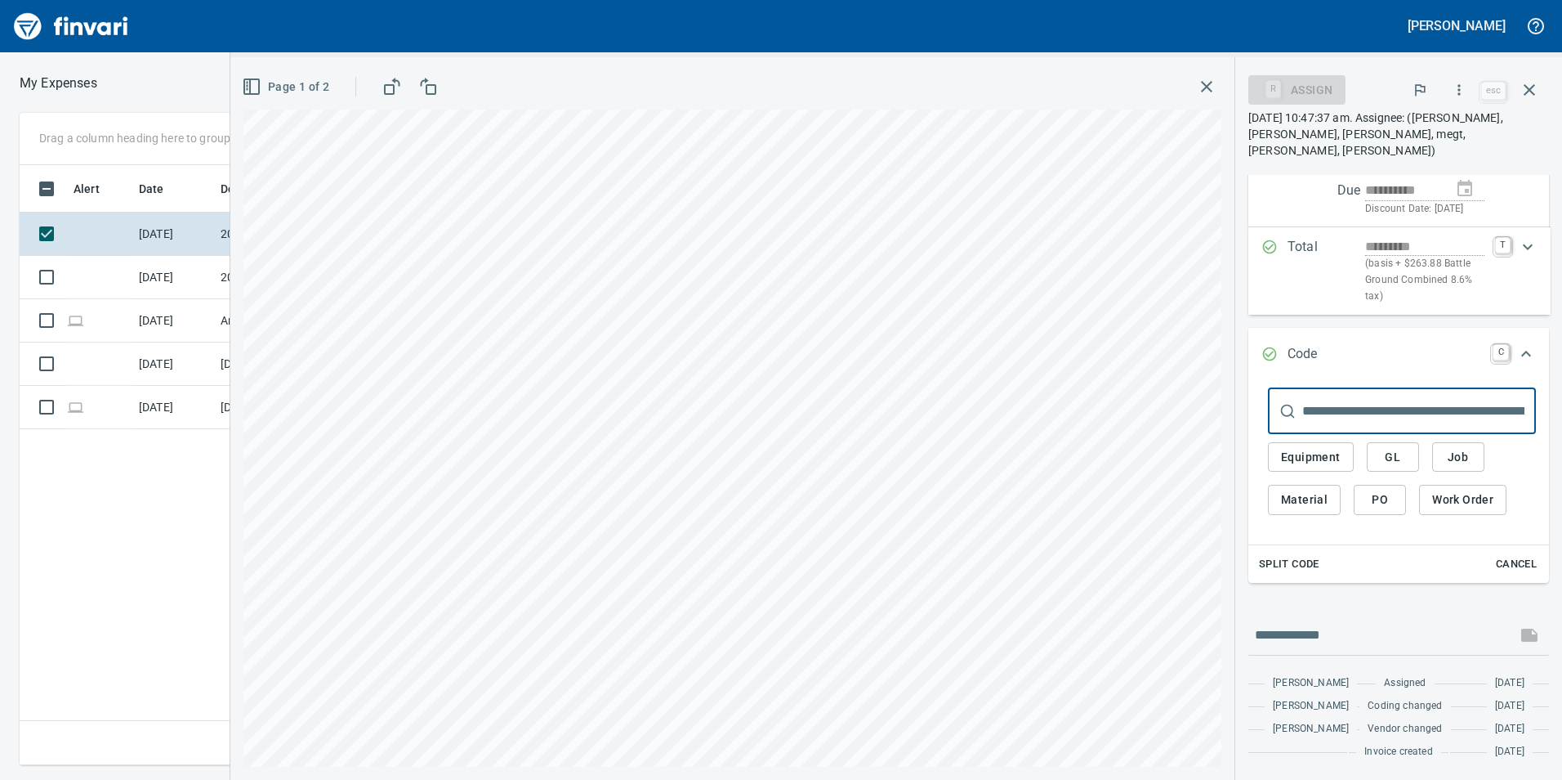
scroll to position [245, 0]
click at [1397, 447] on span "GL" at bounding box center [1393, 457] width 26 height 20
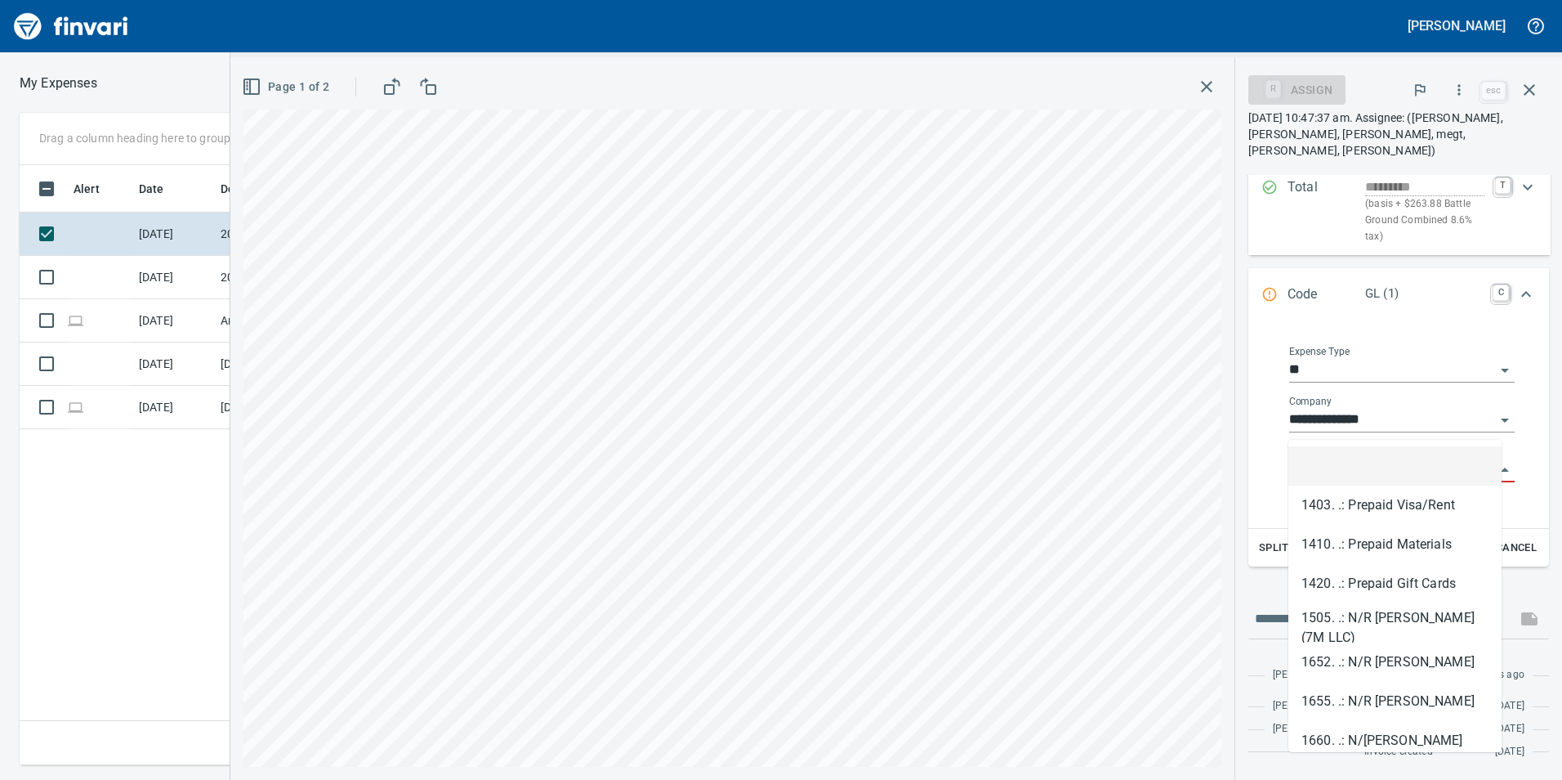
scroll to position [588, 1102]
click at [1375, 458] on input "GL Account" at bounding box center [1393, 469] width 206 height 23
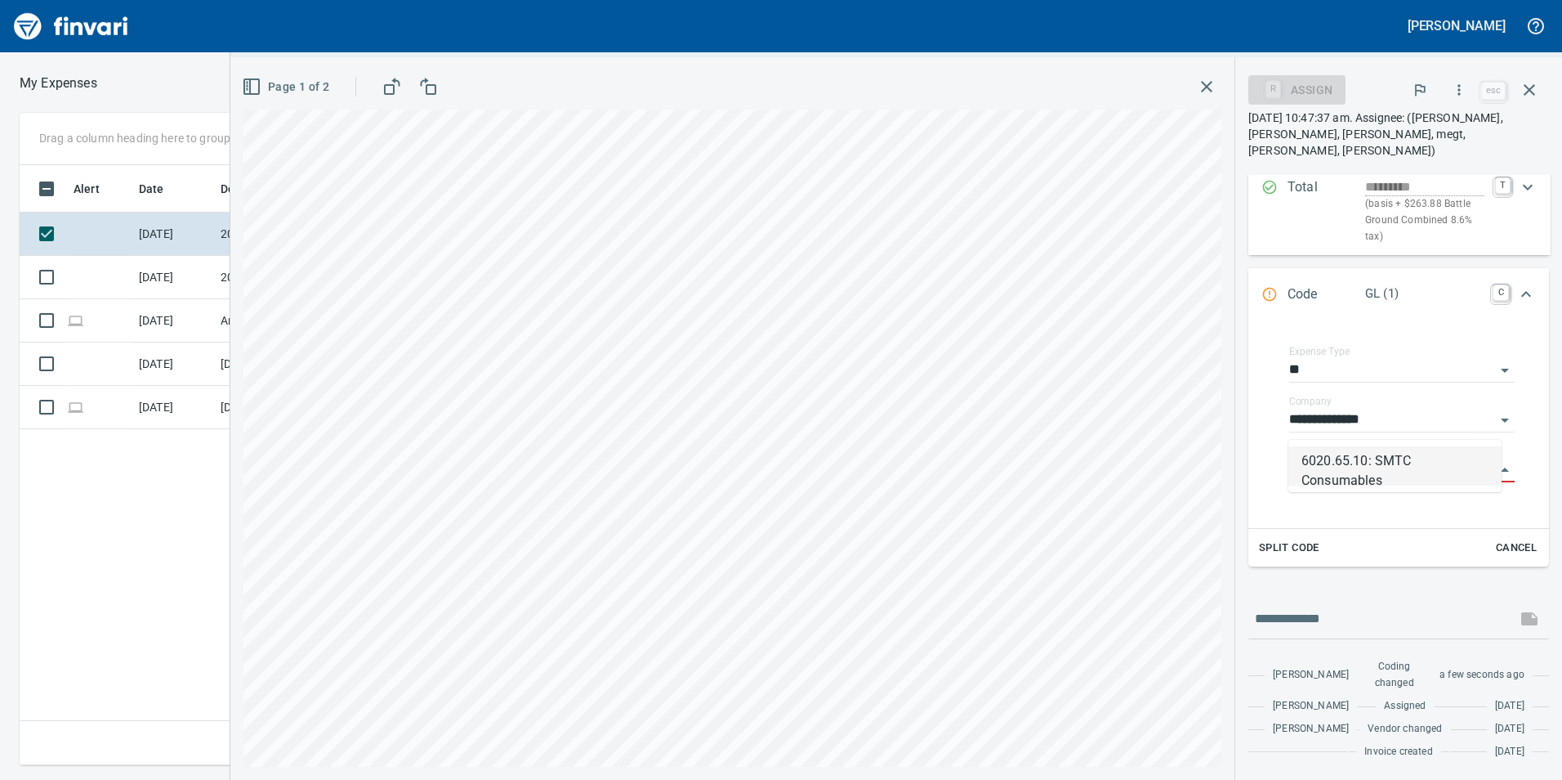
click at [1366, 475] on li "6020.65.10: SMTC Consumables" at bounding box center [1395, 465] width 213 height 39
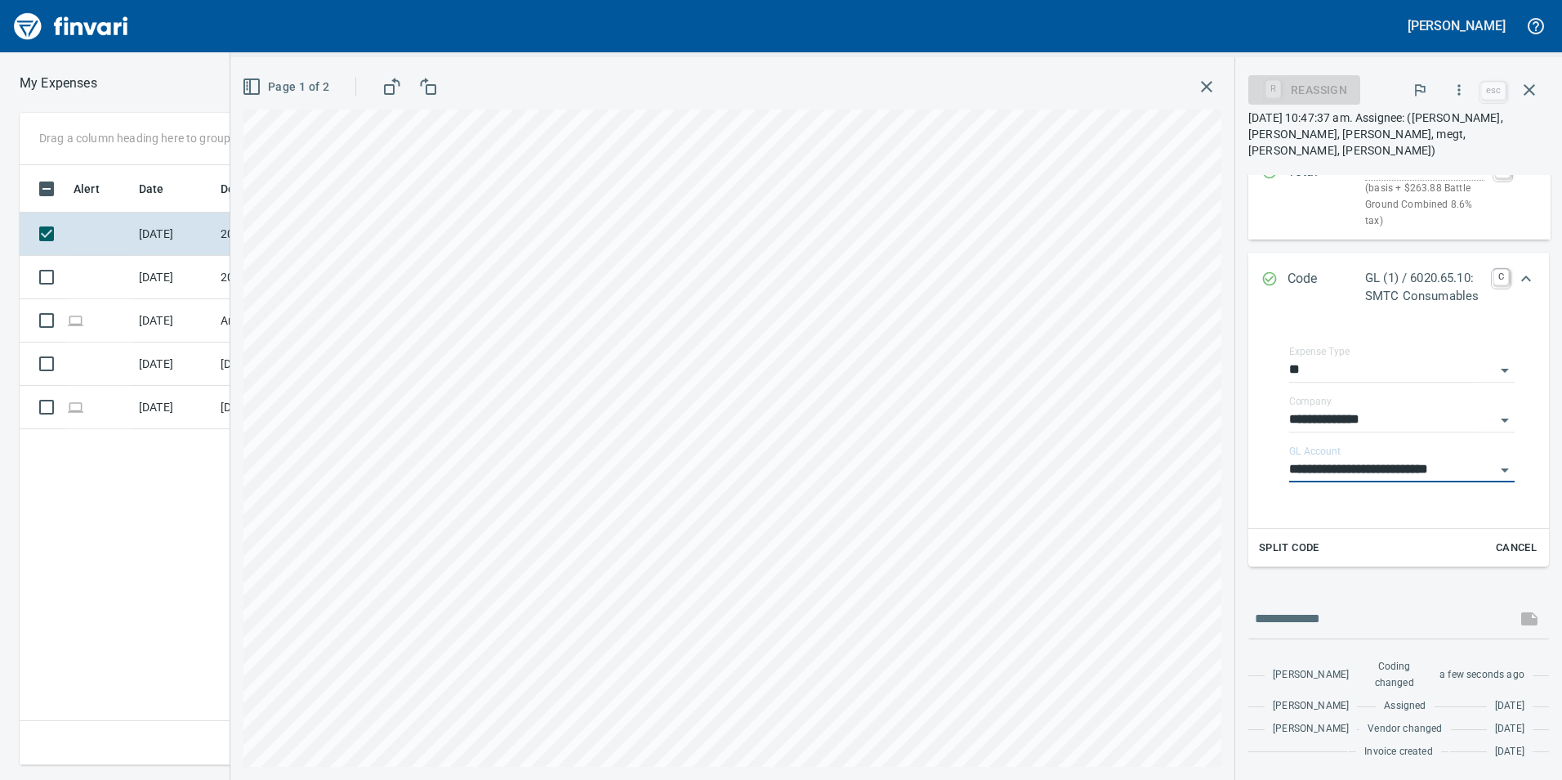
type input "**********"
click at [1526, 259] on div "Expand" at bounding box center [1526, 278] width 39 height 39
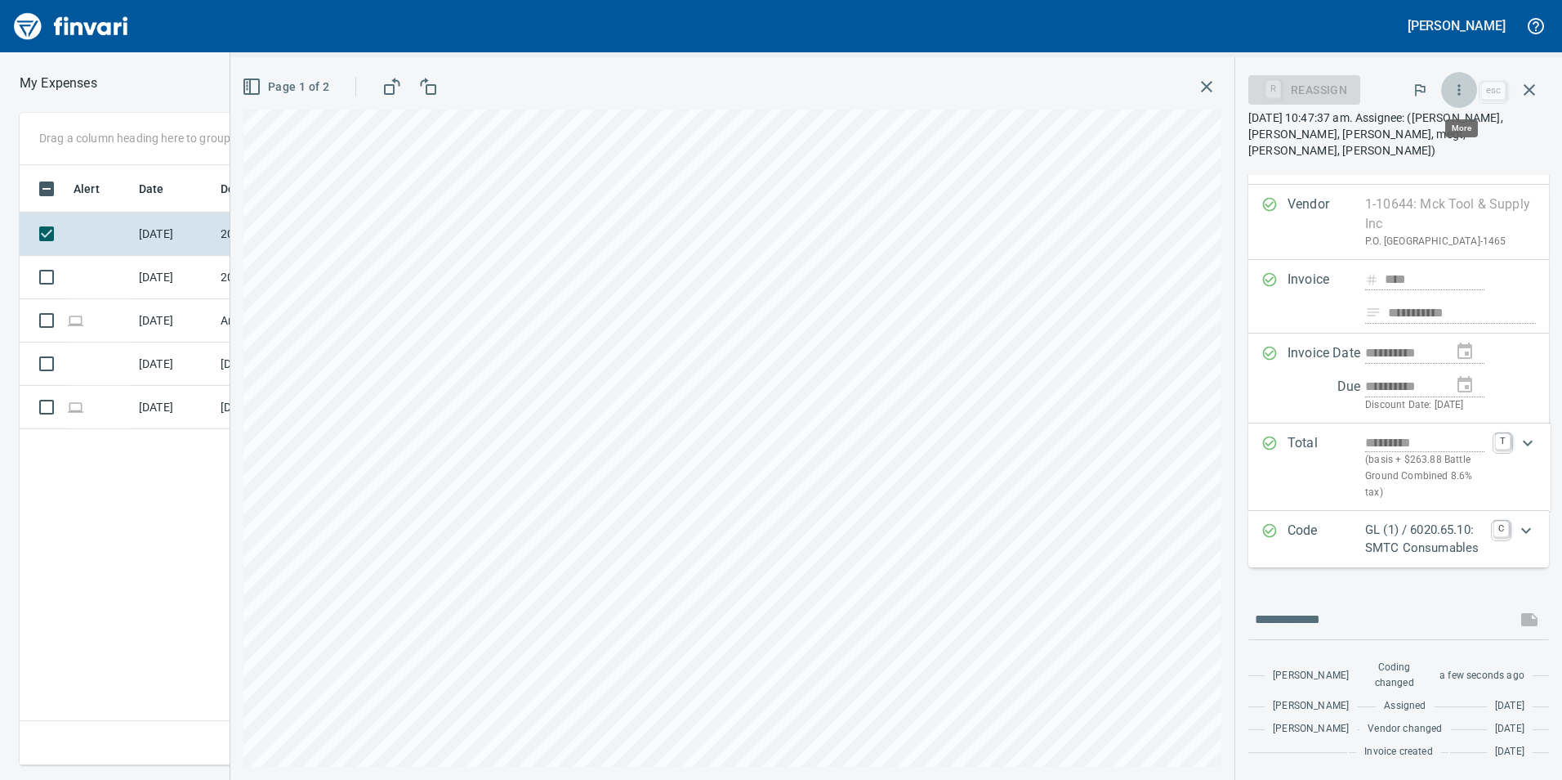
click at [1469, 81] on button "button" at bounding box center [1459, 90] width 36 height 36
click at [1425, 129] on span "Approve" at bounding box center [1443, 137] width 183 height 20
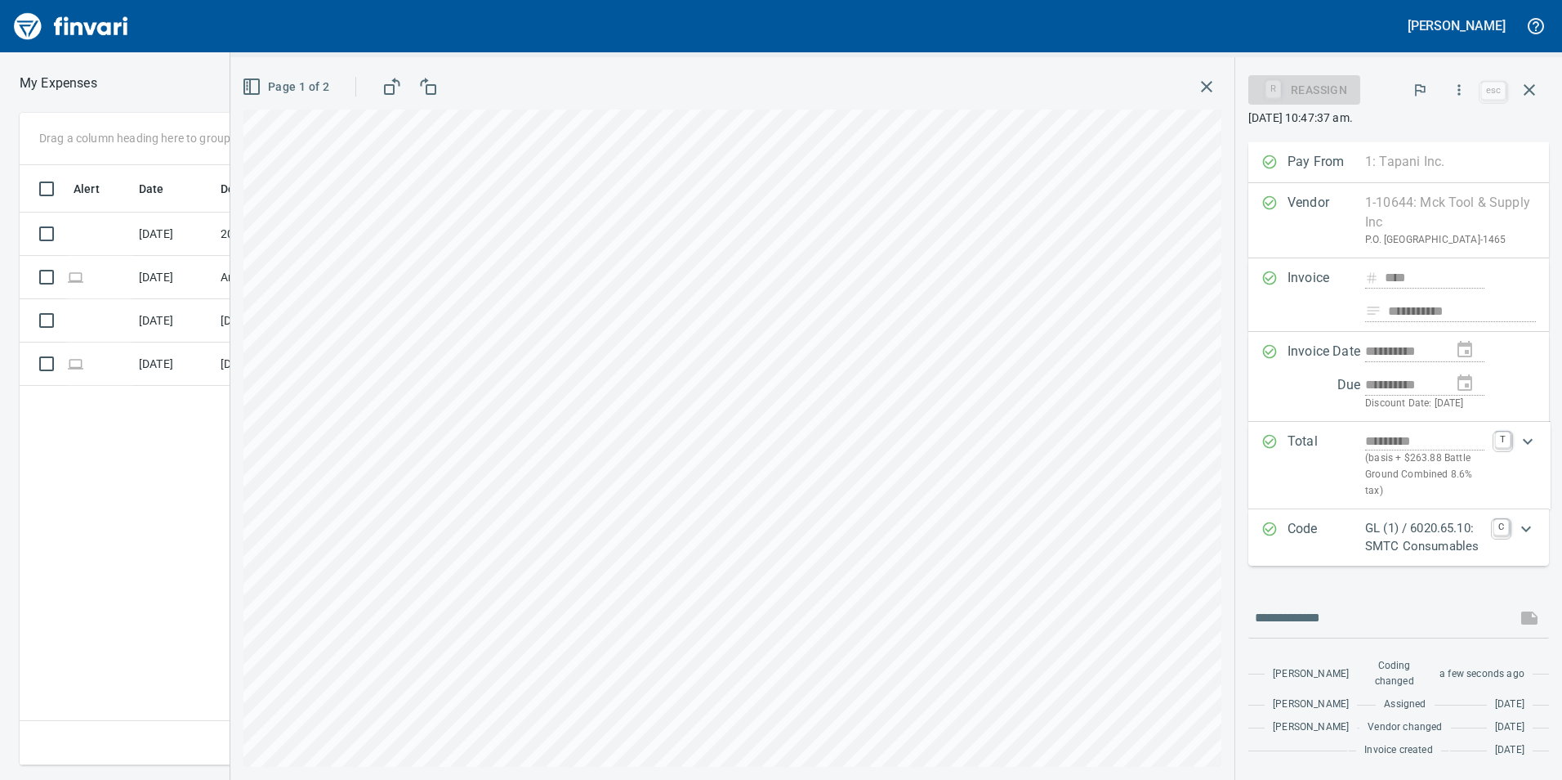
scroll to position [94, 0]
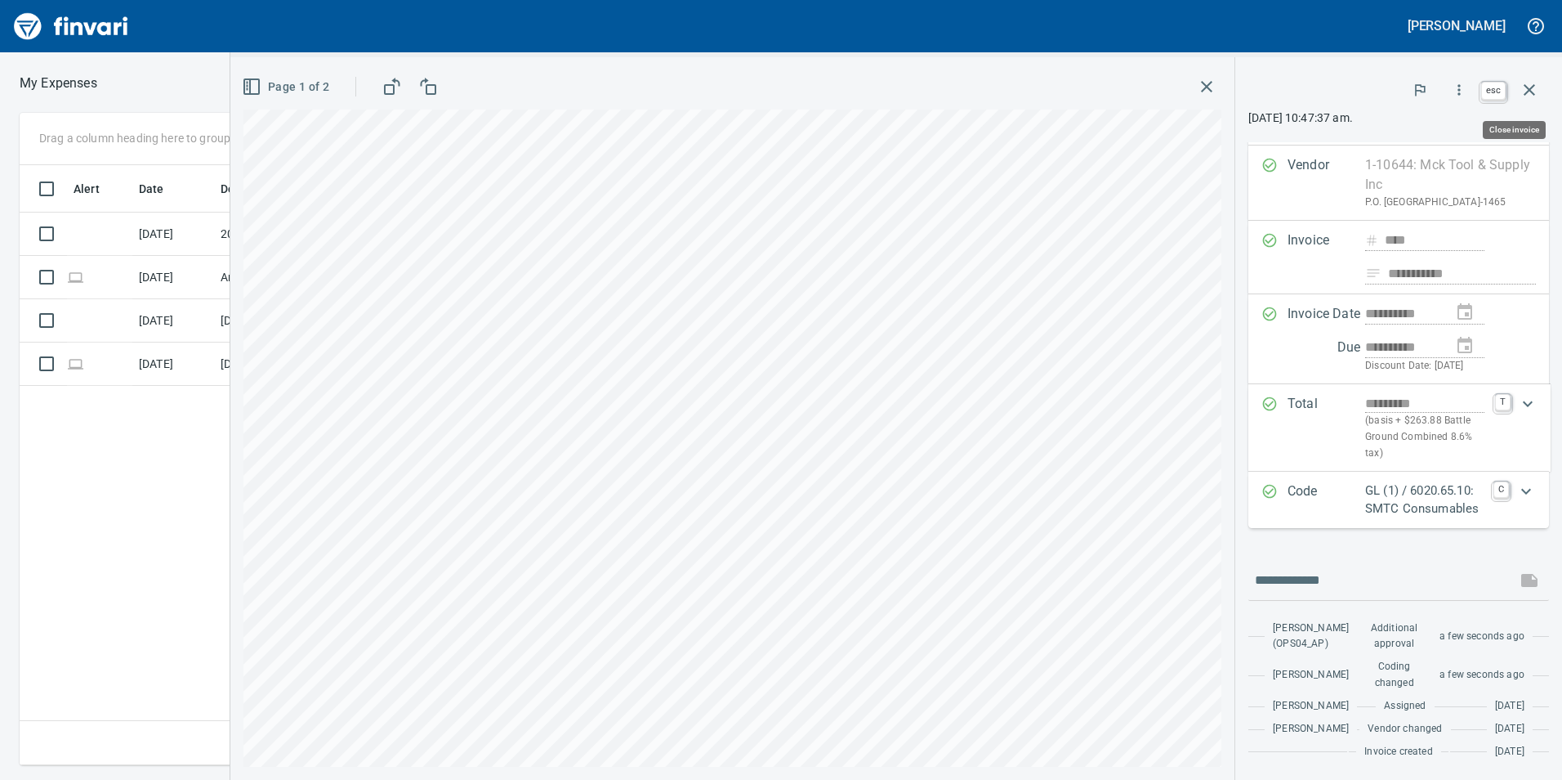
click at [1543, 87] on button "button" at bounding box center [1529, 89] width 39 height 39
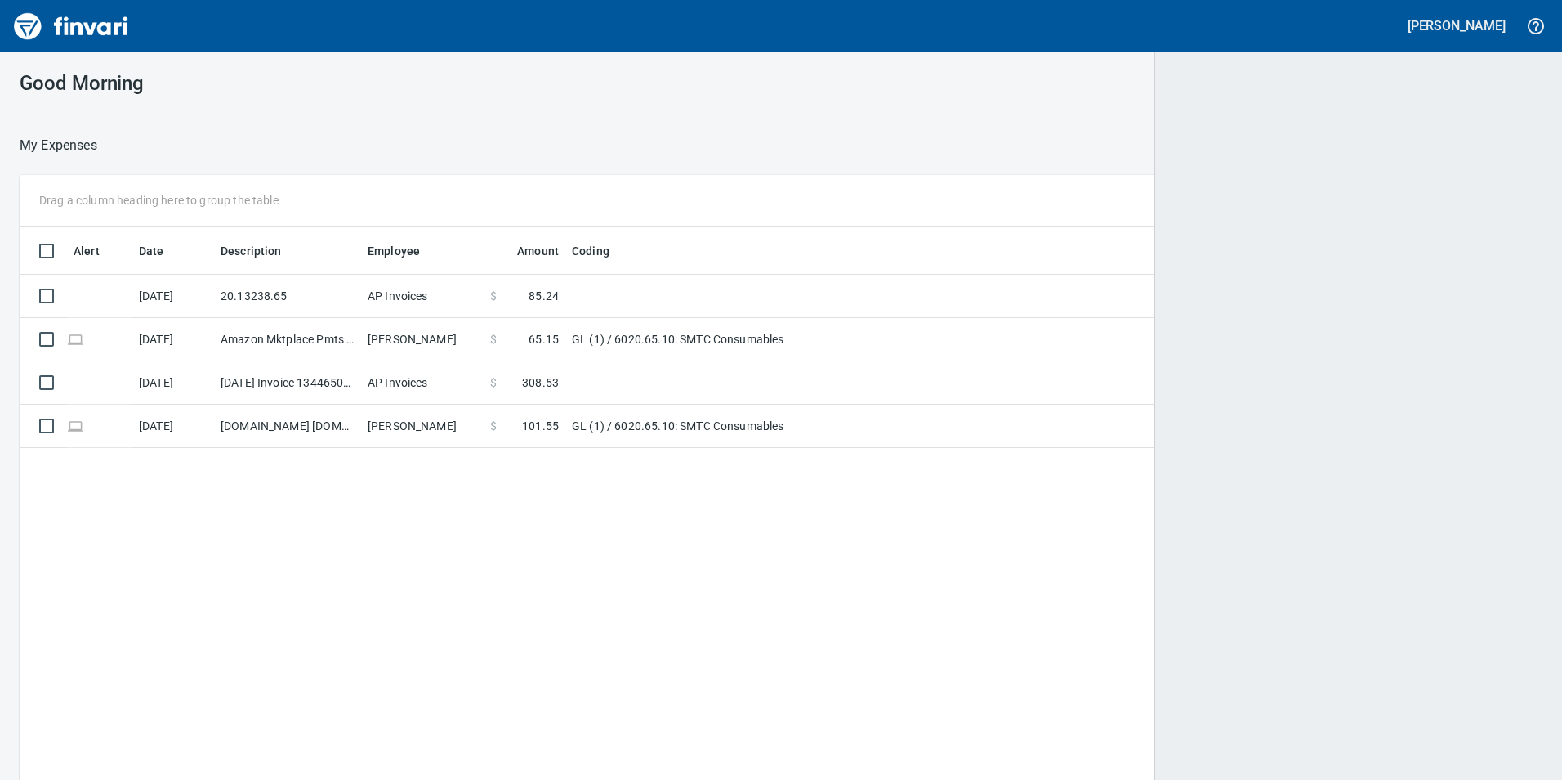
scroll to position [2, 2]
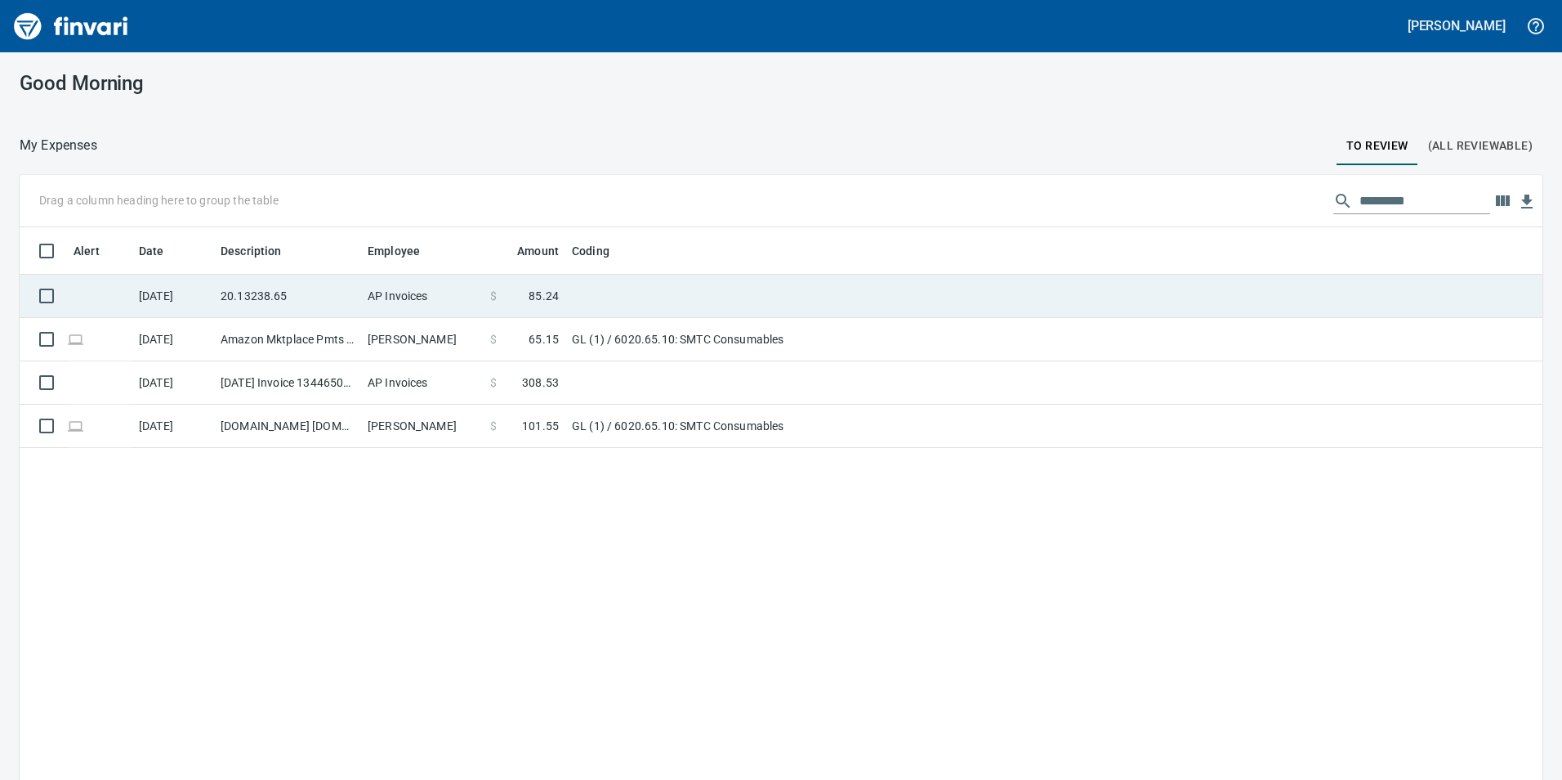
click at [251, 298] on td "20.13238.65" at bounding box center [287, 296] width 147 height 43
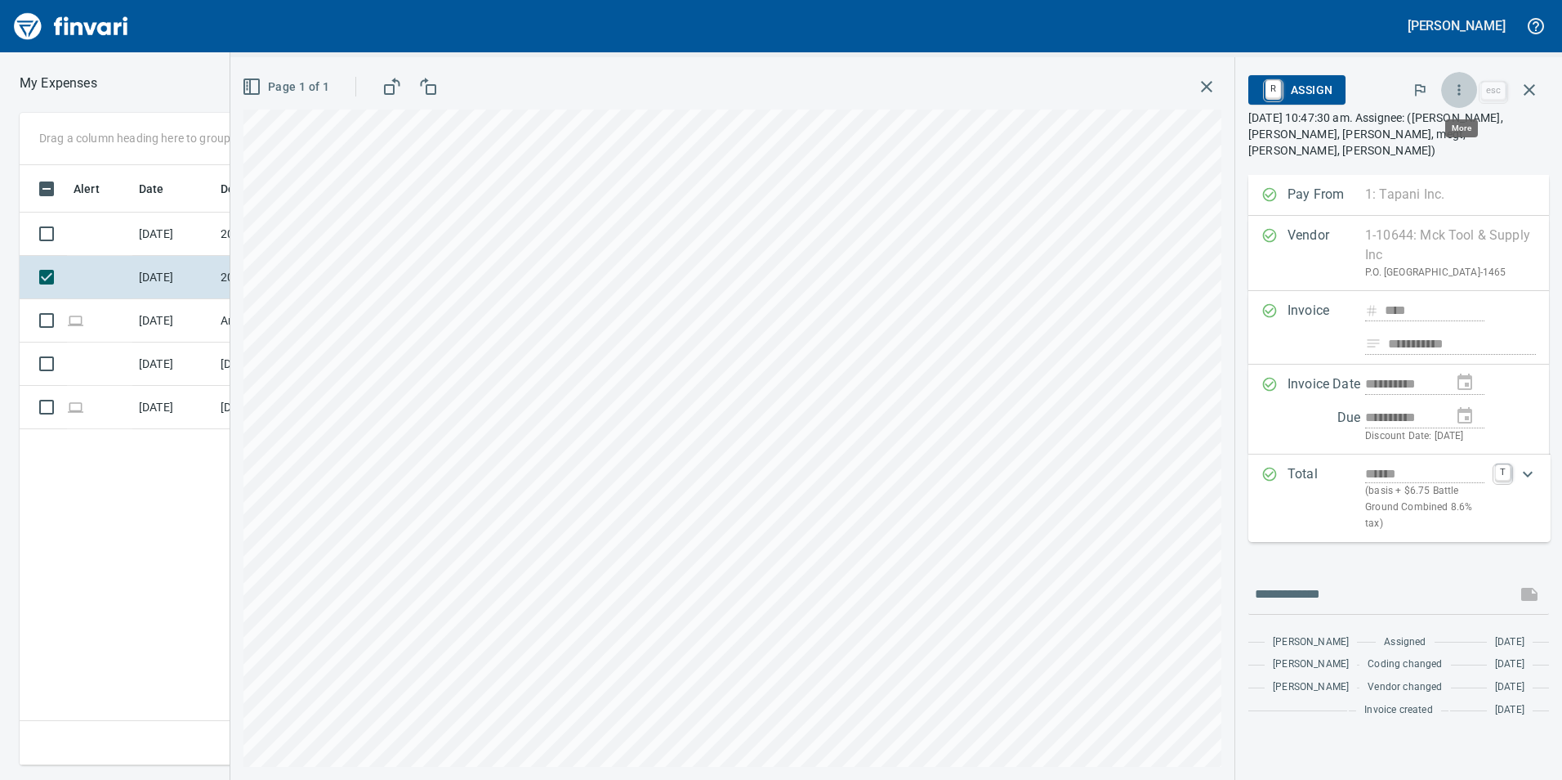
scroll to position [588, 1102]
click at [1464, 87] on icon "button" at bounding box center [1459, 90] width 16 height 16
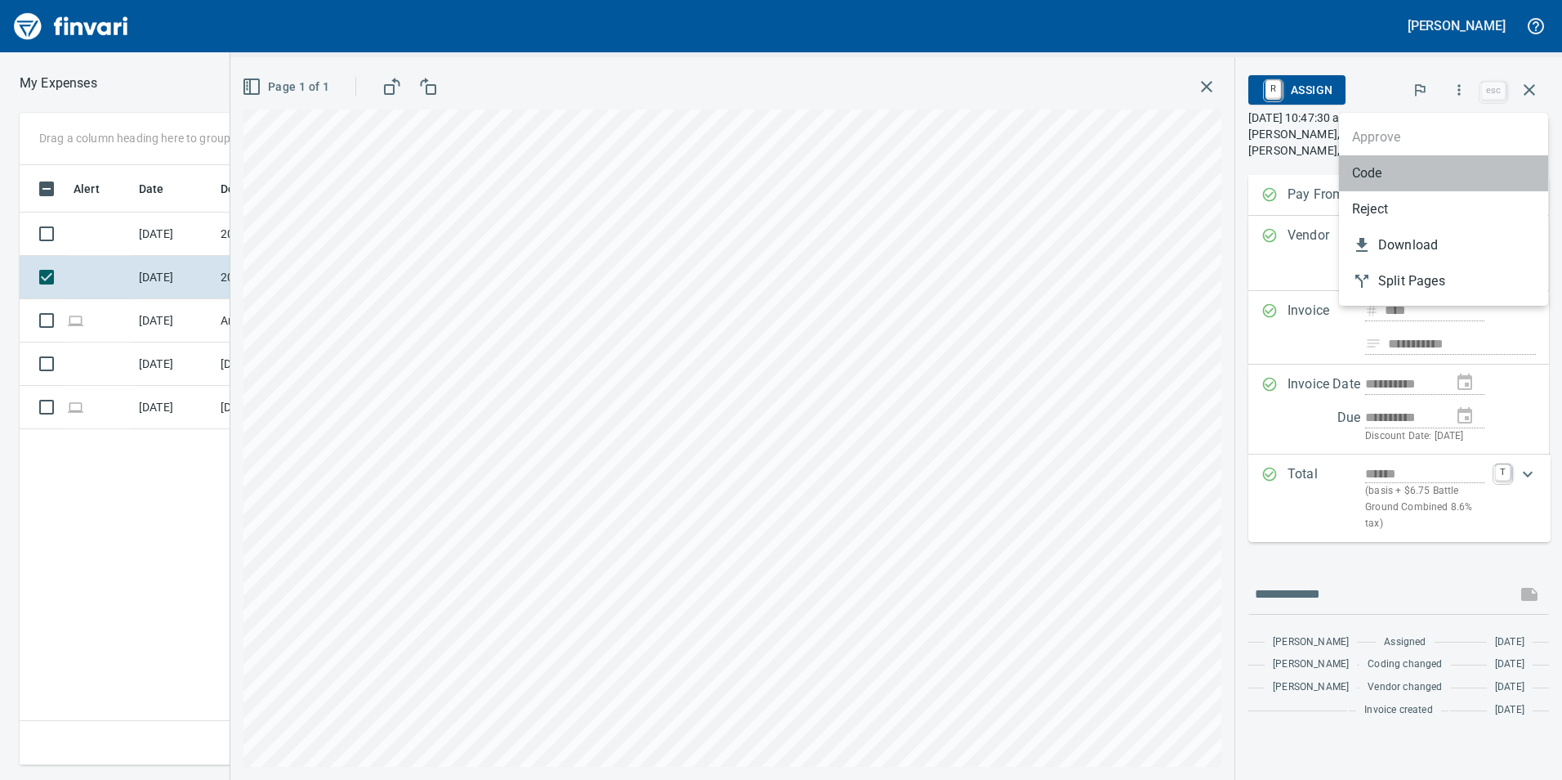
click at [1407, 162] on li "Code" at bounding box center [1443, 173] width 209 height 36
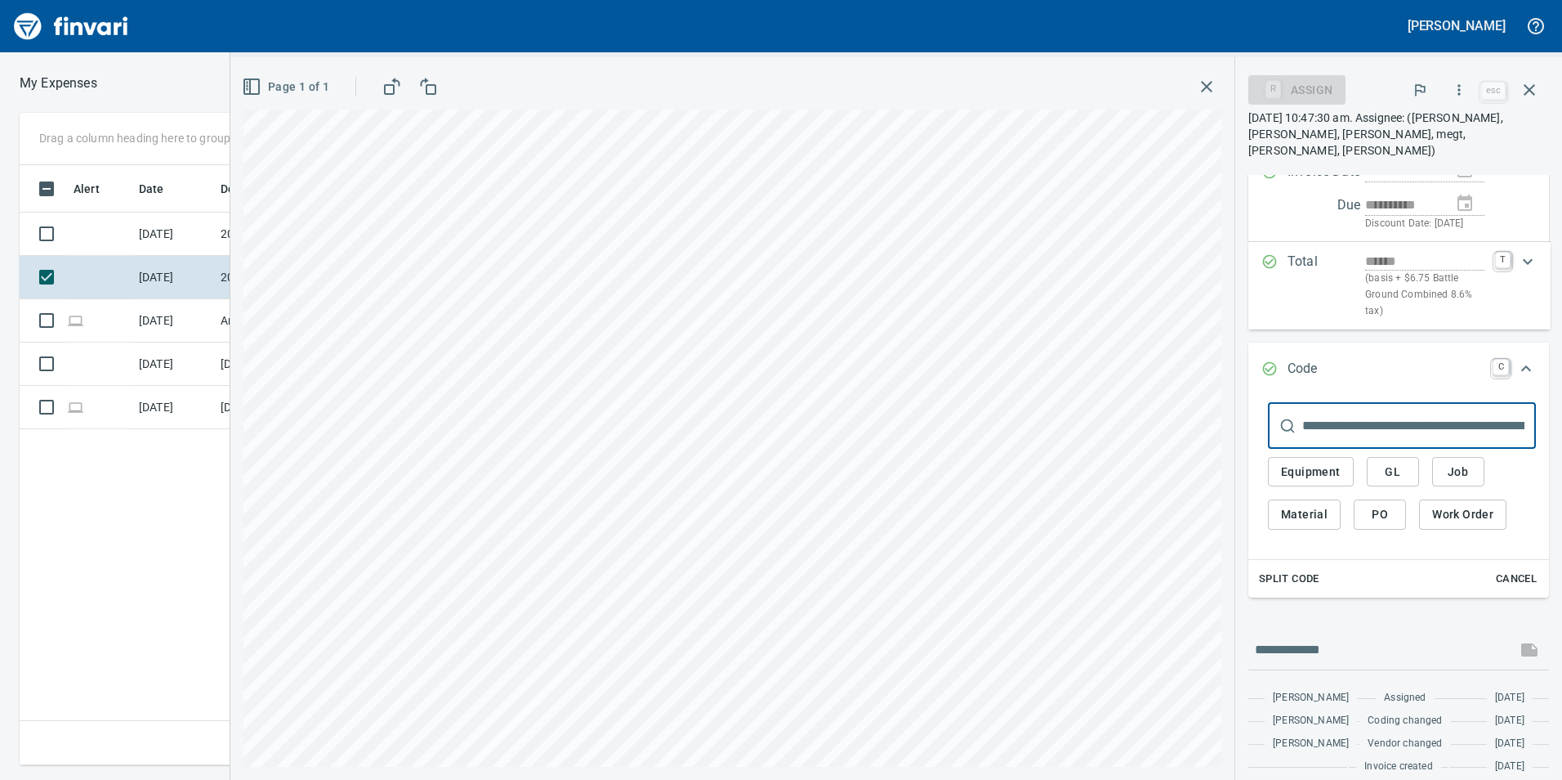
scroll to position [288, 0]
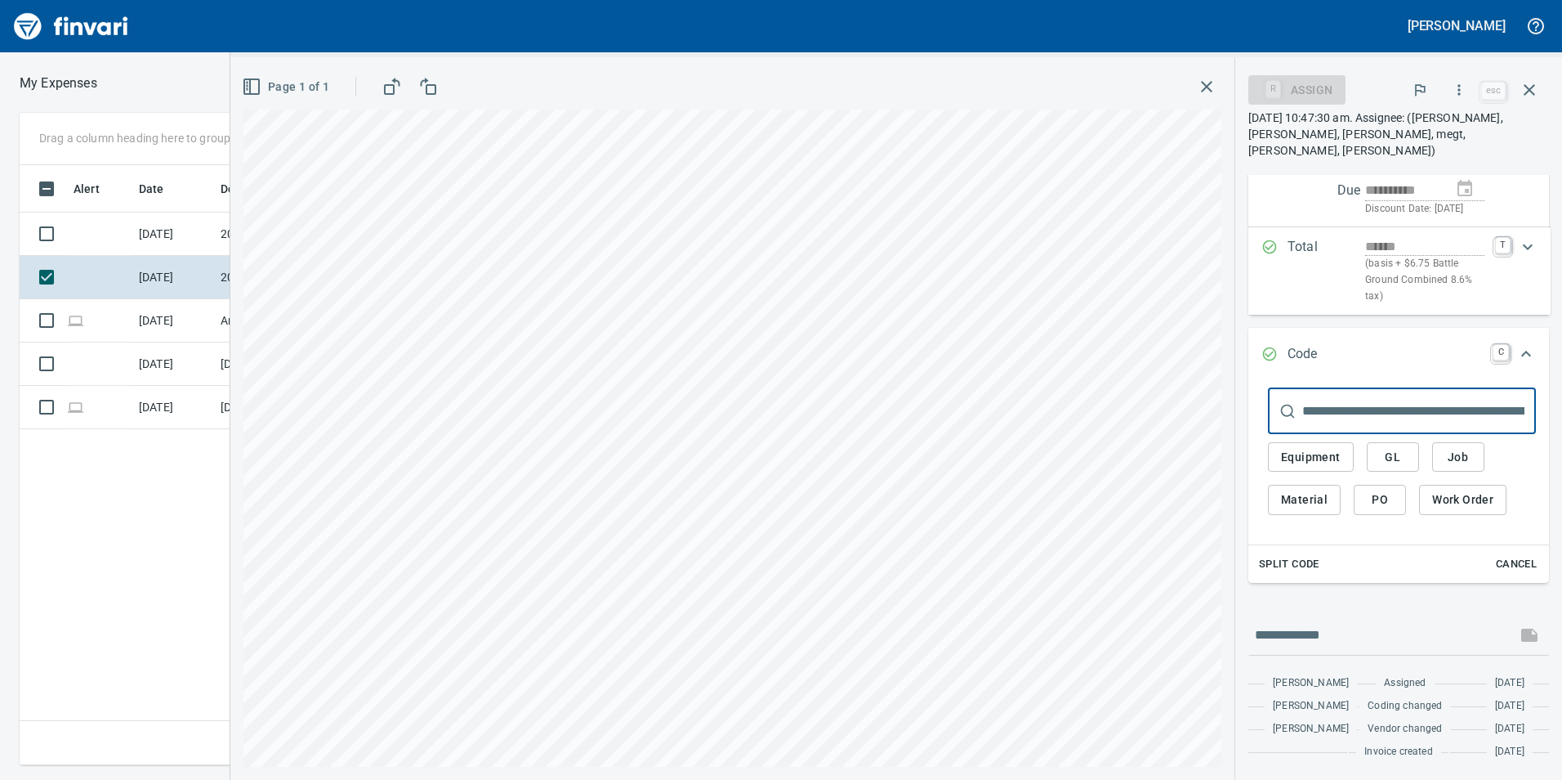
click at [1380, 447] on span "GL" at bounding box center [1393, 457] width 26 height 20
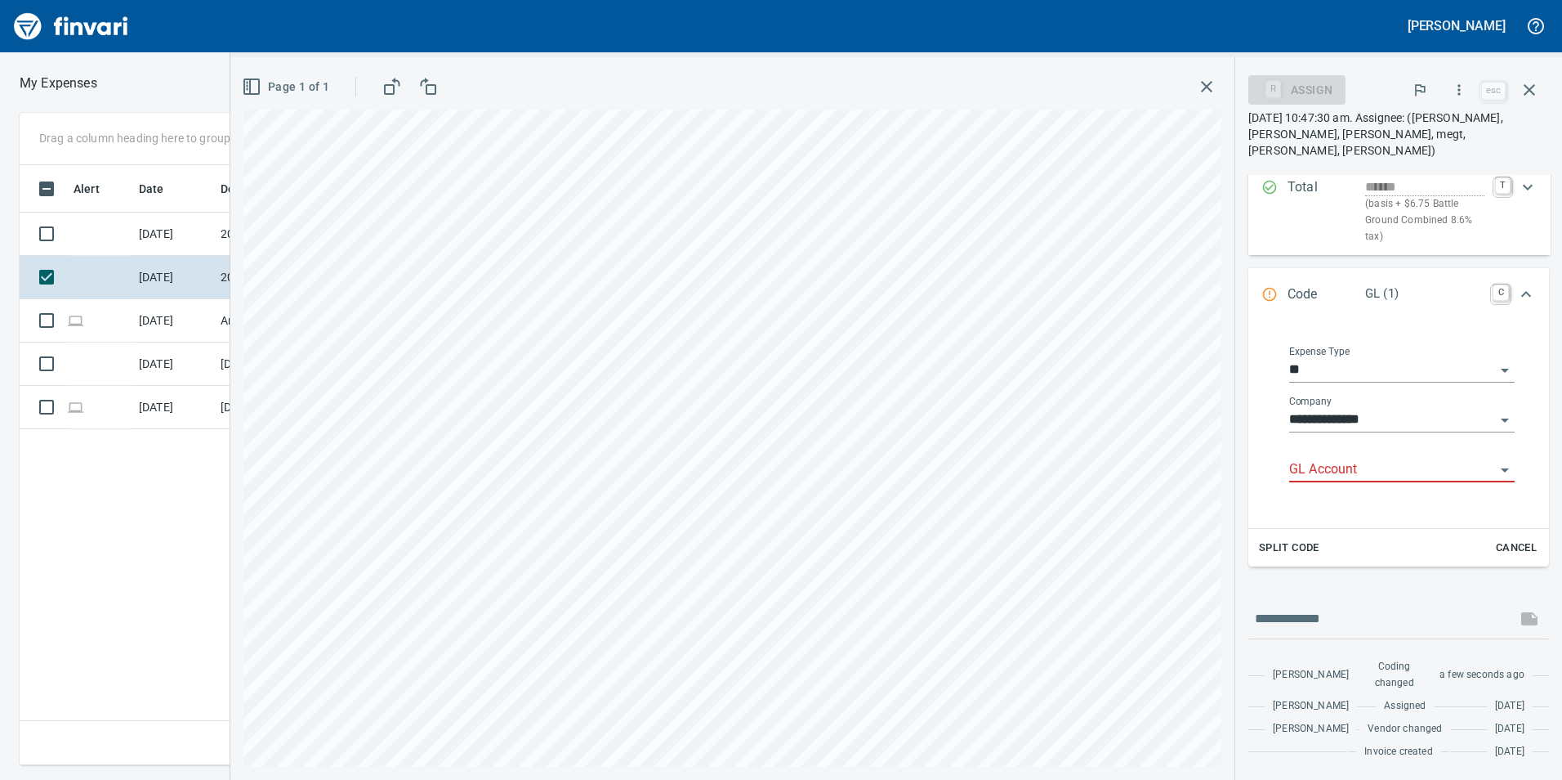
scroll to position [588, 1102]
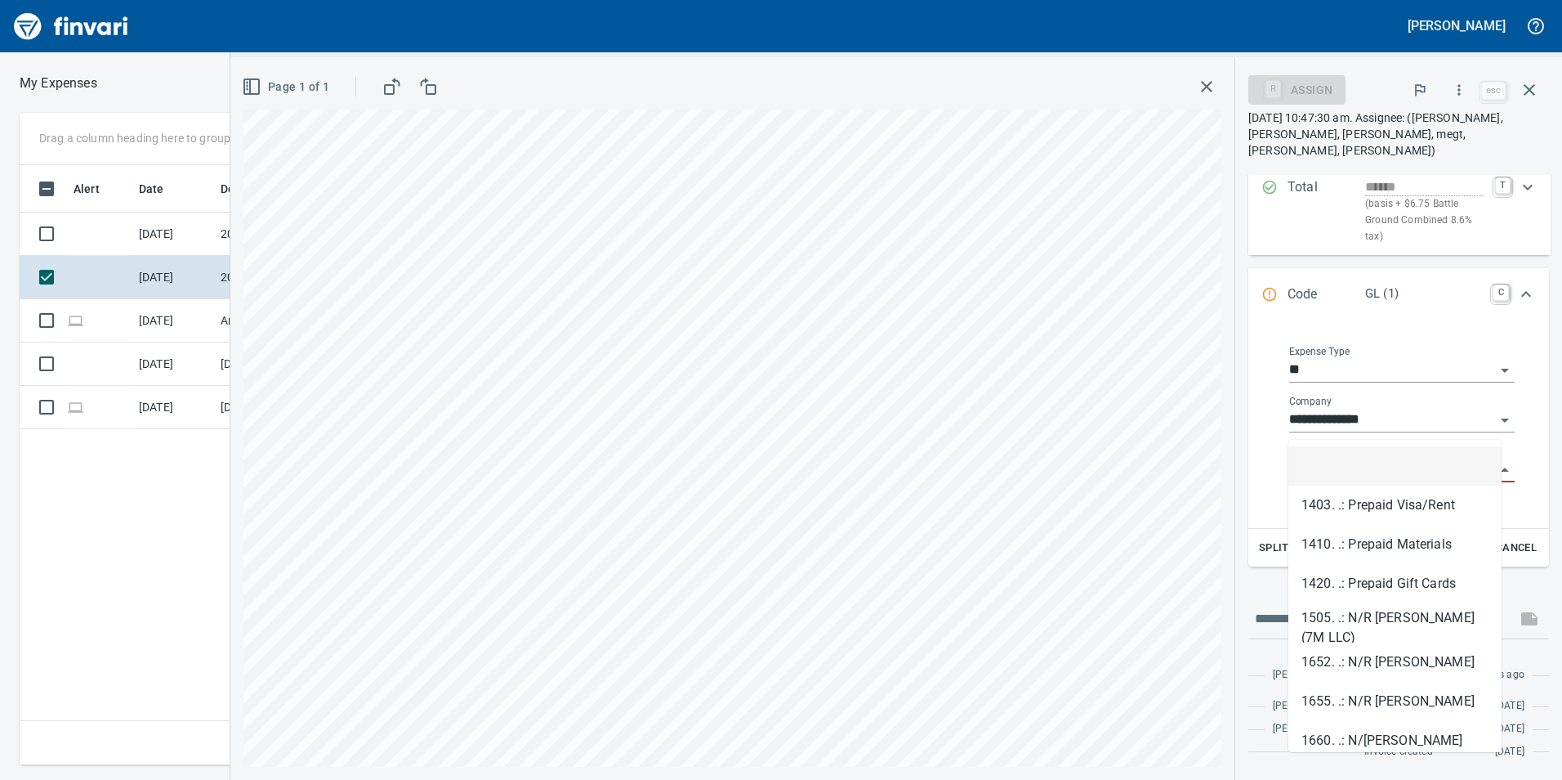
click at [1382, 458] on input "GL Account" at bounding box center [1393, 469] width 206 height 23
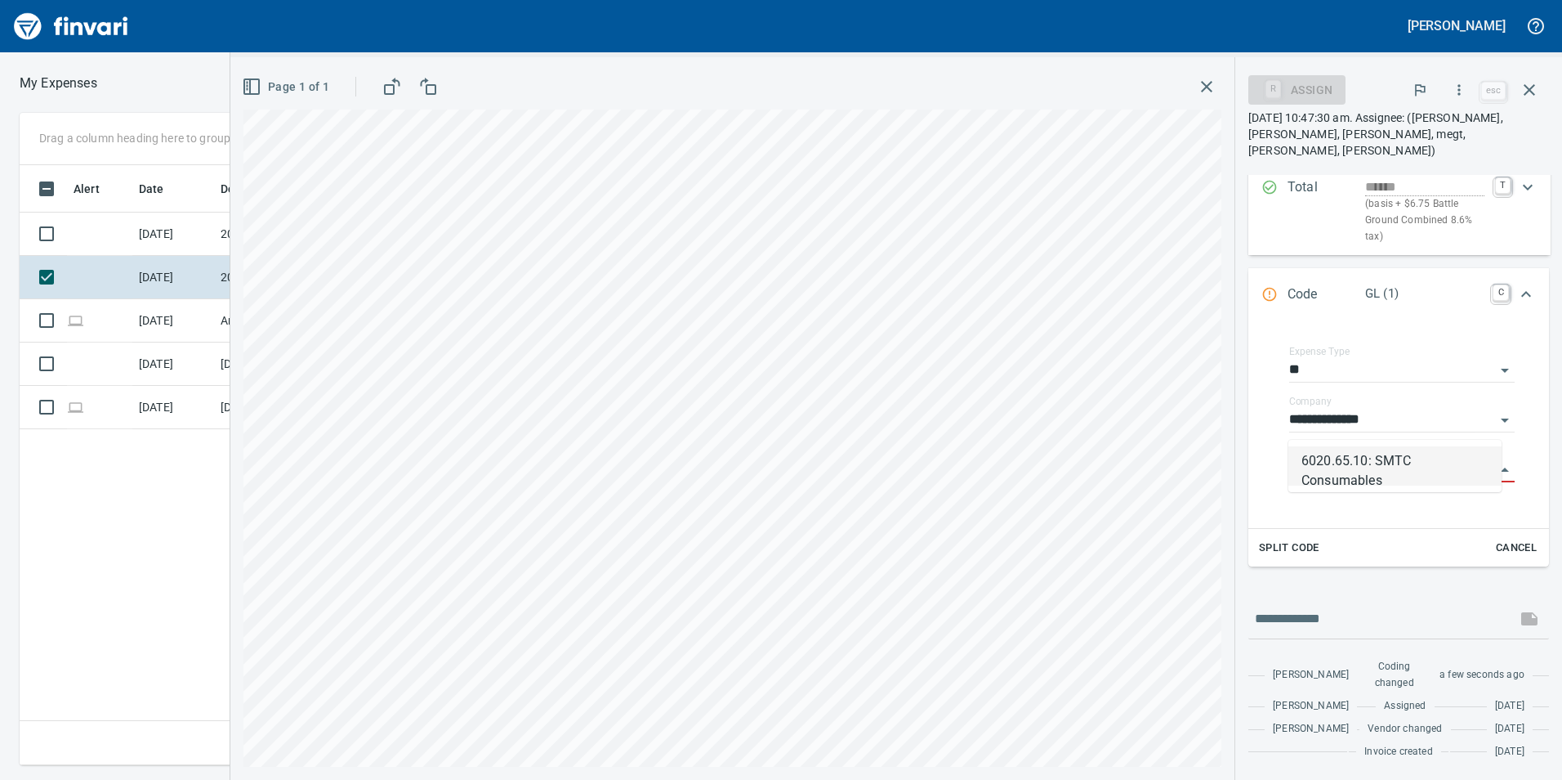
click at [1377, 467] on li "6020.65.10: SMTC Consumables" at bounding box center [1395, 465] width 213 height 39
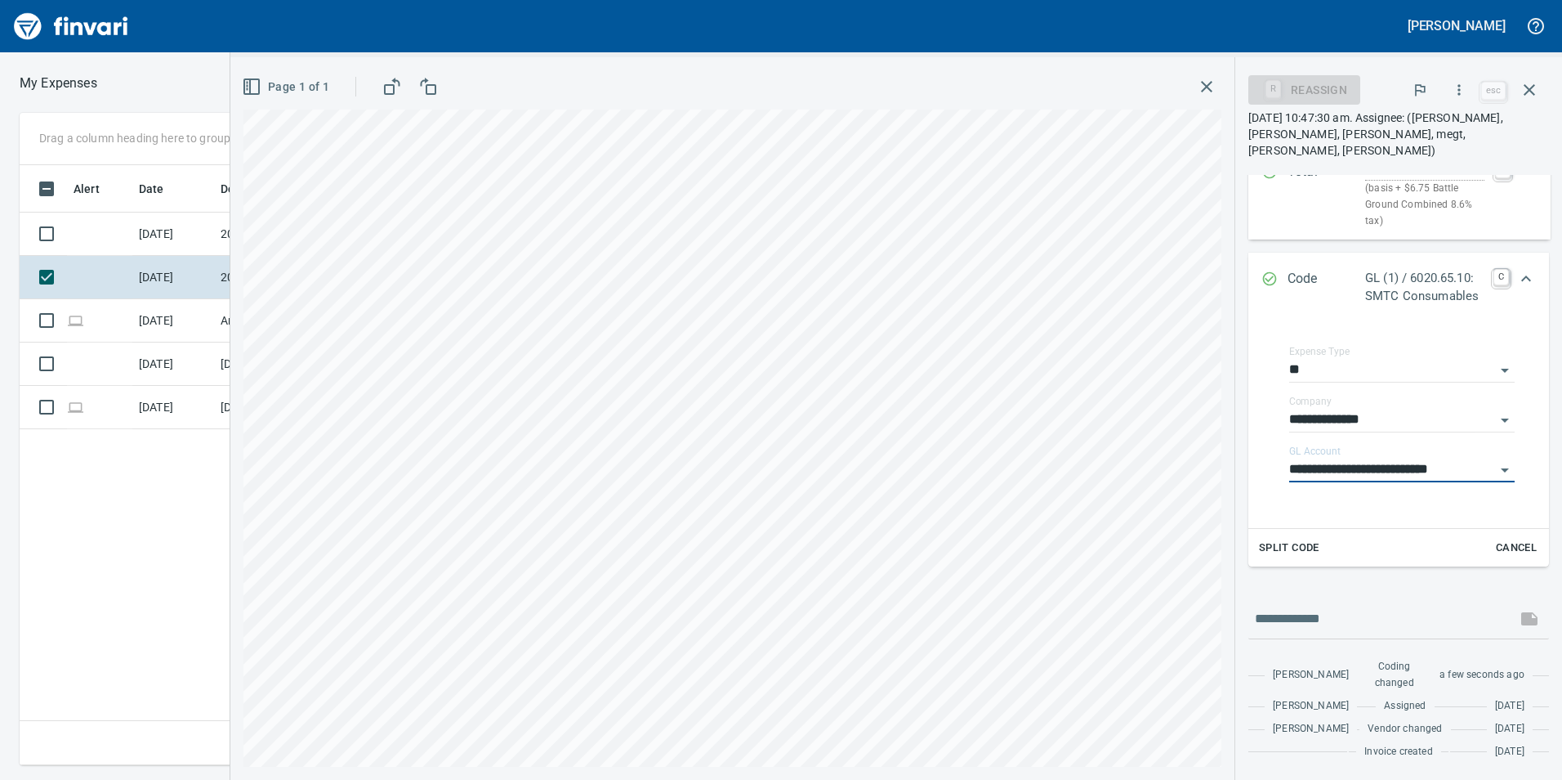
type input "**********"
click at [1519, 269] on icon "Expand" at bounding box center [1527, 279] width 20 height 20
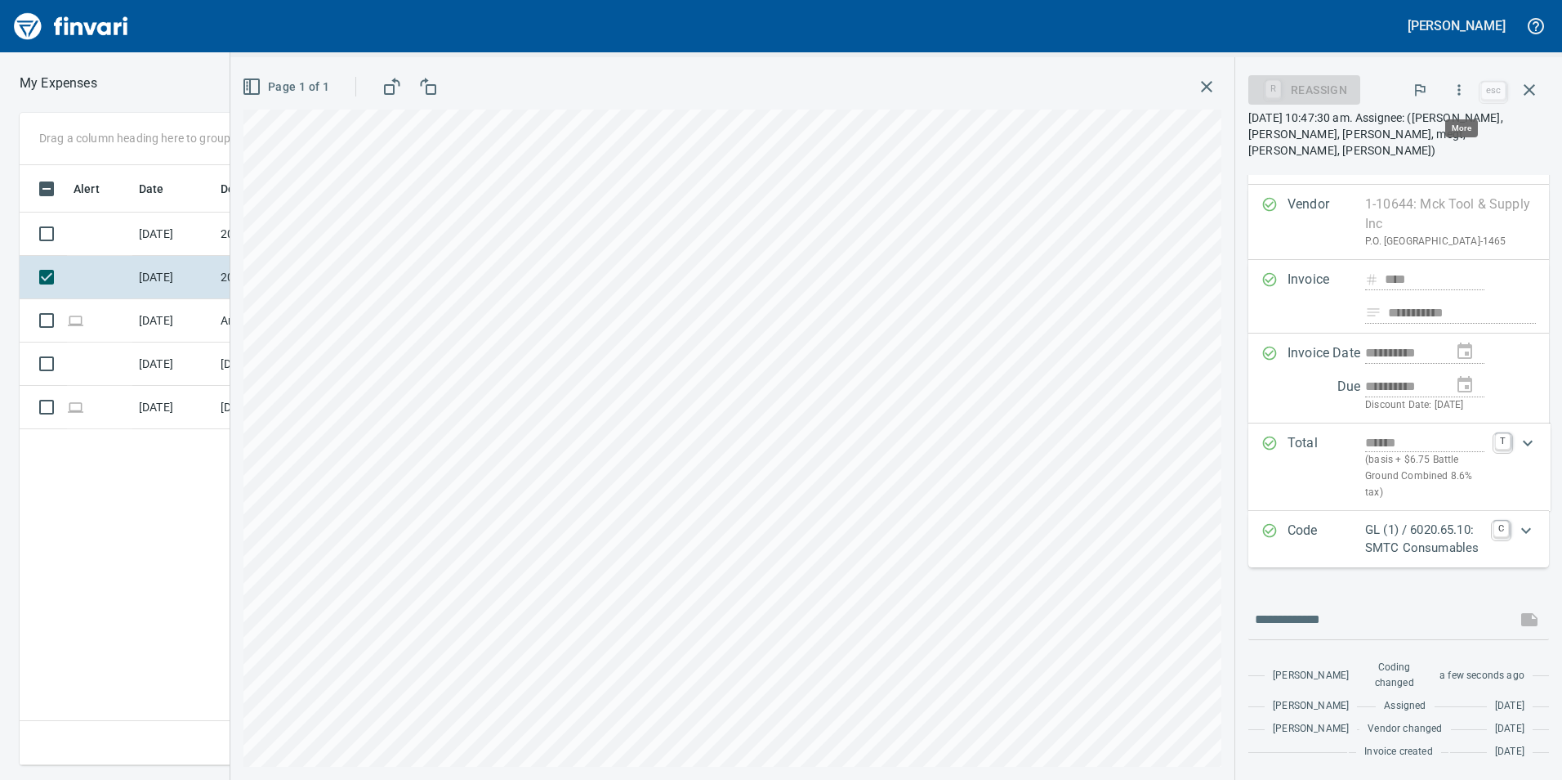
click at [1464, 96] on icon "button" at bounding box center [1459, 90] width 16 height 16
click at [1410, 136] on span "Approve" at bounding box center [1443, 137] width 183 height 20
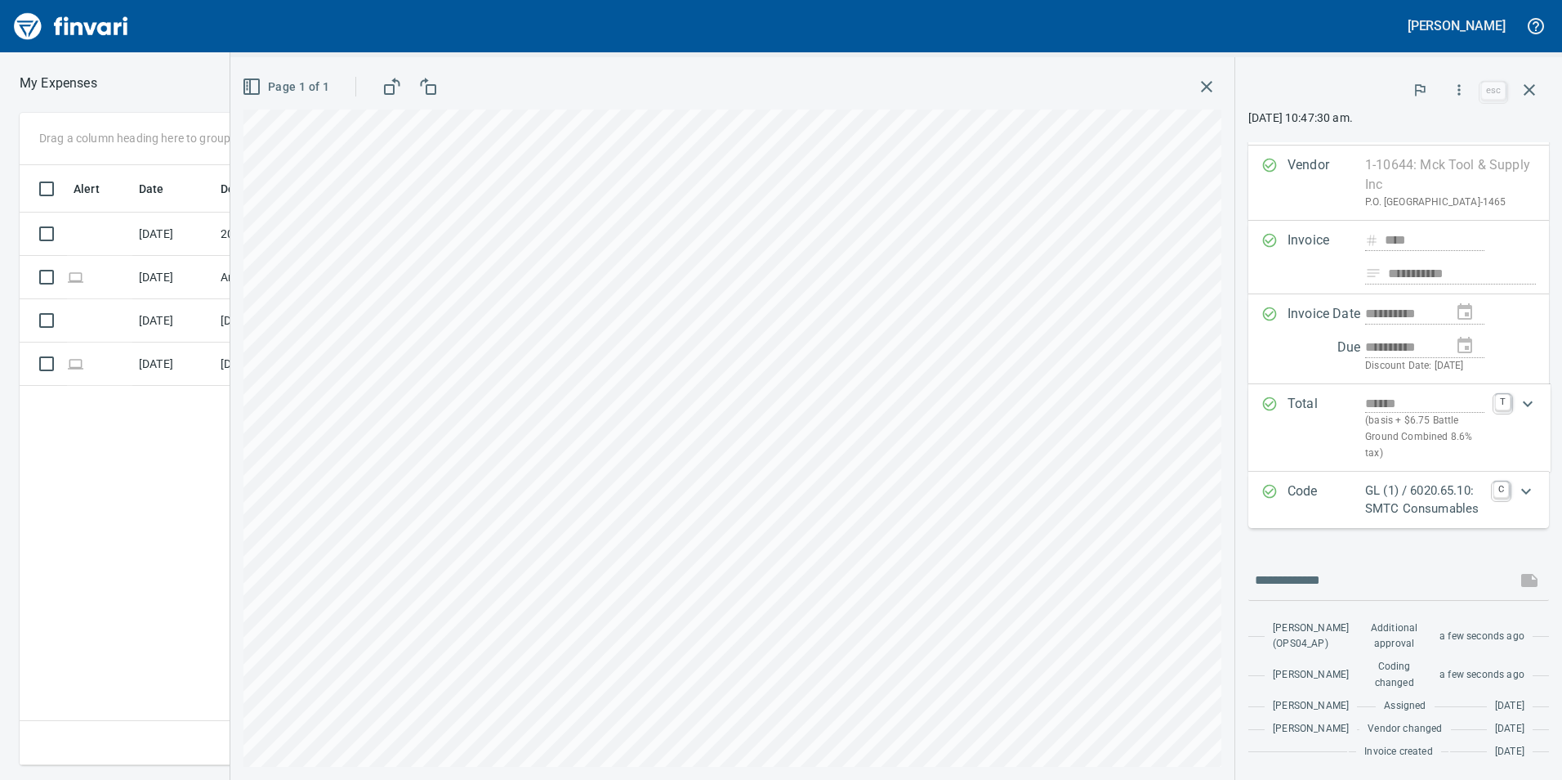
scroll to position [94, 0]
click at [1527, 93] on icon "button" at bounding box center [1529, 89] width 11 height 11
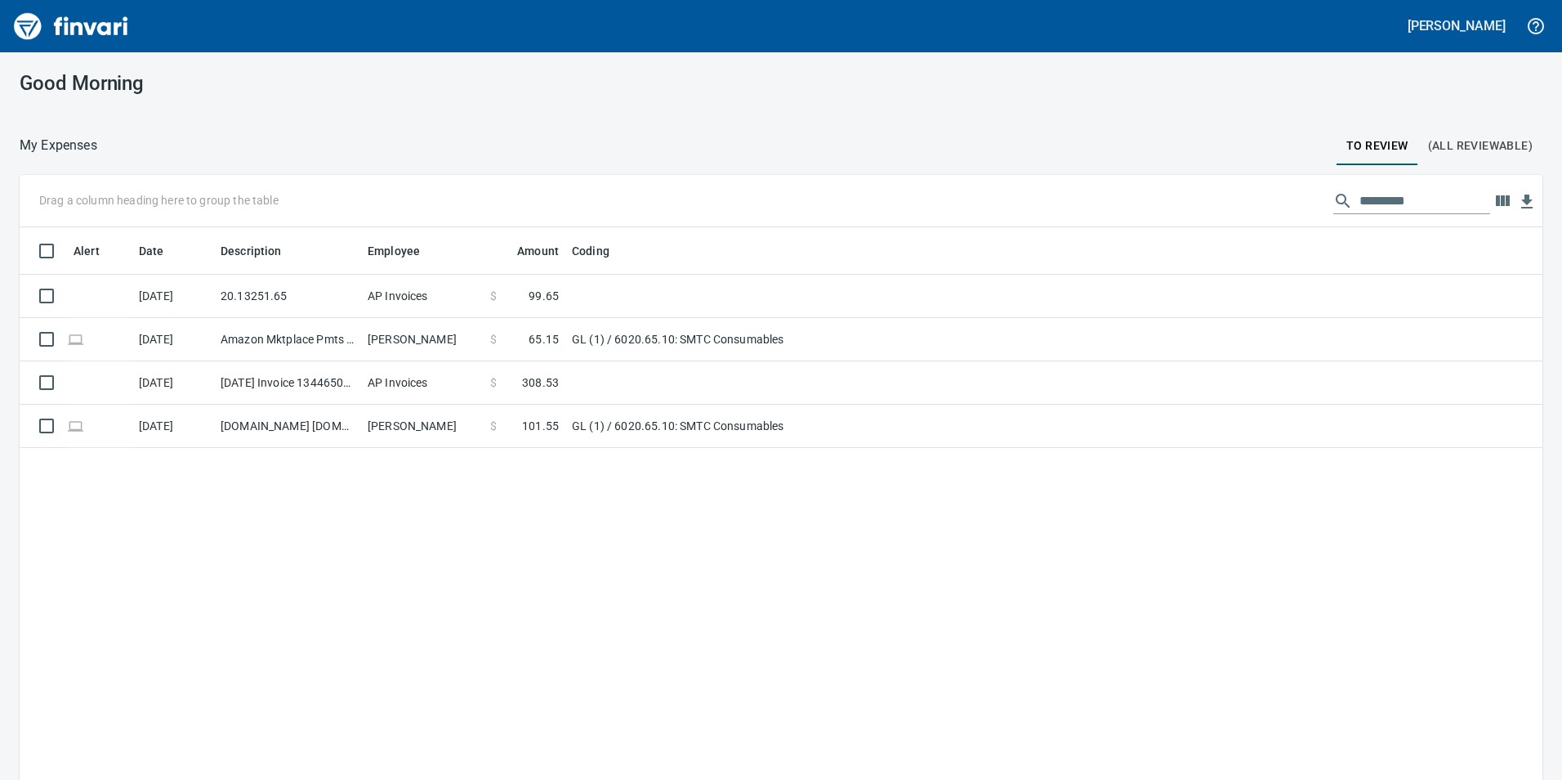
scroll to position [2, 2]
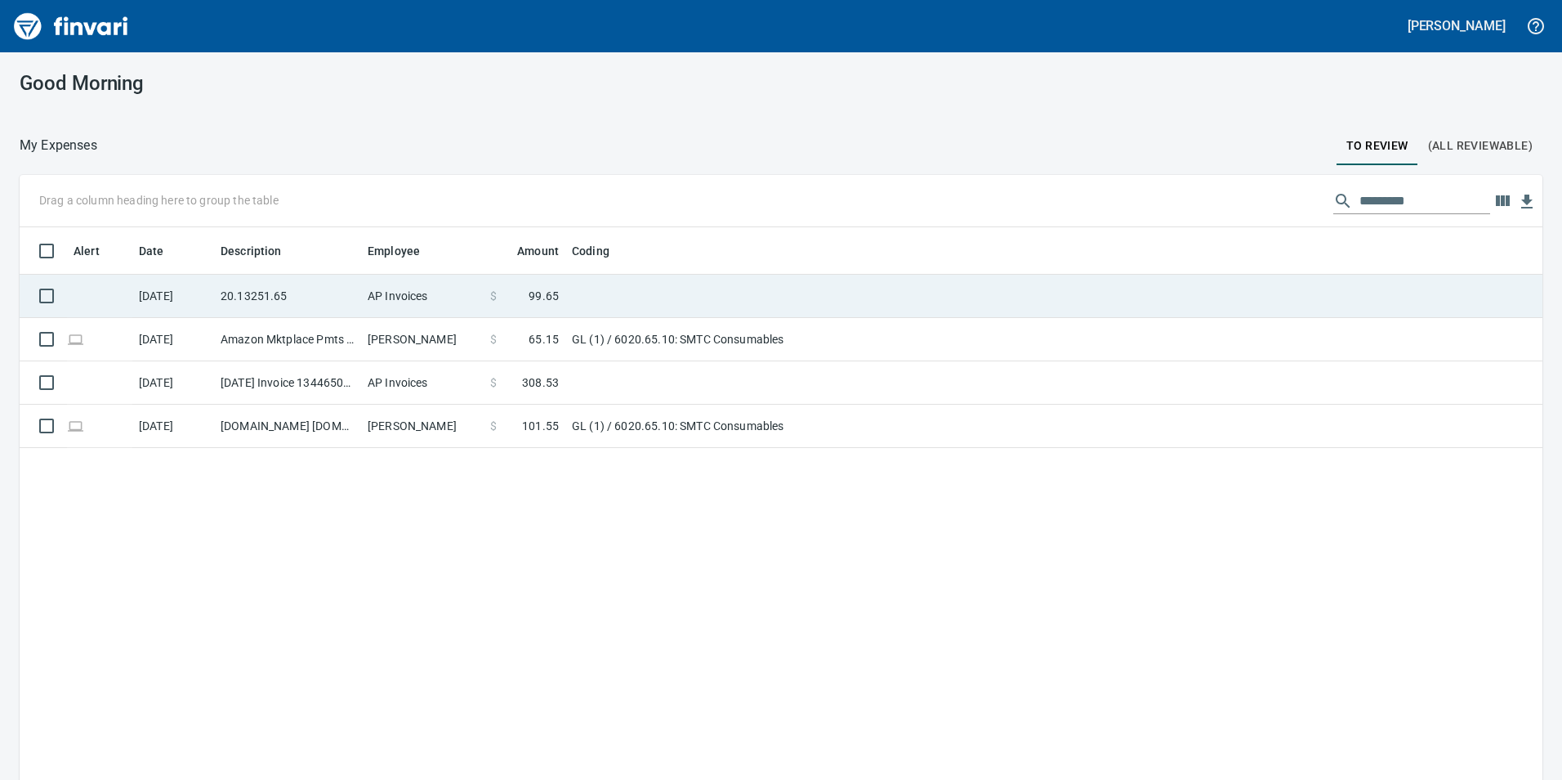
click at [518, 283] on td "$ 99.65" at bounding box center [525, 296] width 82 height 43
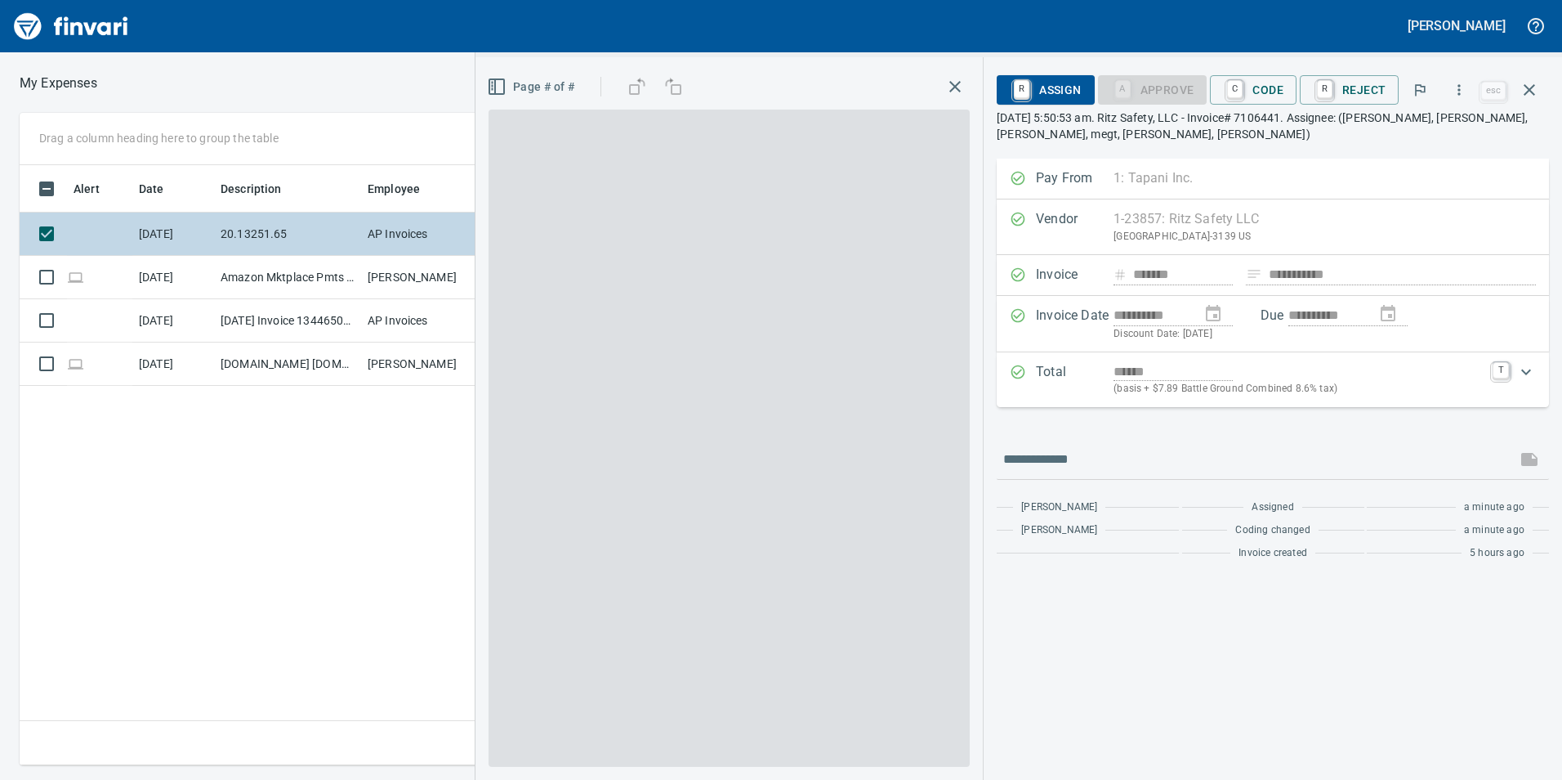
scroll to position [588, 1102]
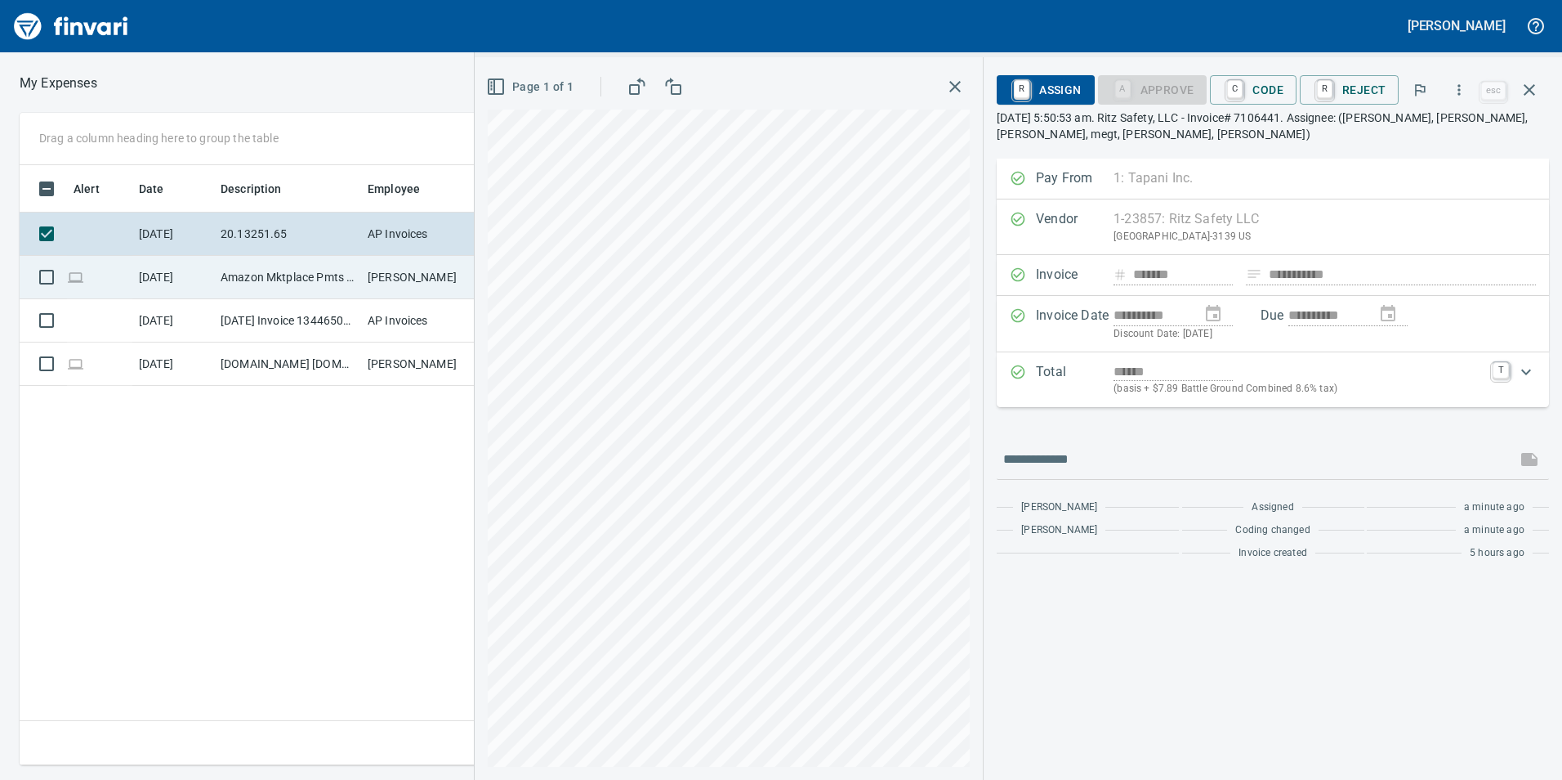
click at [144, 284] on td "[DATE]" at bounding box center [173, 277] width 82 height 43
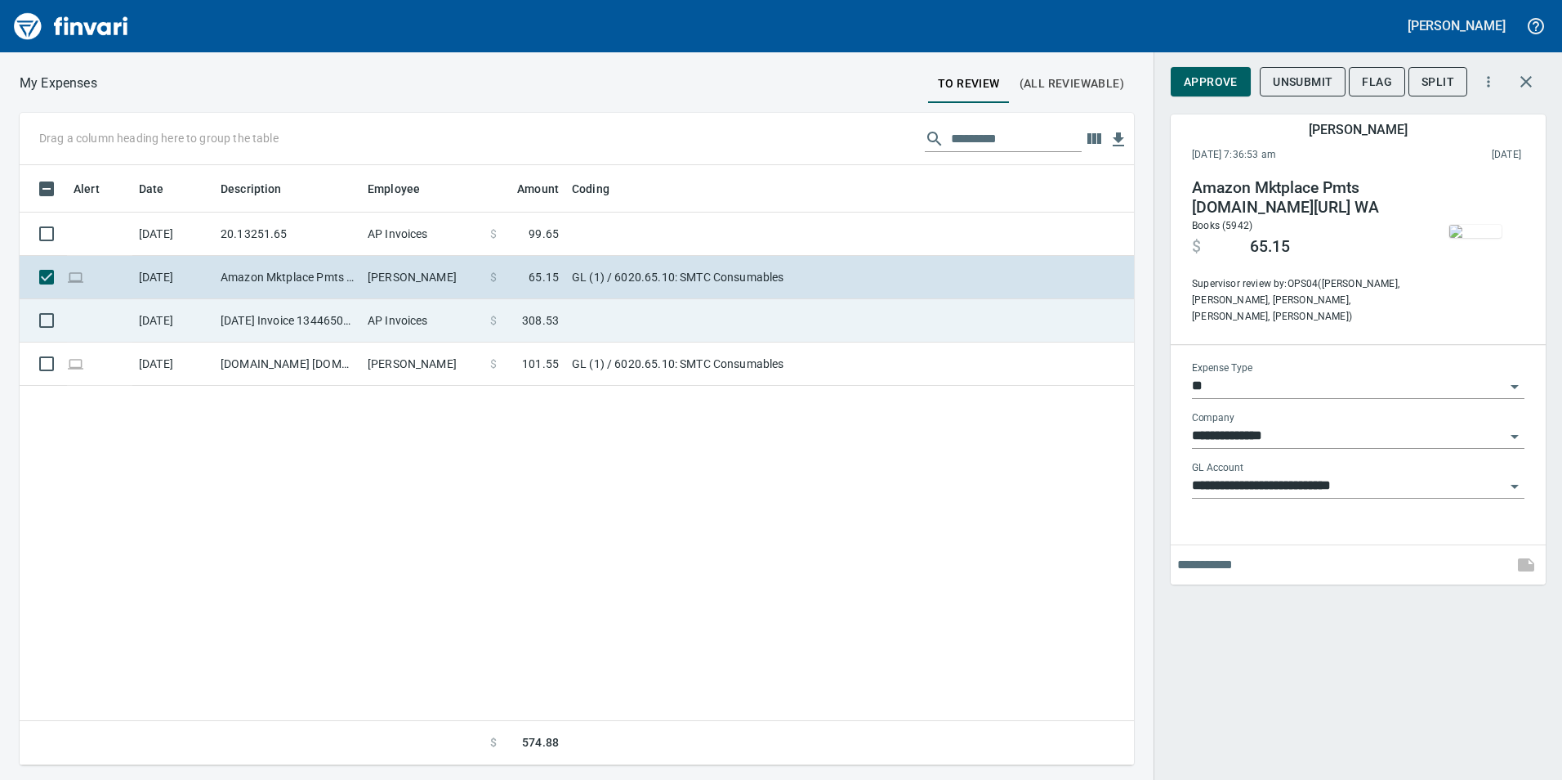
click at [244, 310] on td "9/19/2025 Invoice 13446505-006 from Sunstate Equipment Co (1-30297)" at bounding box center [287, 320] width 147 height 43
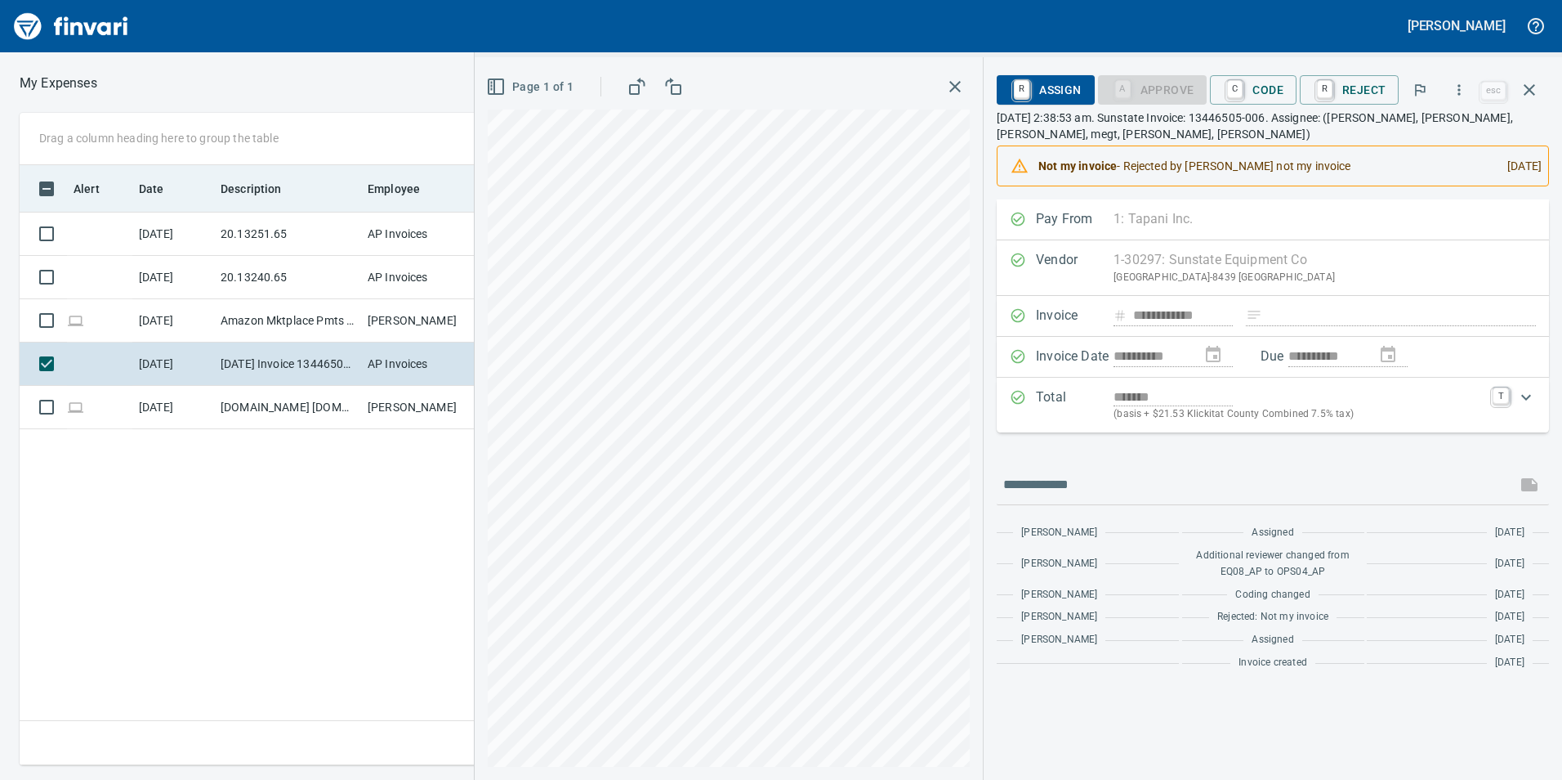
scroll to position [588, 1102]
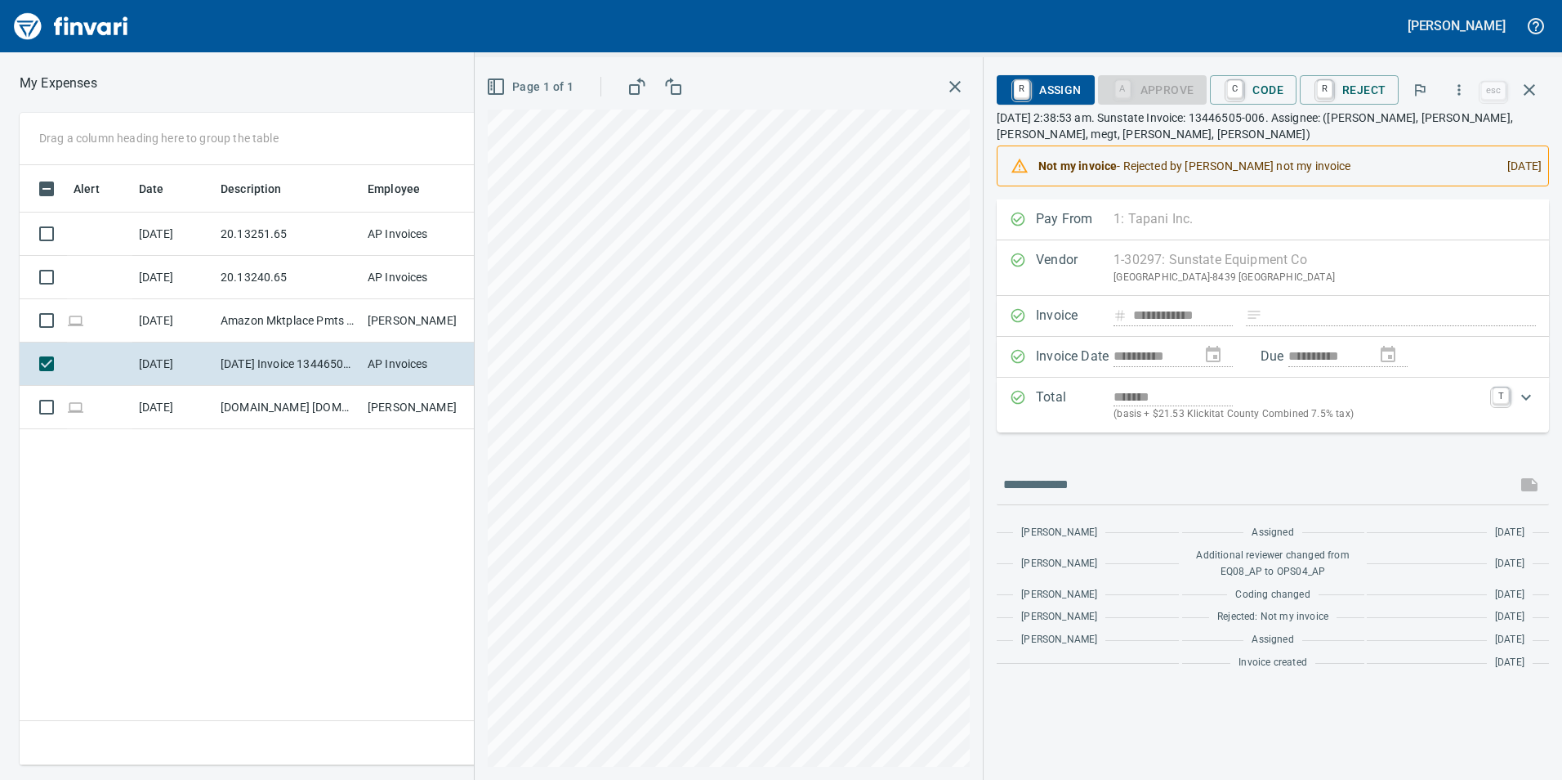
click at [1094, 352] on div "**********" at bounding box center [1019, 418] width 1088 height 722
click at [1278, 90] on span "C Code" at bounding box center [1253, 90] width 60 height 28
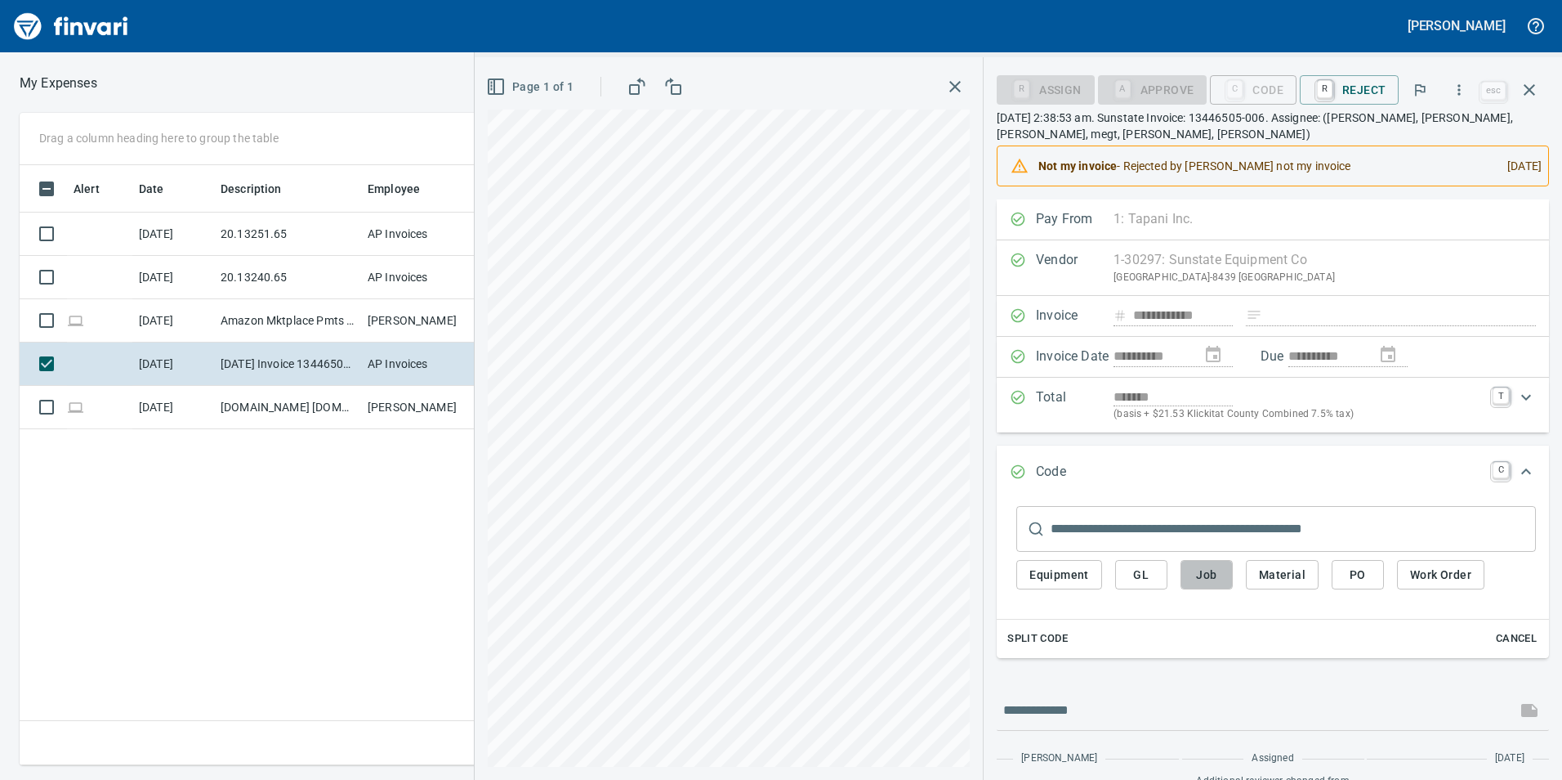
click at [1226, 570] on button "Job" at bounding box center [1207, 575] width 52 height 30
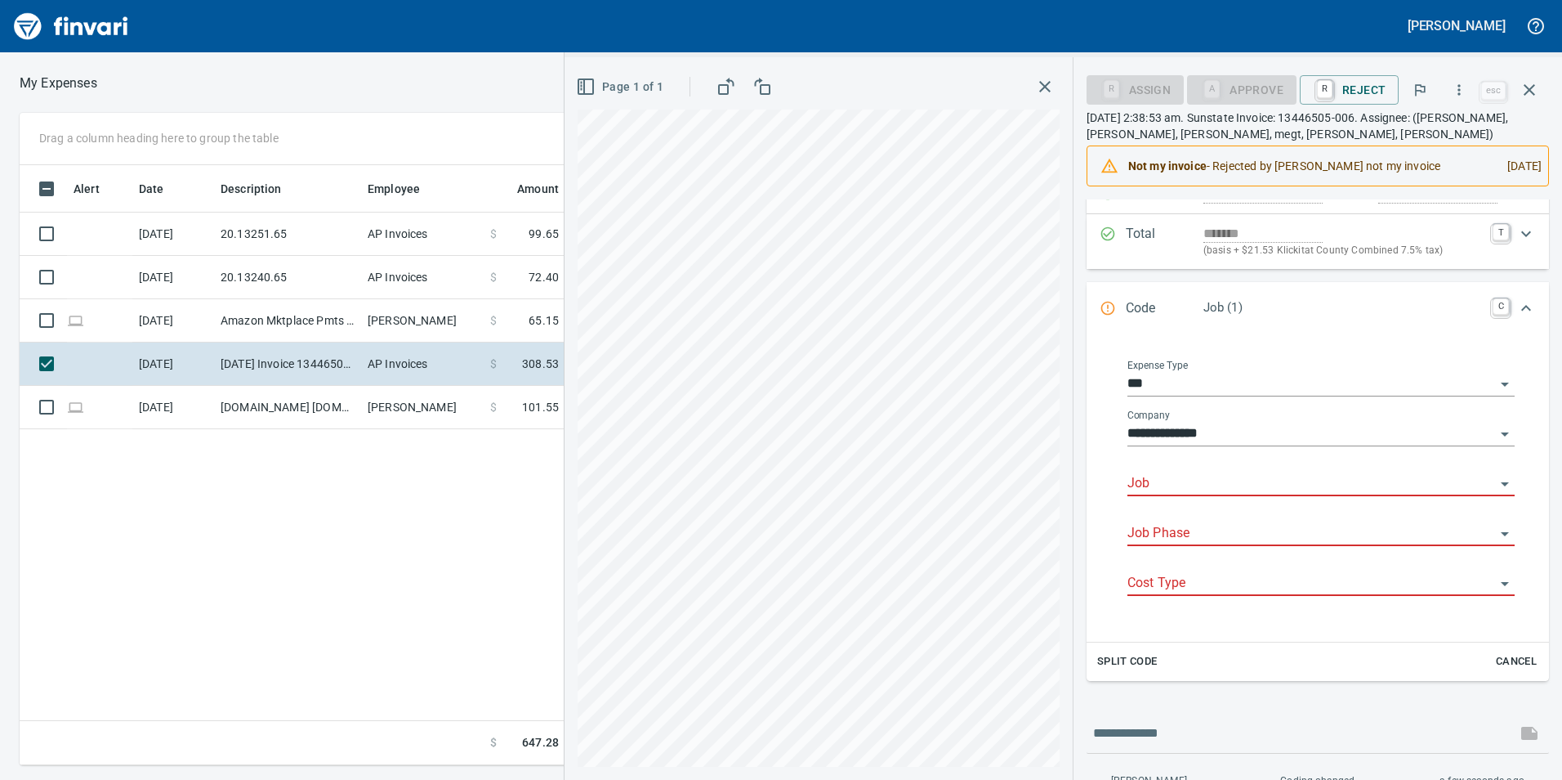
click at [1182, 485] on input "Job" at bounding box center [1312, 483] width 368 height 23
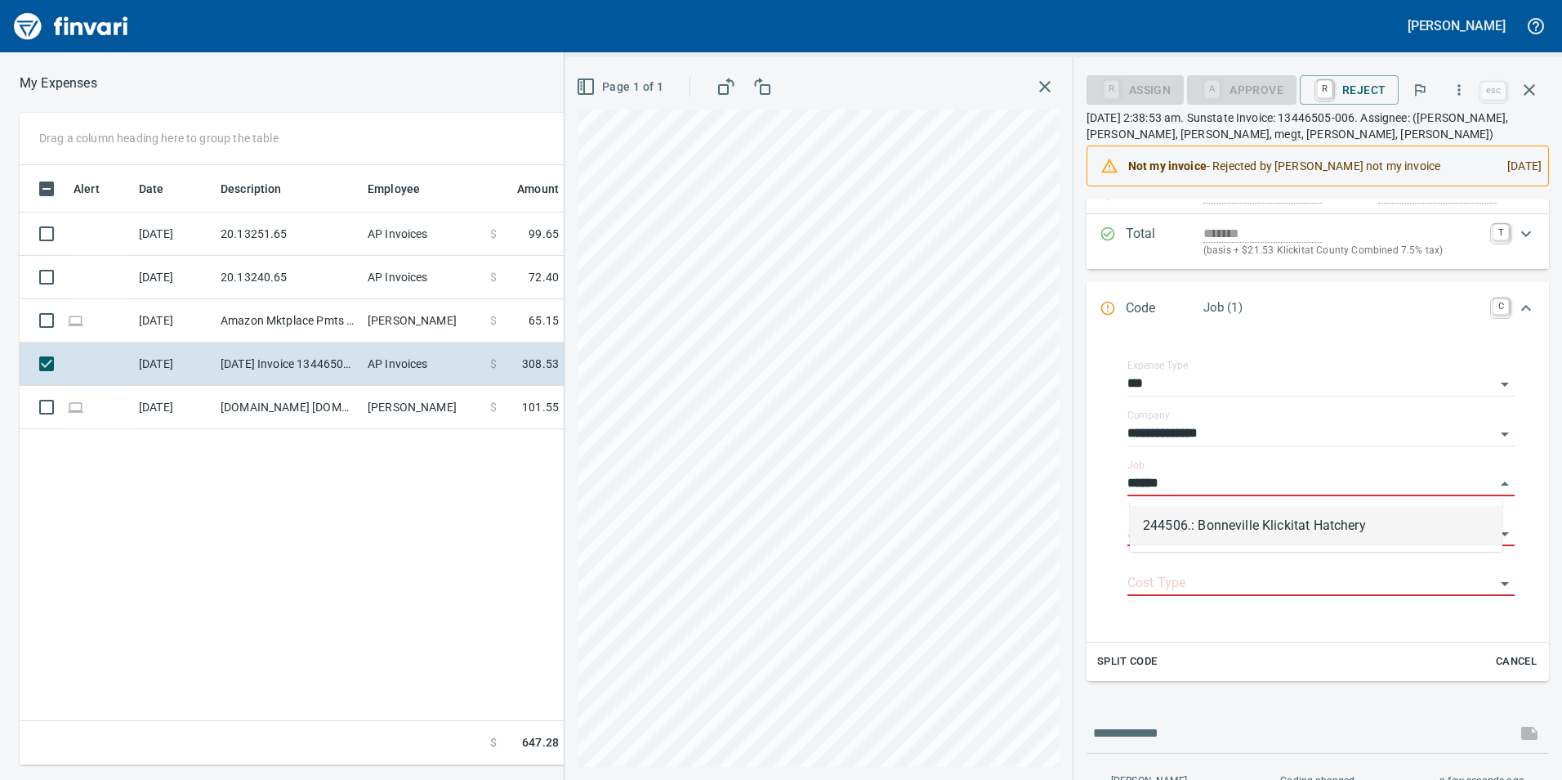
click at [1200, 532] on li "244506.: Bonneville Klickitat Hatchery" at bounding box center [1316, 525] width 373 height 39
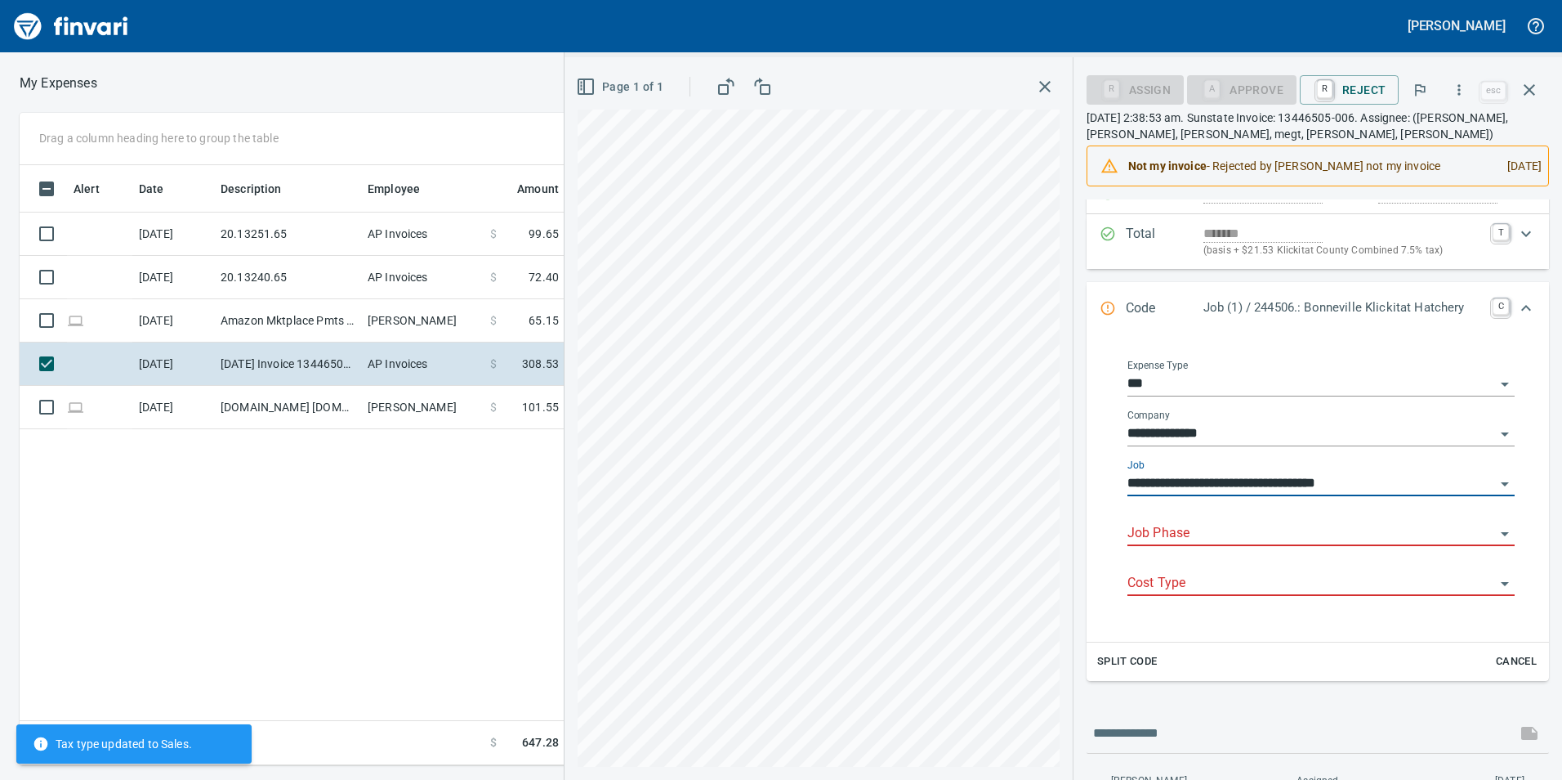
type input "**********"
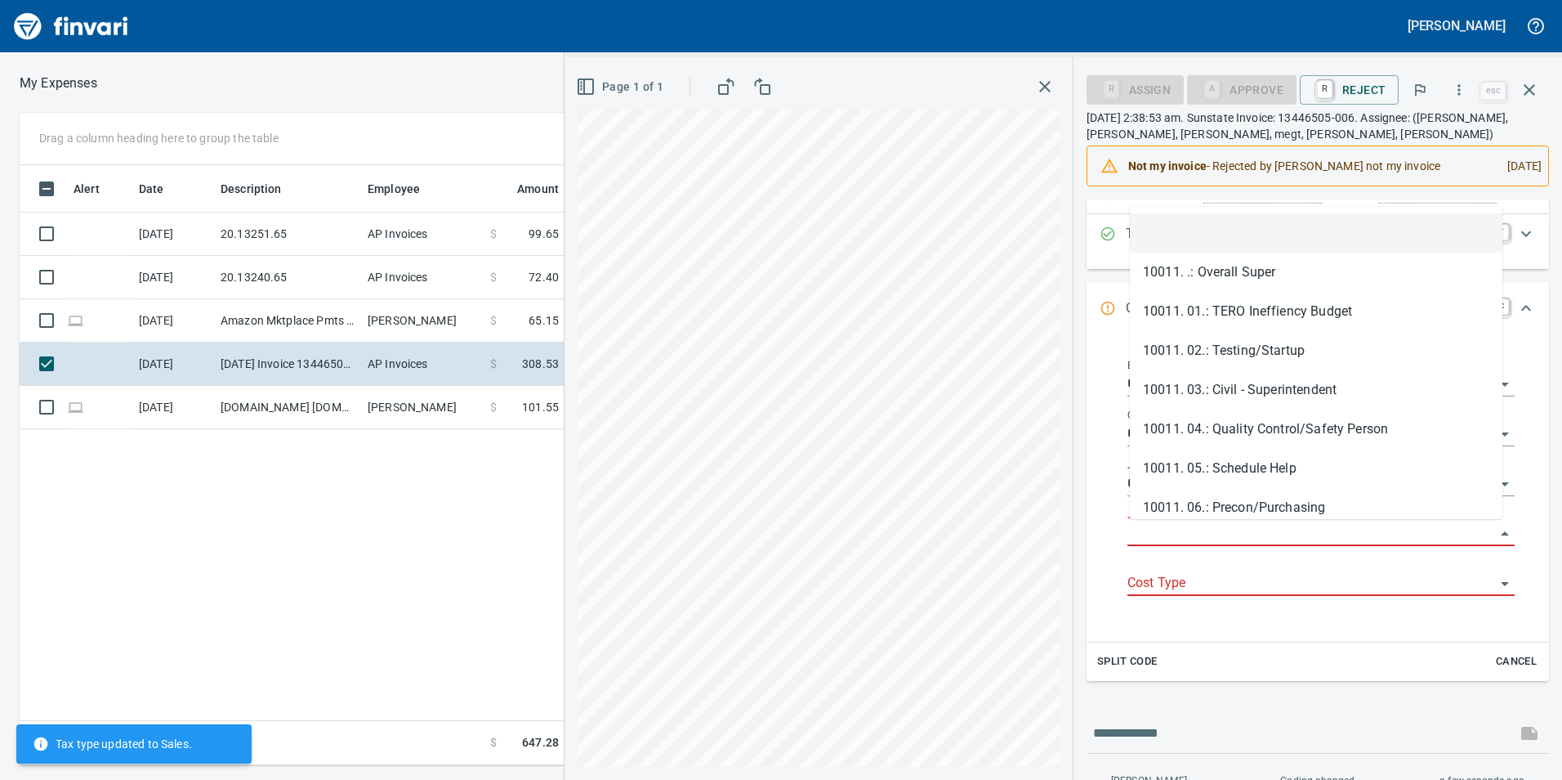
click at [1200, 533] on input "Job Phase" at bounding box center [1312, 533] width 368 height 23
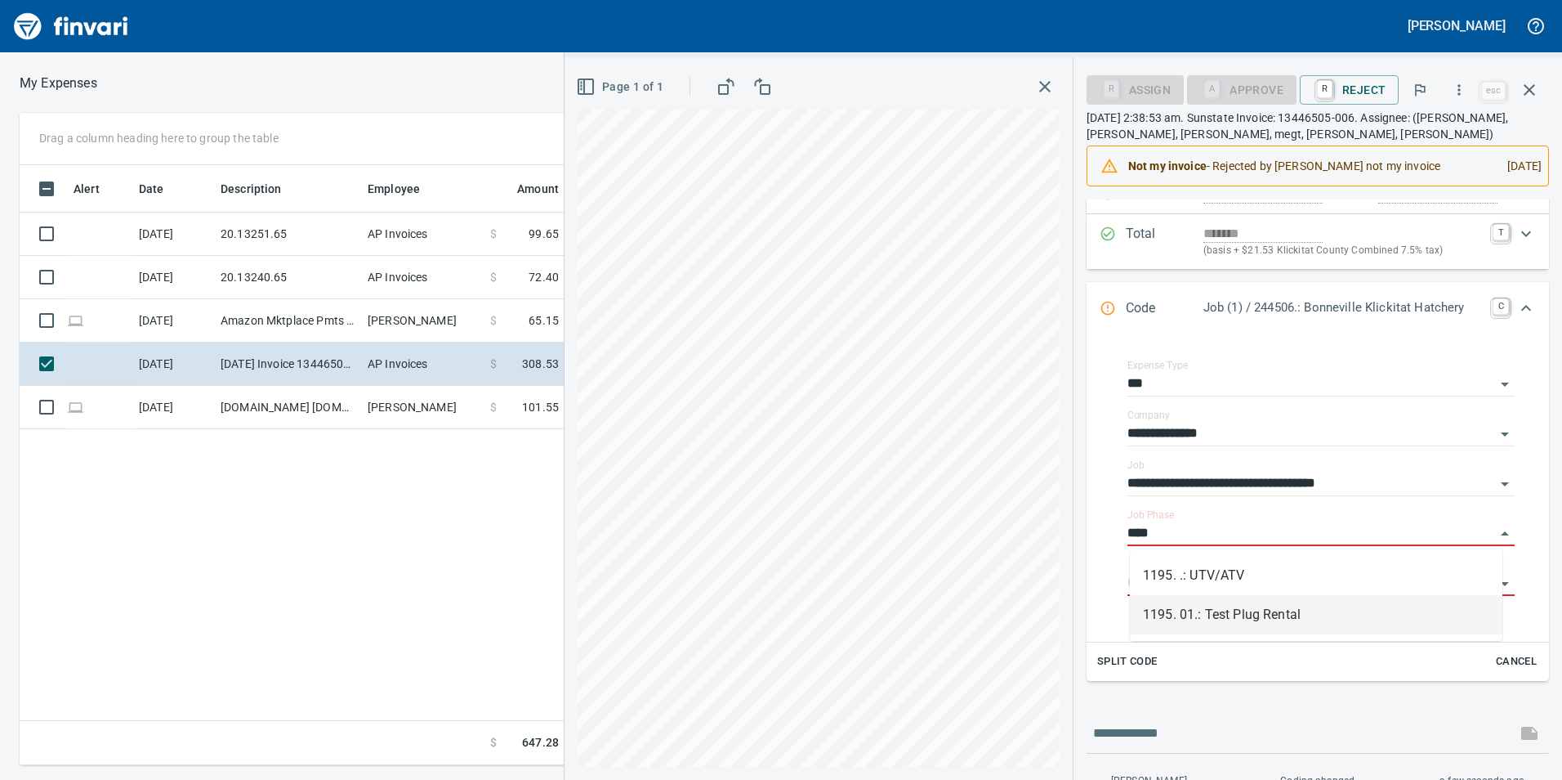
click at [1216, 620] on li "1195. 01.: Test Plug Rental" at bounding box center [1316, 614] width 373 height 39
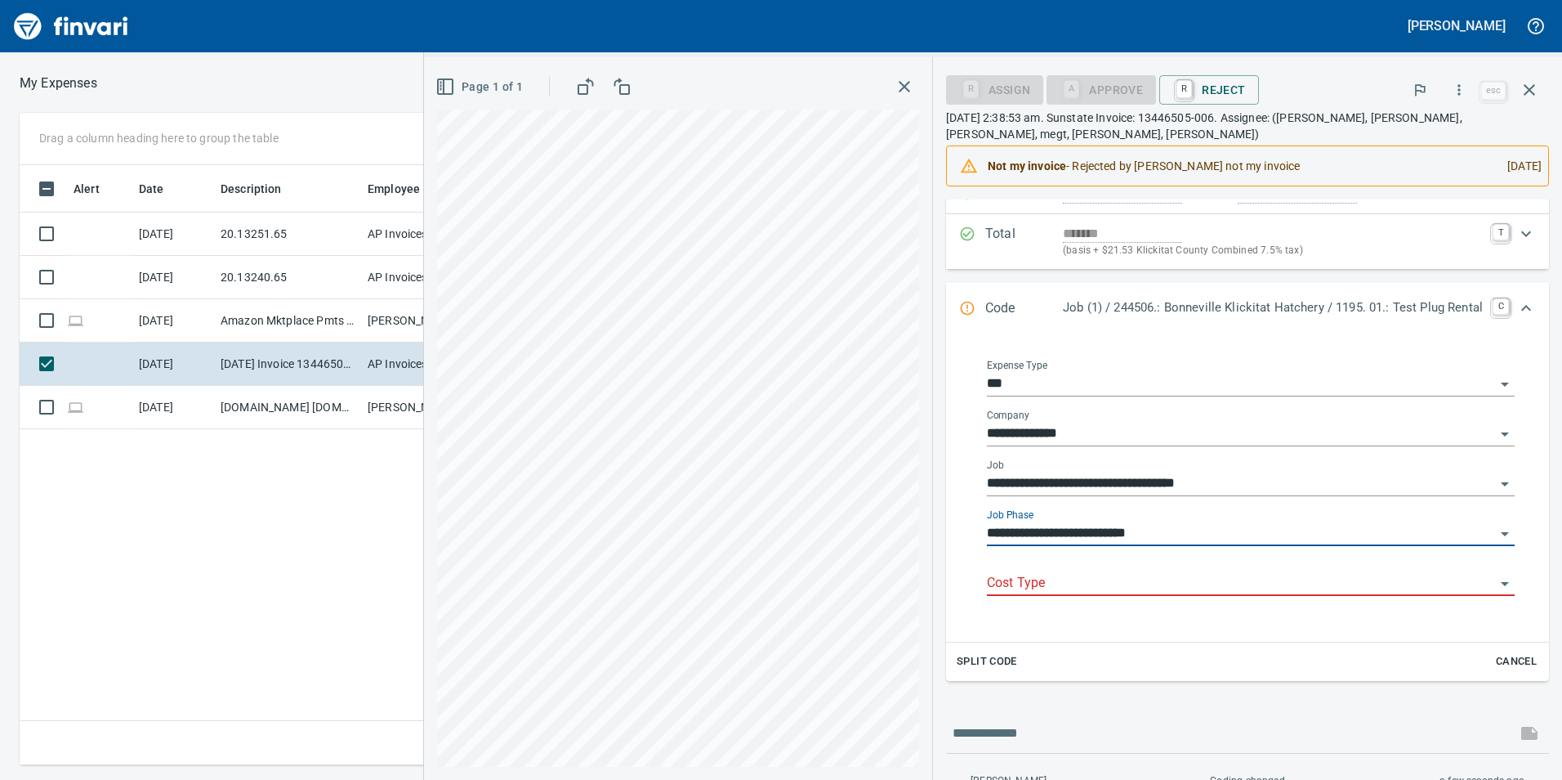
type input "**********"
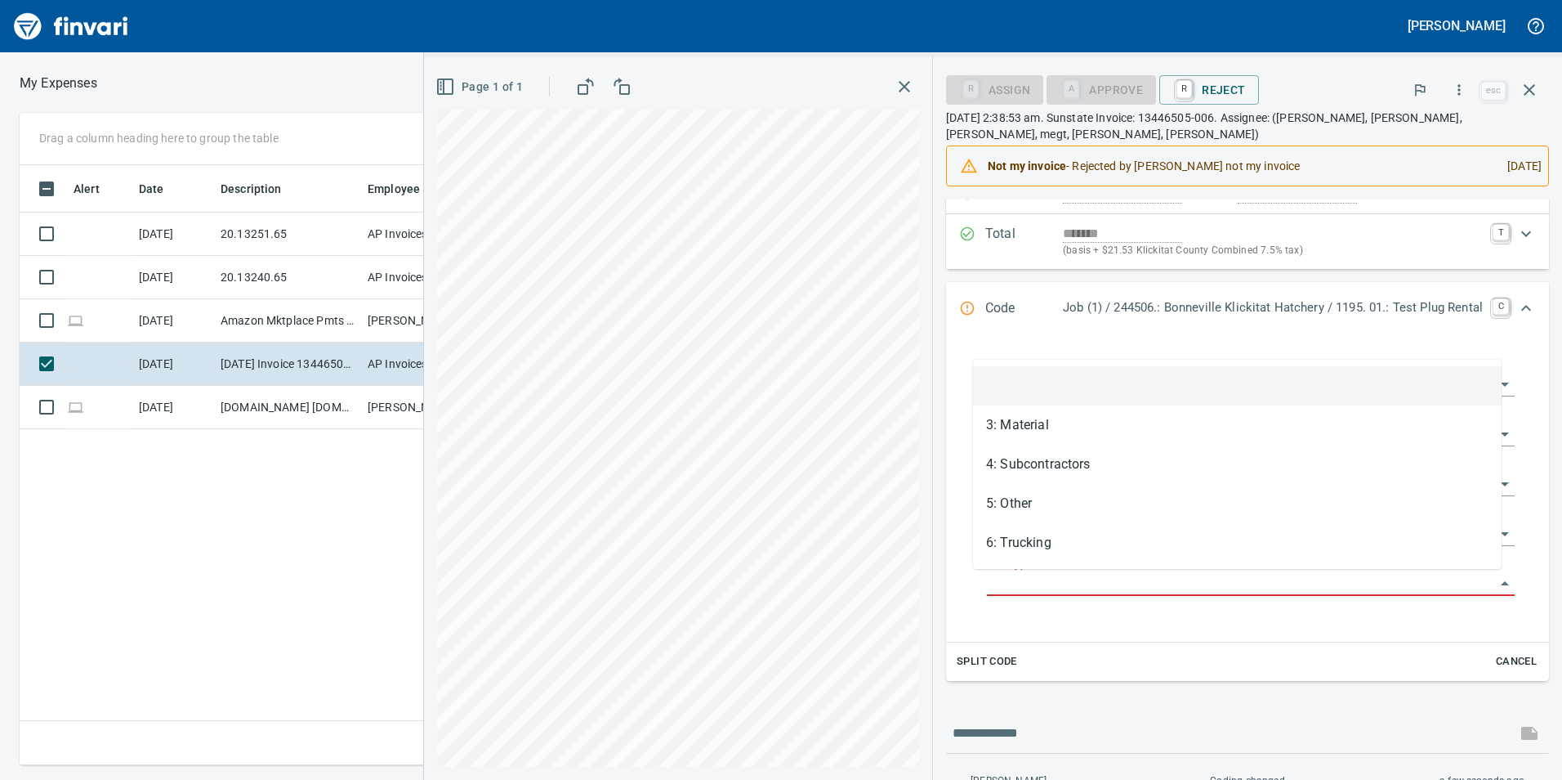
click at [1109, 577] on input "Cost Type" at bounding box center [1241, 583] width 508 height 23
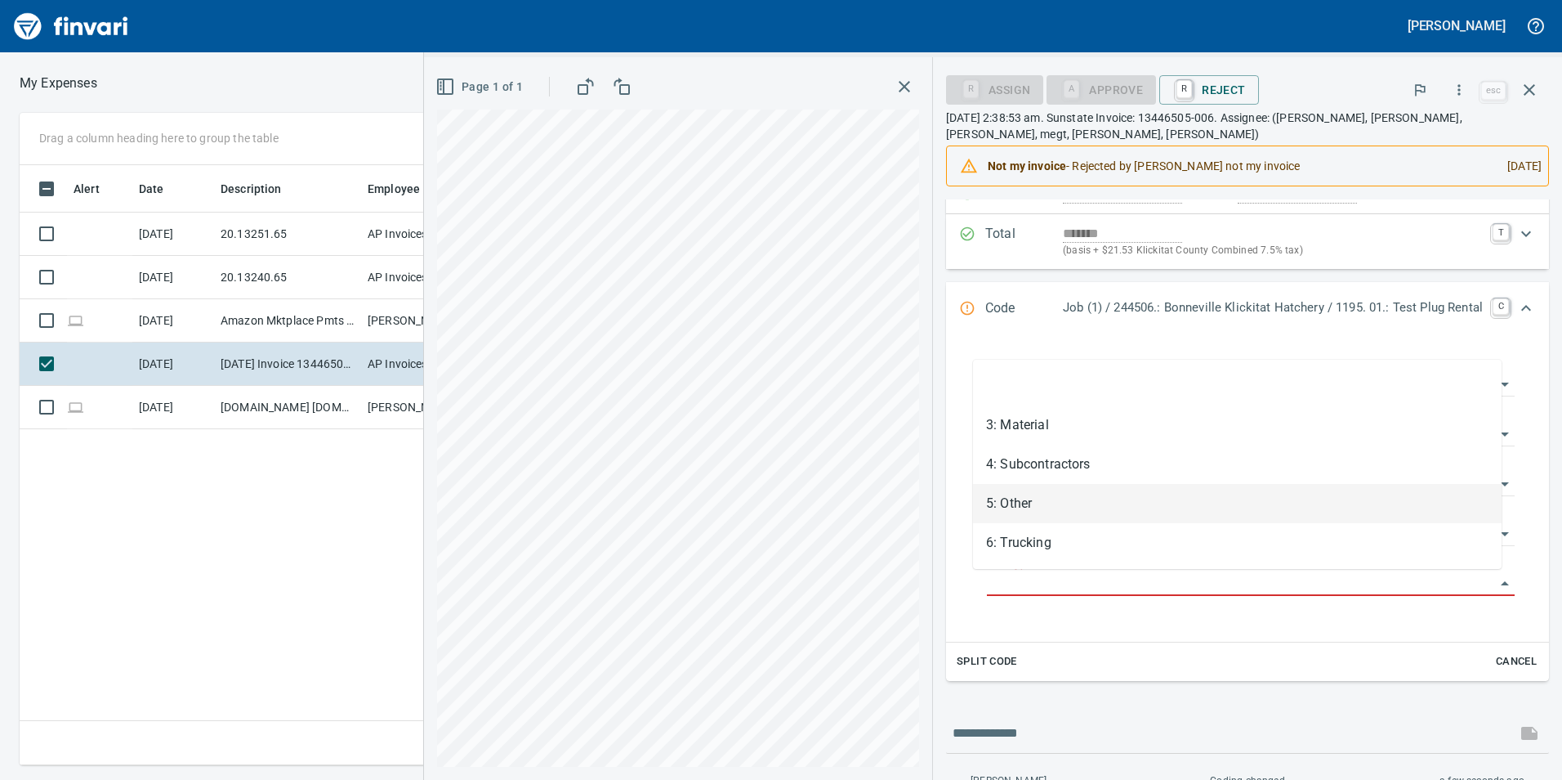
click at [1079, 513] on li "5: Other" at bounding box center [1237, 503] width 529 height 39
type input "********"
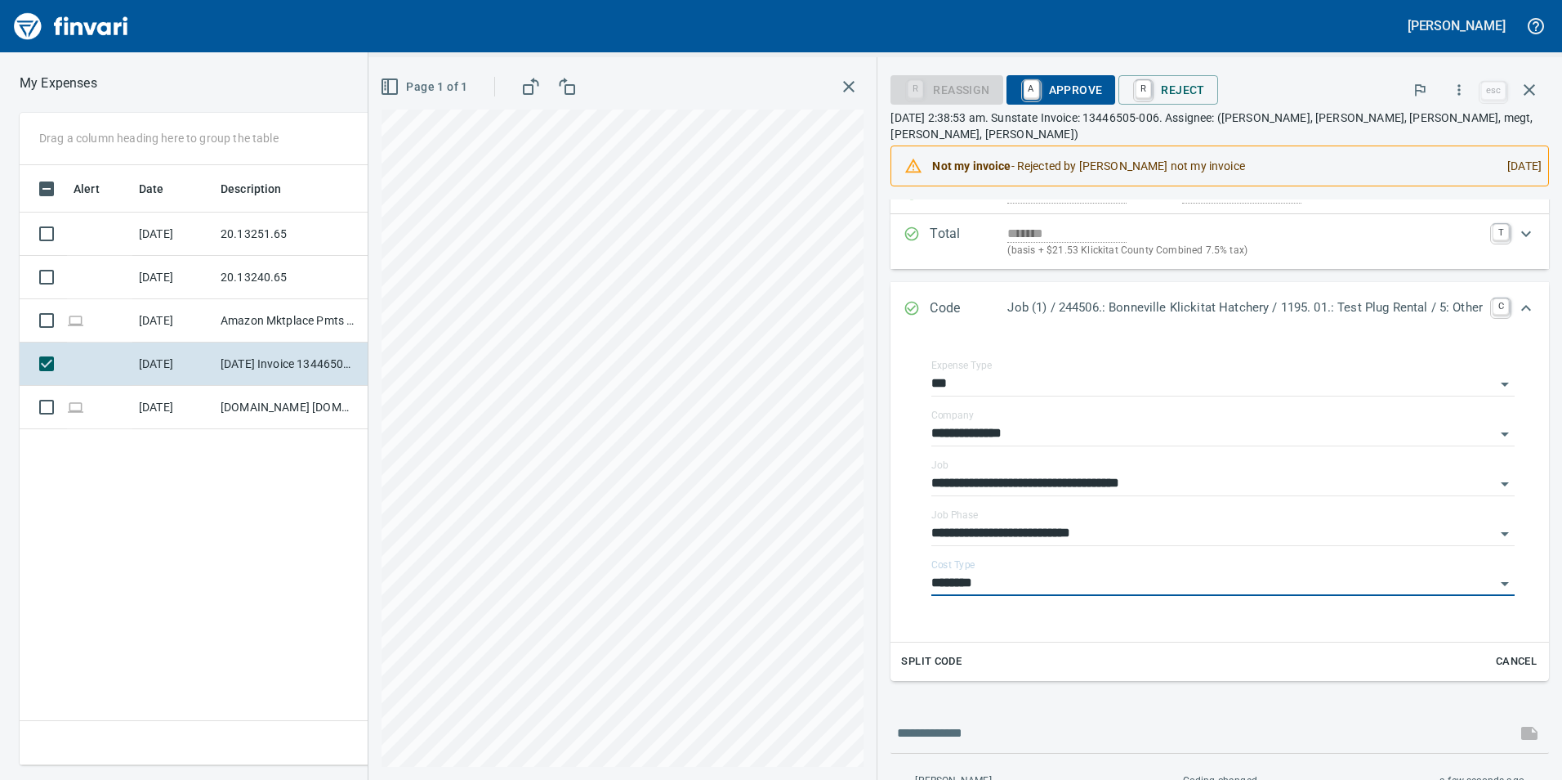
click at [1520, 298] on icon "Expand" at bounding box center [1527, 308] width 20 height 20
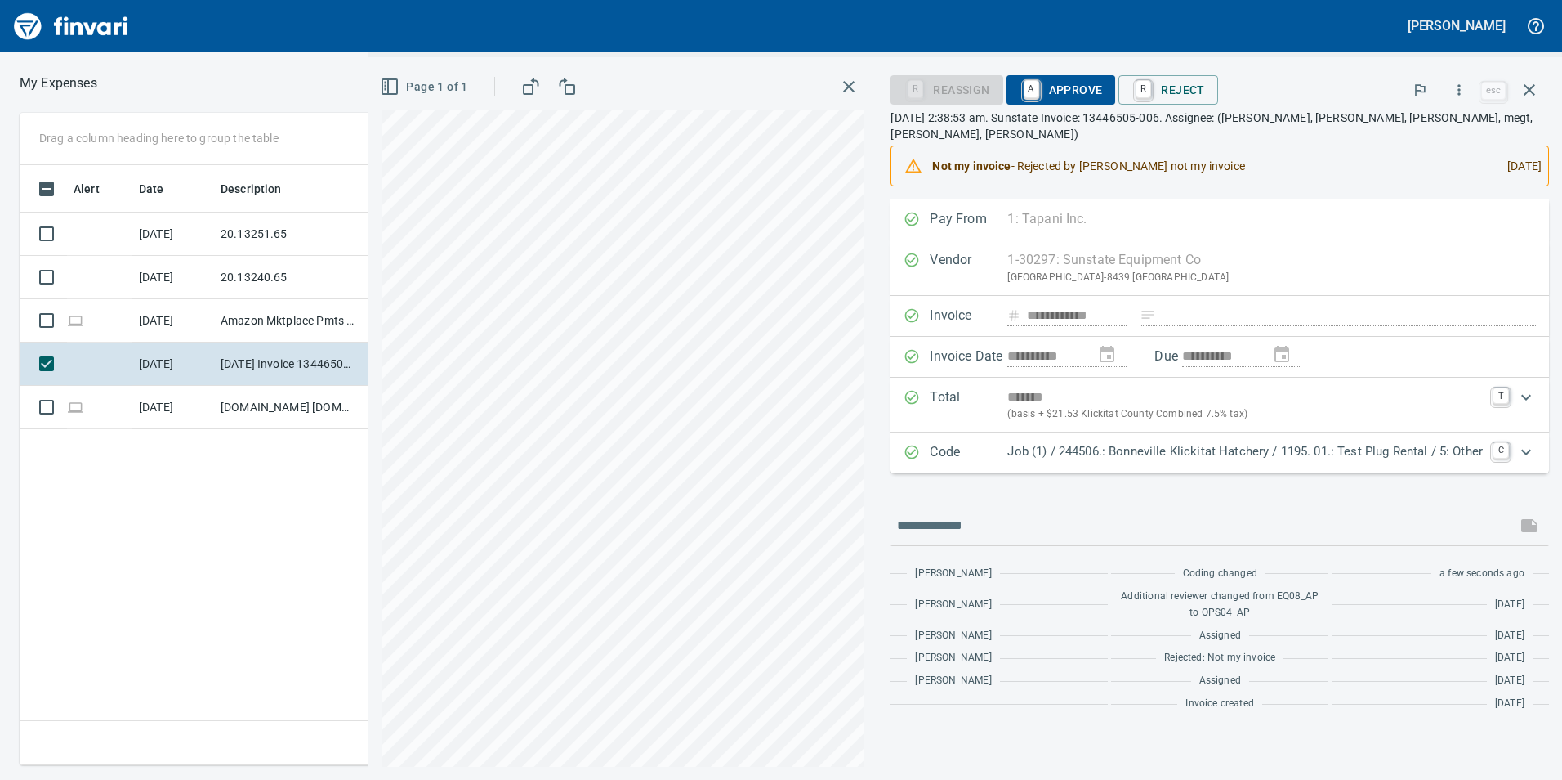
scroll to position [0, 0]
click at [1078, 90] on span "A Approve" at bounding box center [1061, 90] width 83 height 28
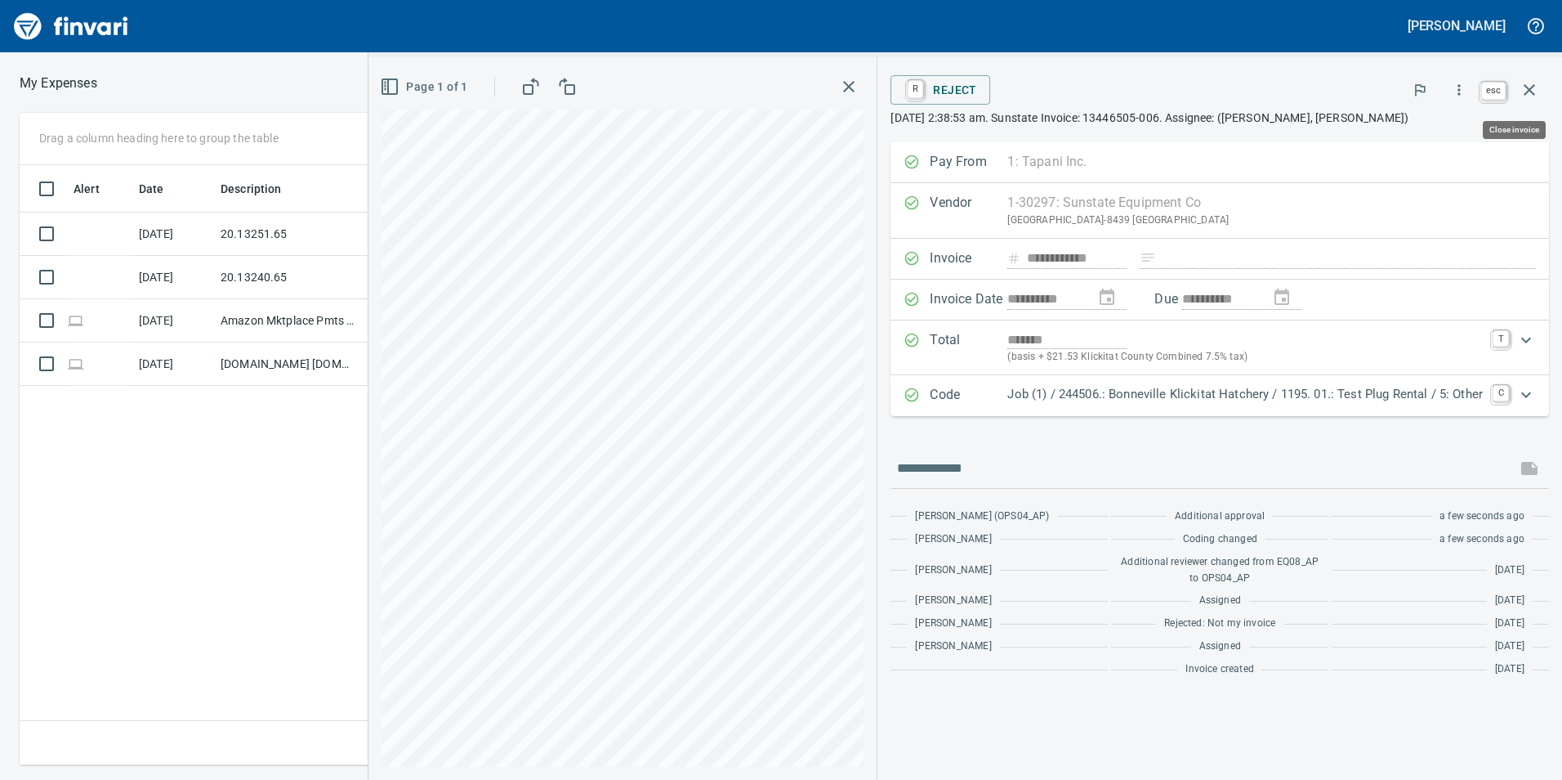
scroll to position [588, 1102]
click at [1542, 91] on button "button" at bounding box center [1529, 89] width 39 height 39
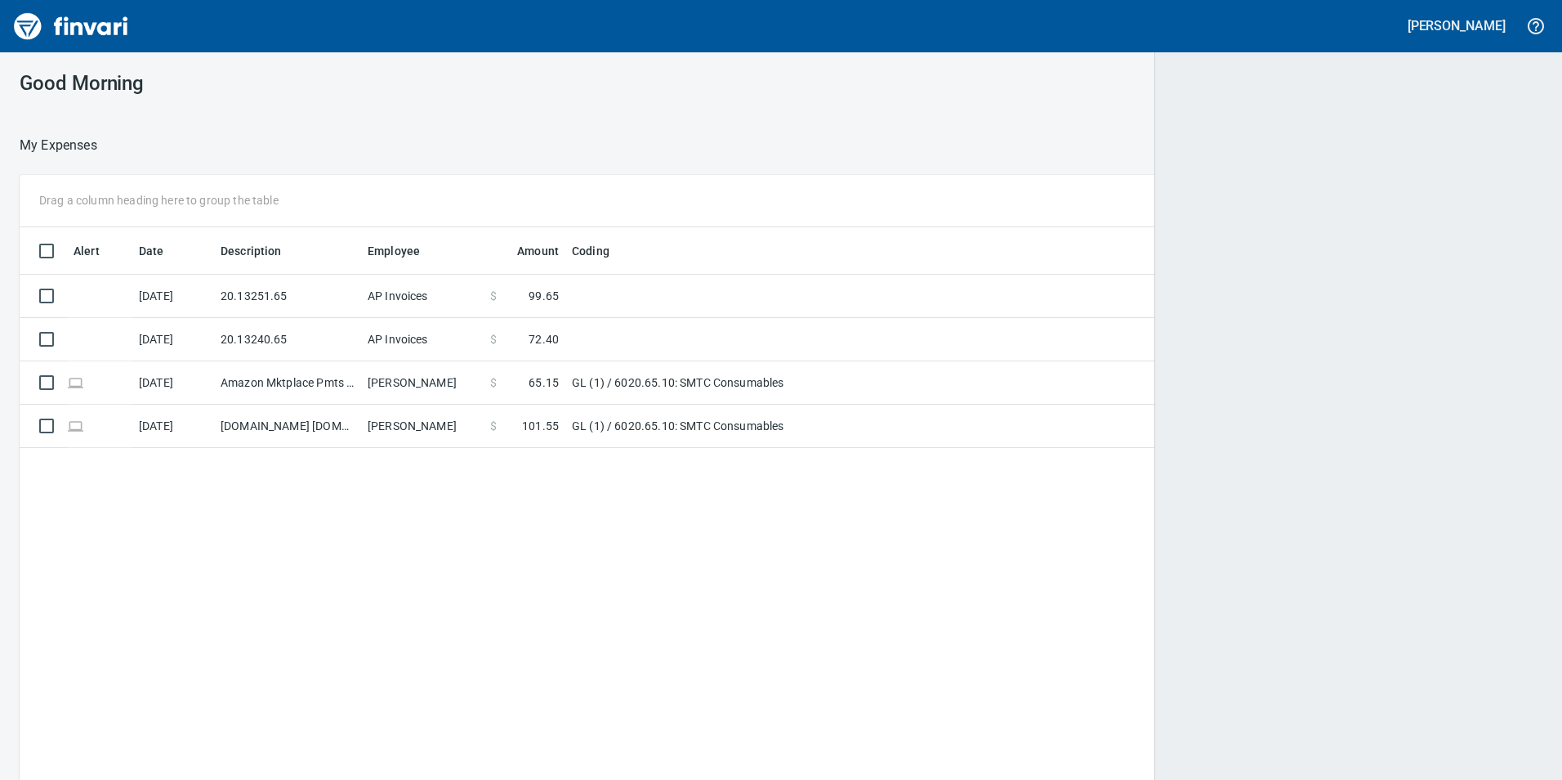
scroll to position [2, 2]
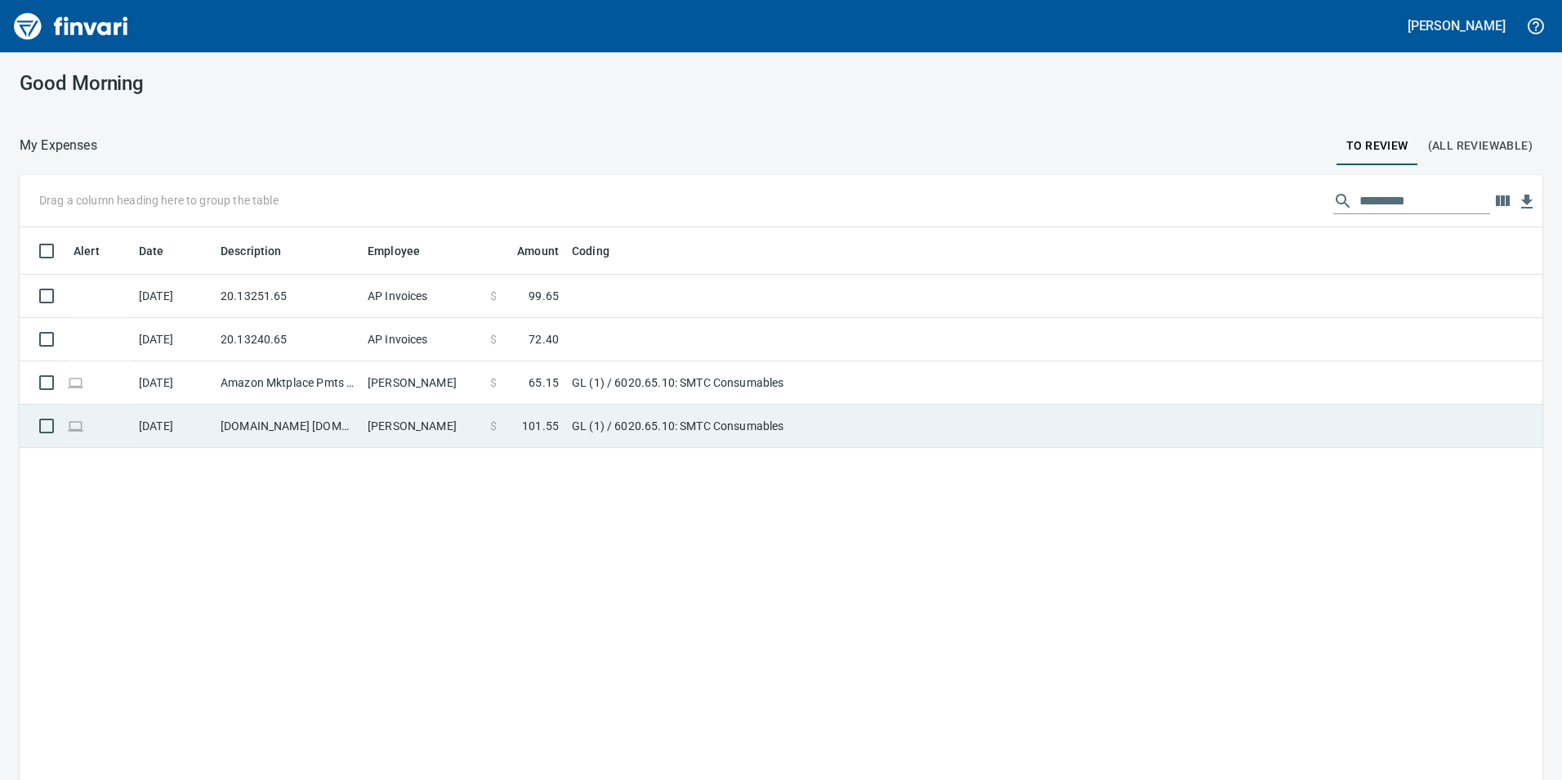
click at [540, 424] on span "101.55" at bounding box center [540, 426] width 37 height 16
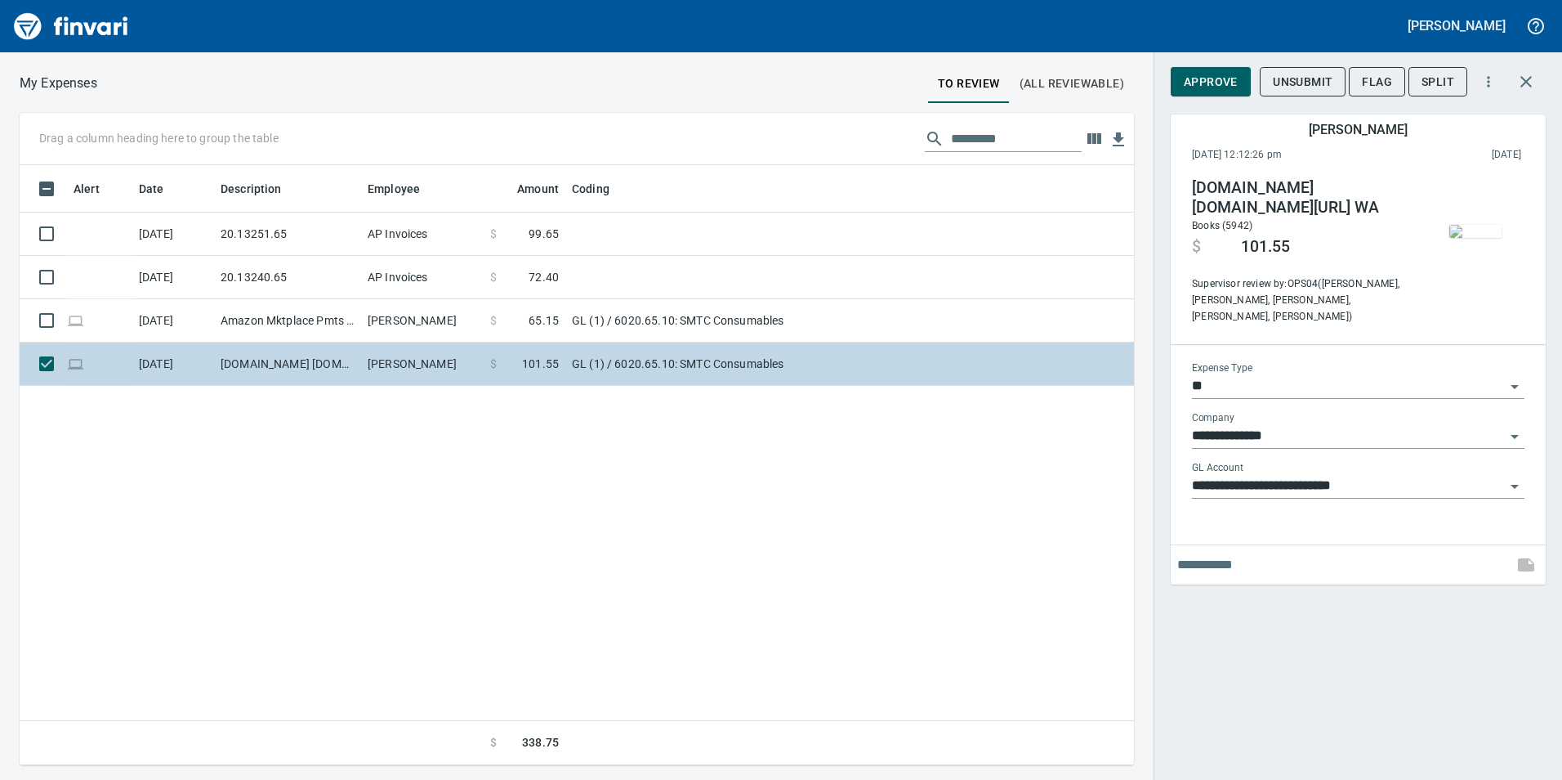
scroll to position [588, 1102]
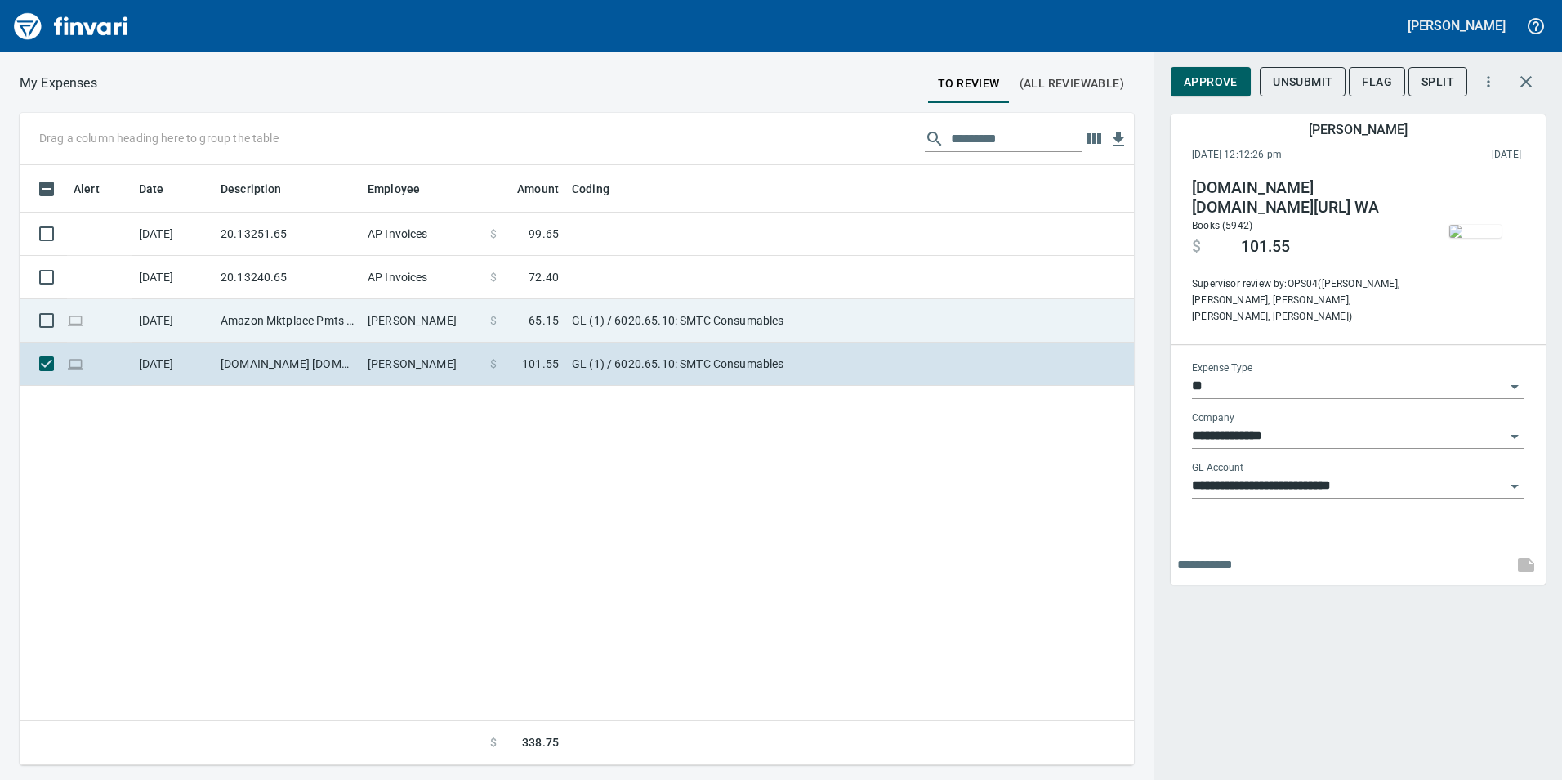
click at [427, 320] on td "[PERSON_NAME]" at bounding box center [422, 320] width 123 height 43
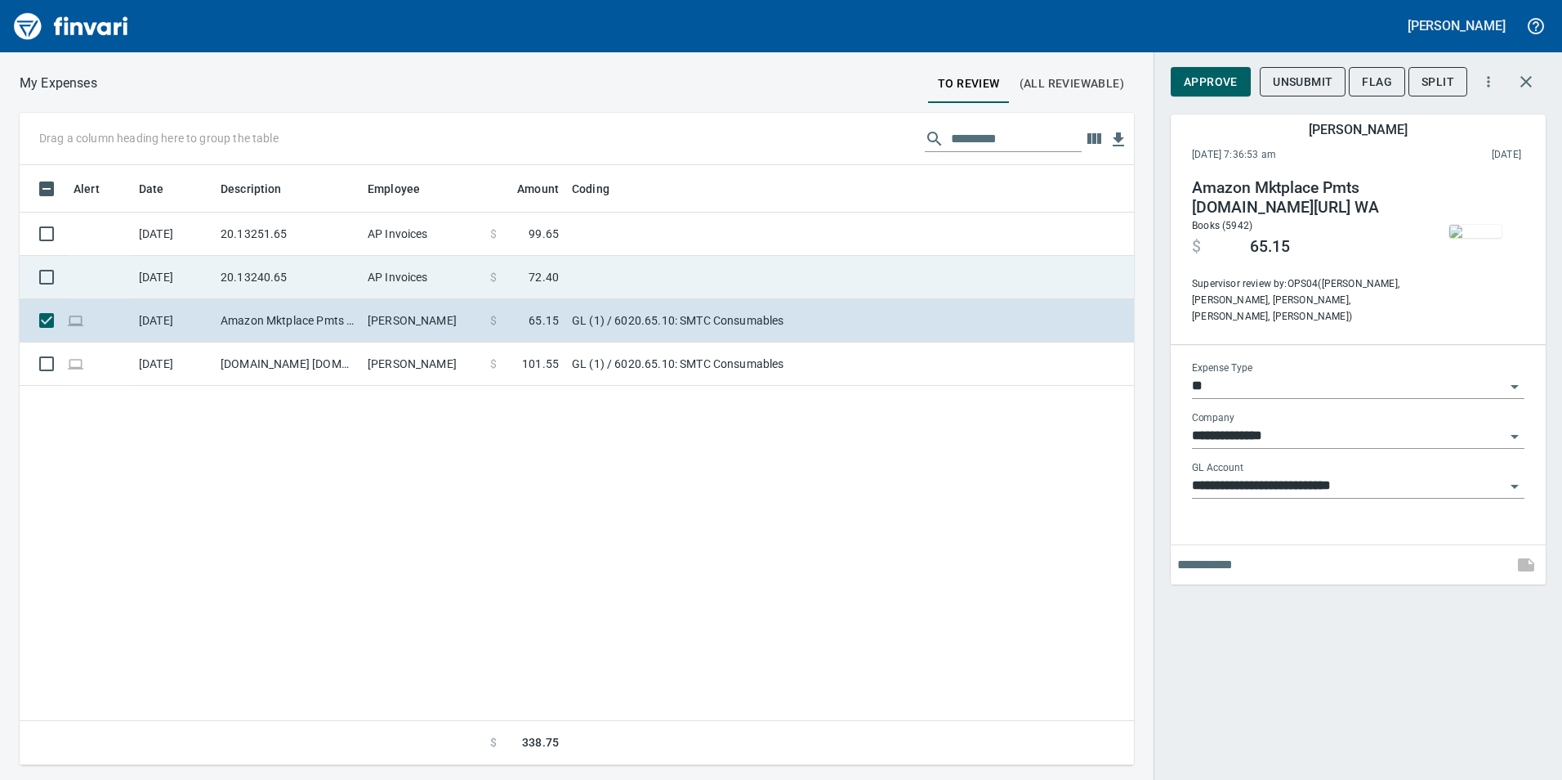
click at [436, 262] on td "AP Invoices" at bounding box center [422, 277] width 123 height 43
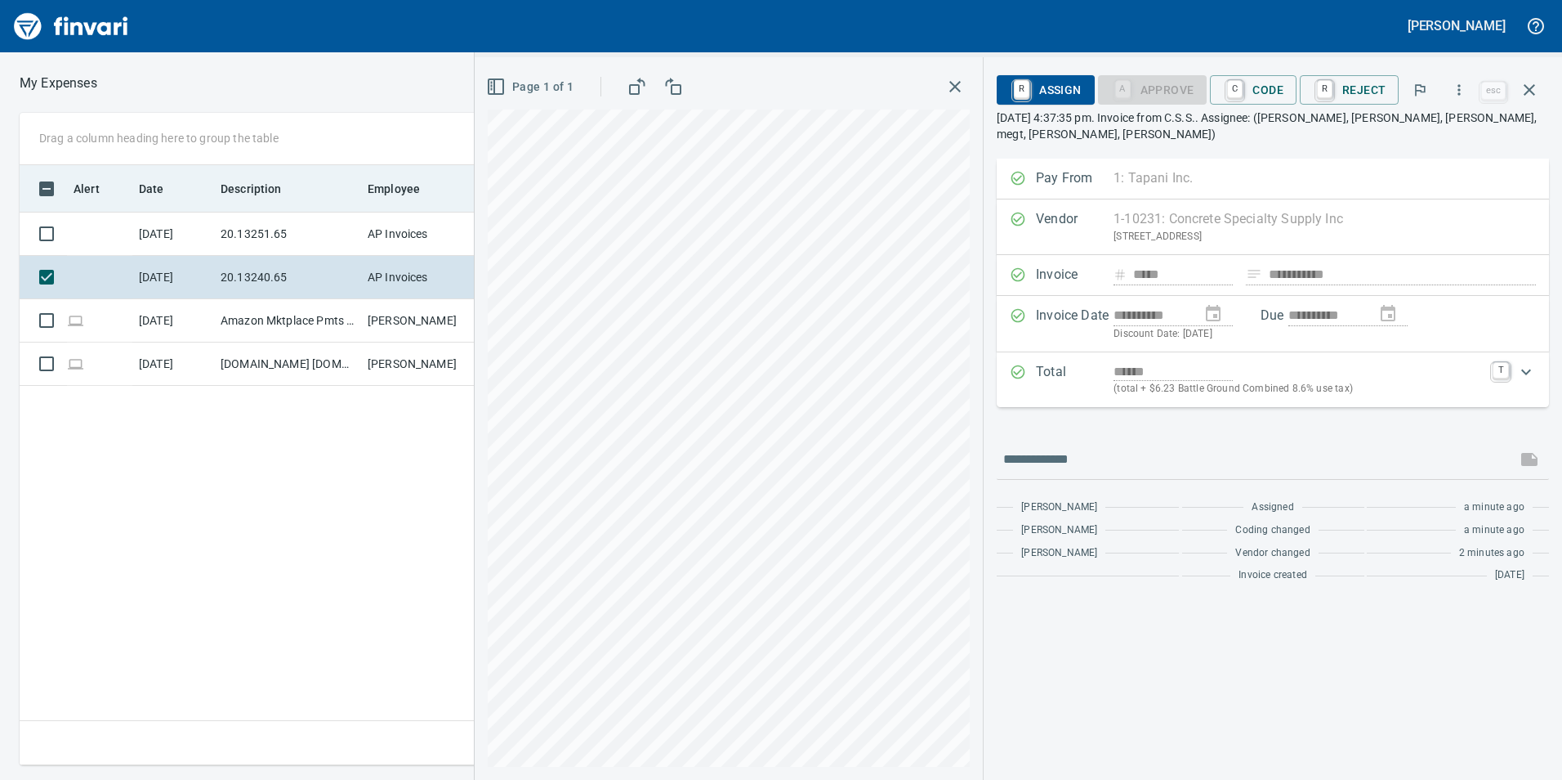
click at [409, 200] on th "Employee" at bounding box center [422, 188] width 123 height 47
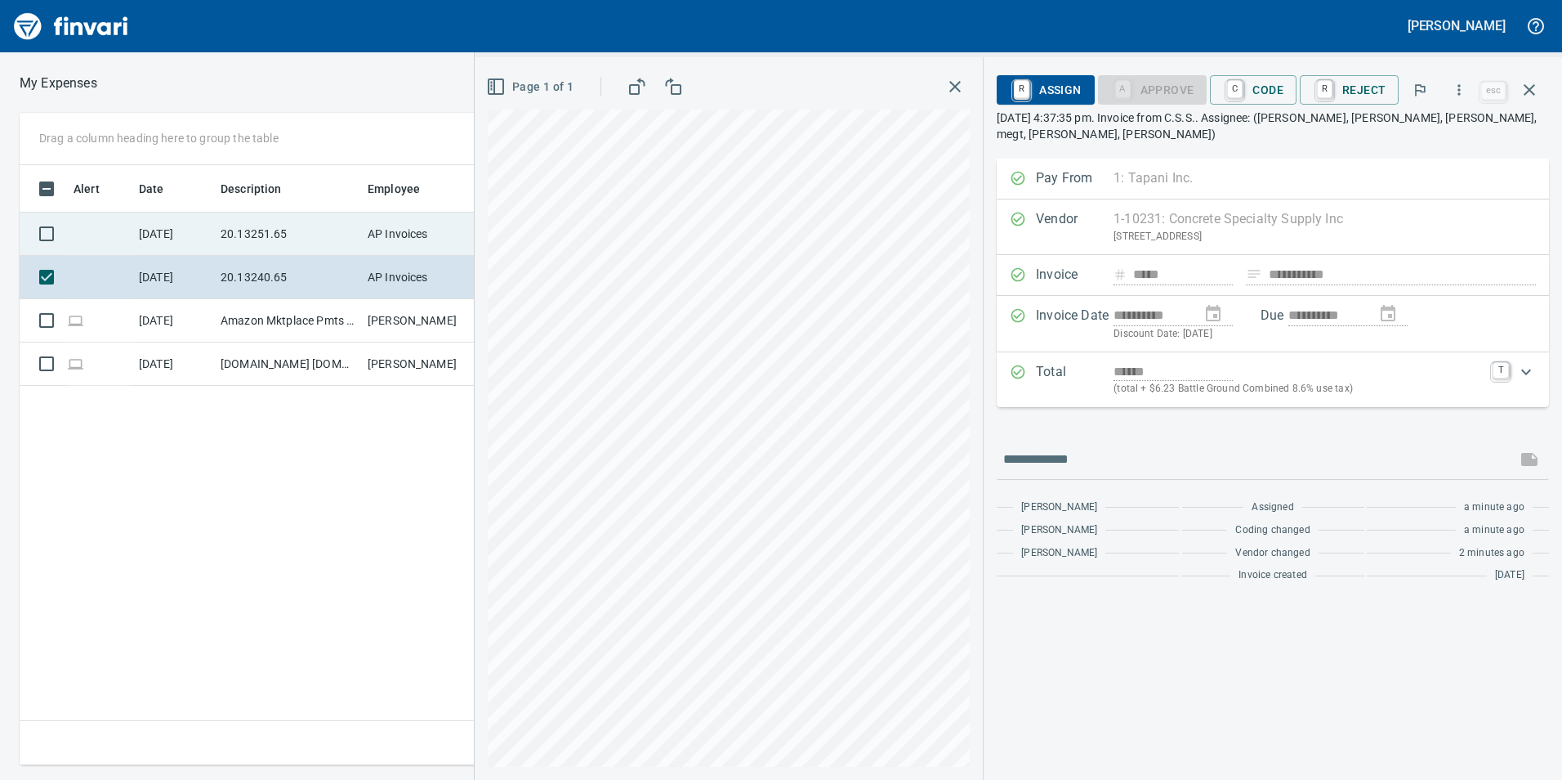
click at [396, 230] on td "AP Invoices" at bounding box center [422, 233] width 123 height 43
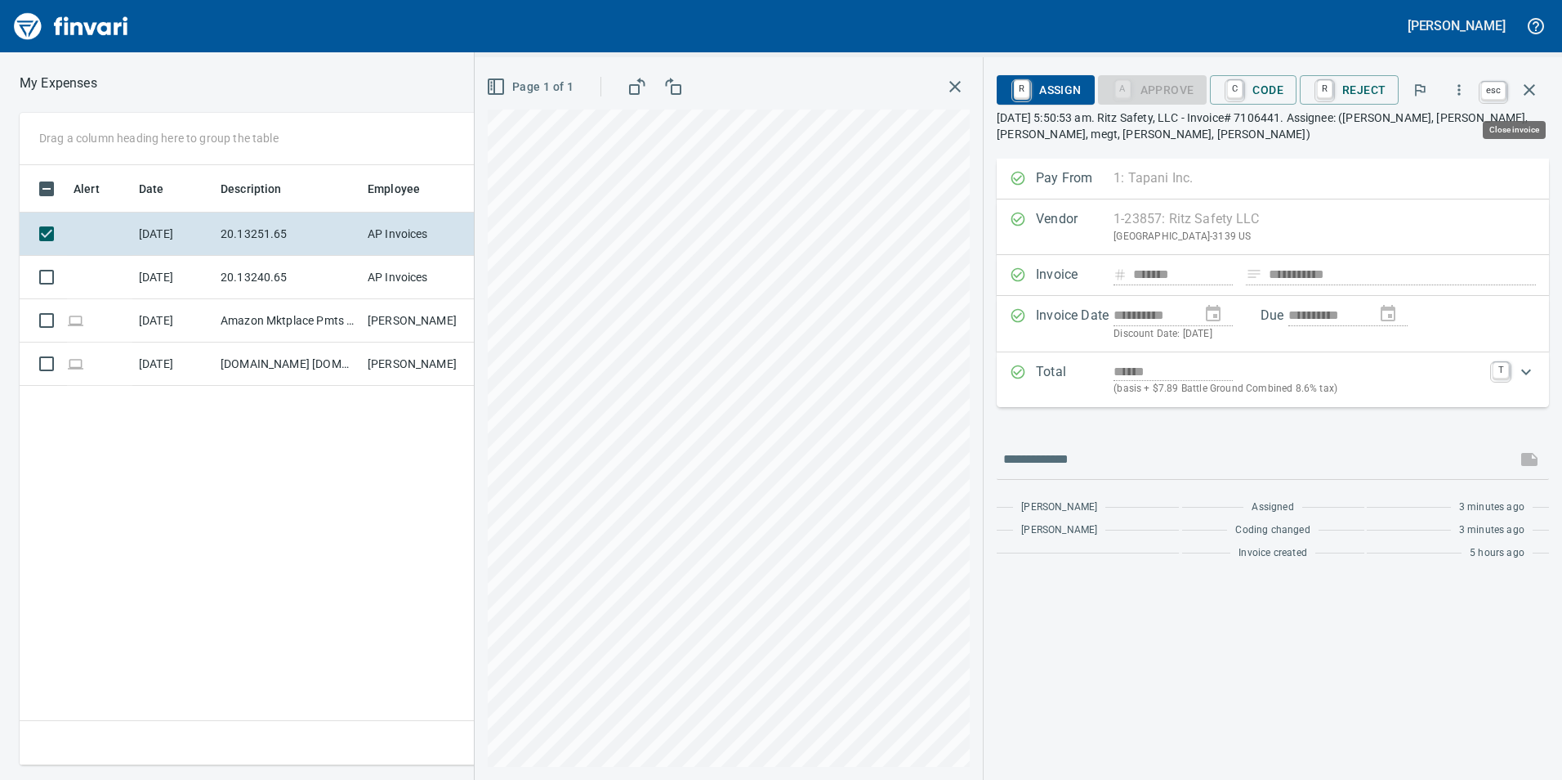
click at [1540, 85] on button "button" at bounding box center [1529, 89] width 39 height 39
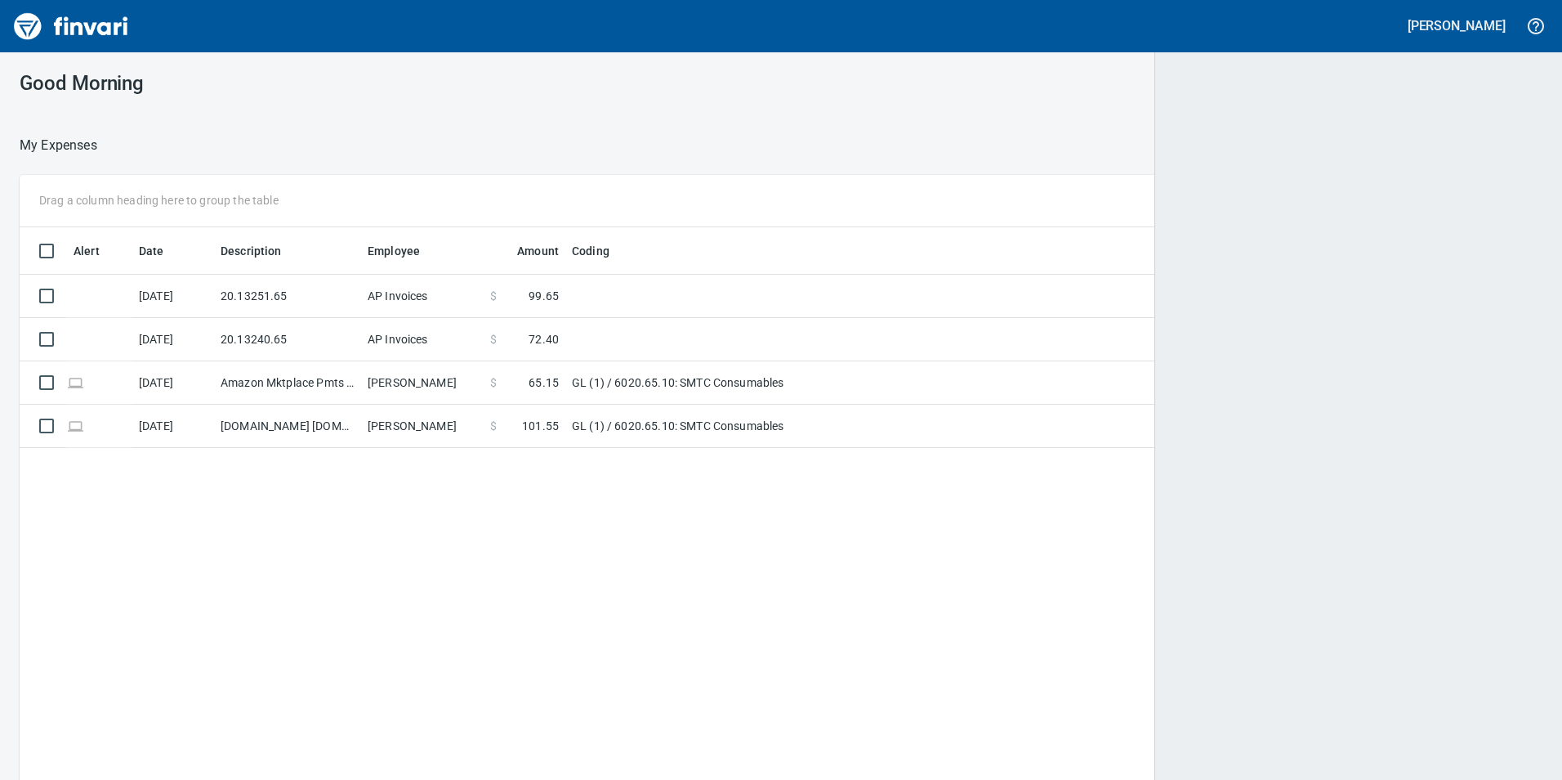
scroll to position [2, 2]
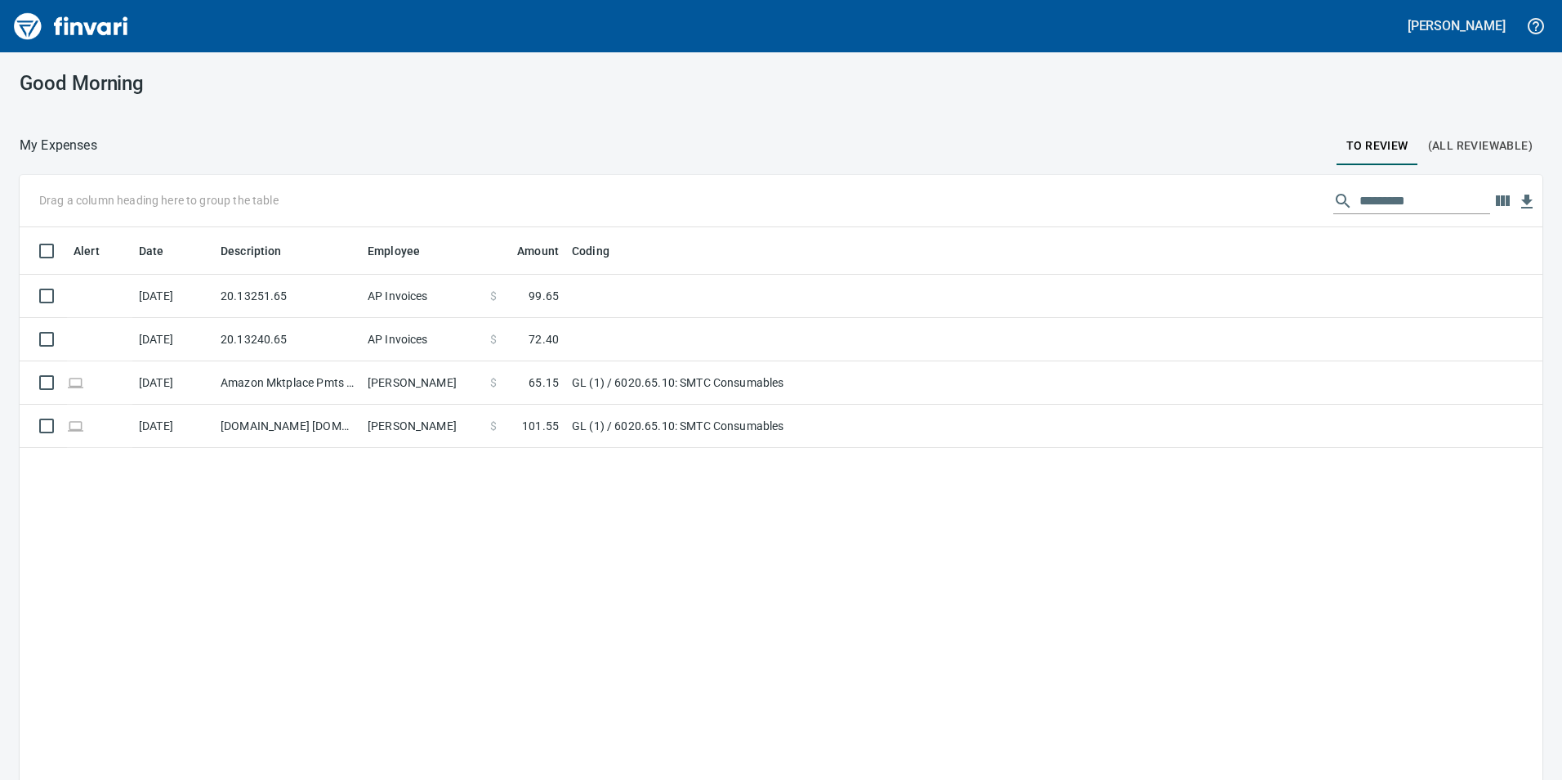
click at [1466, 159] on button "(All Reviewable)" at bounding box center [1481, 145] width 124 height 39
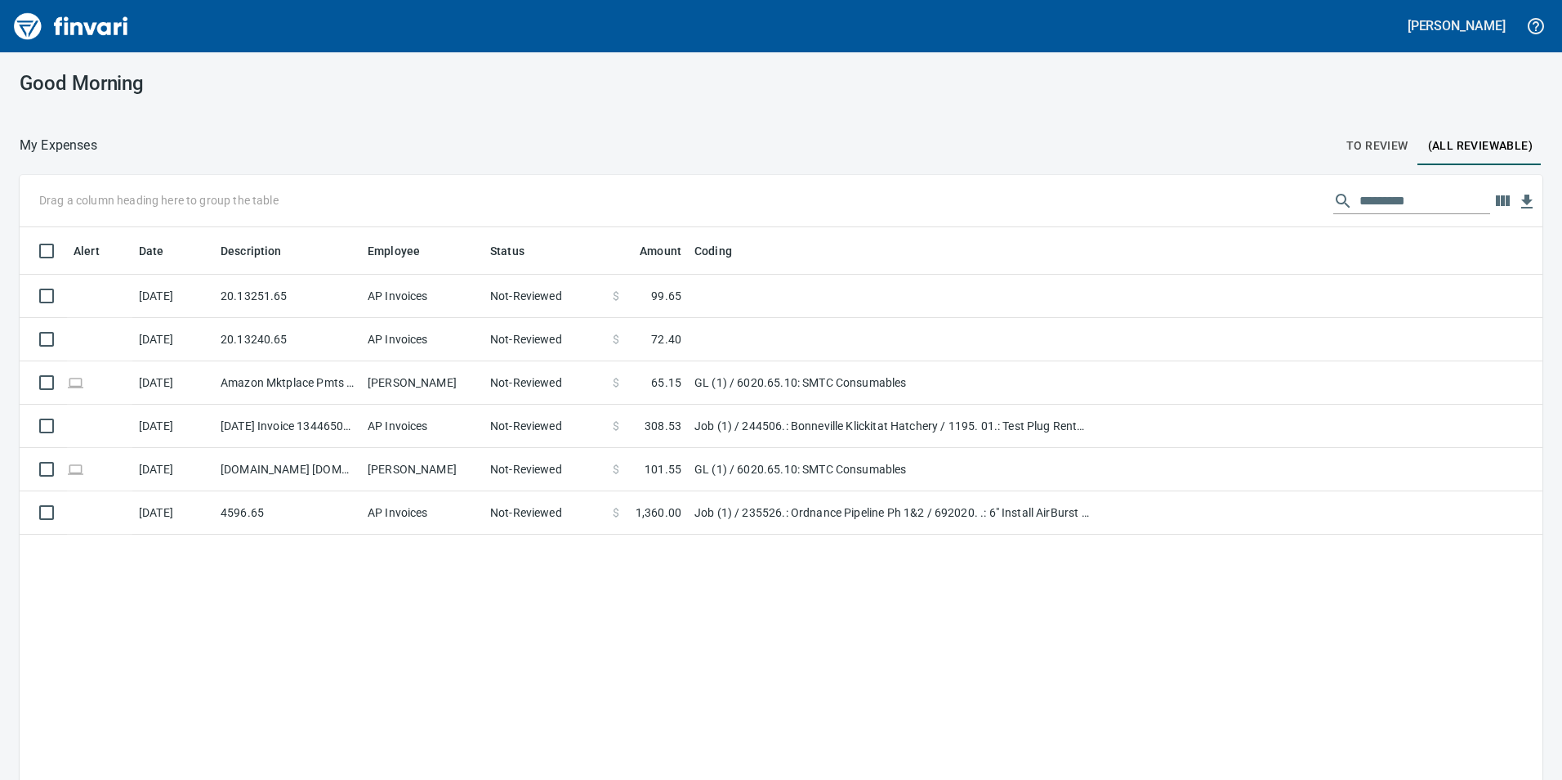
scroll to position [588, 1499]
click at [1357, 142] on span "To Review" at bounding box center [1378, 146] width 62 height 20
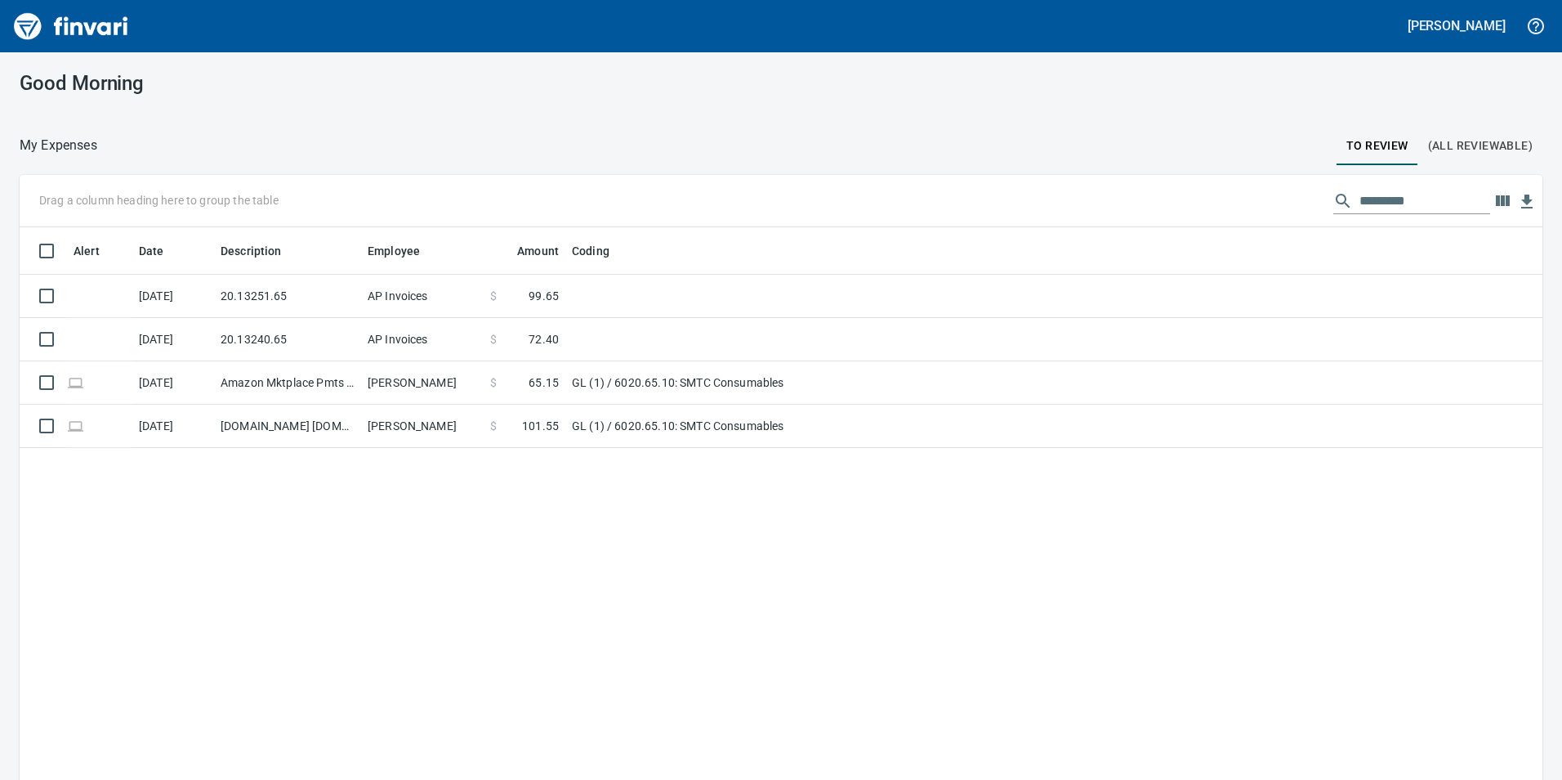
scroll to position [588, 1499]
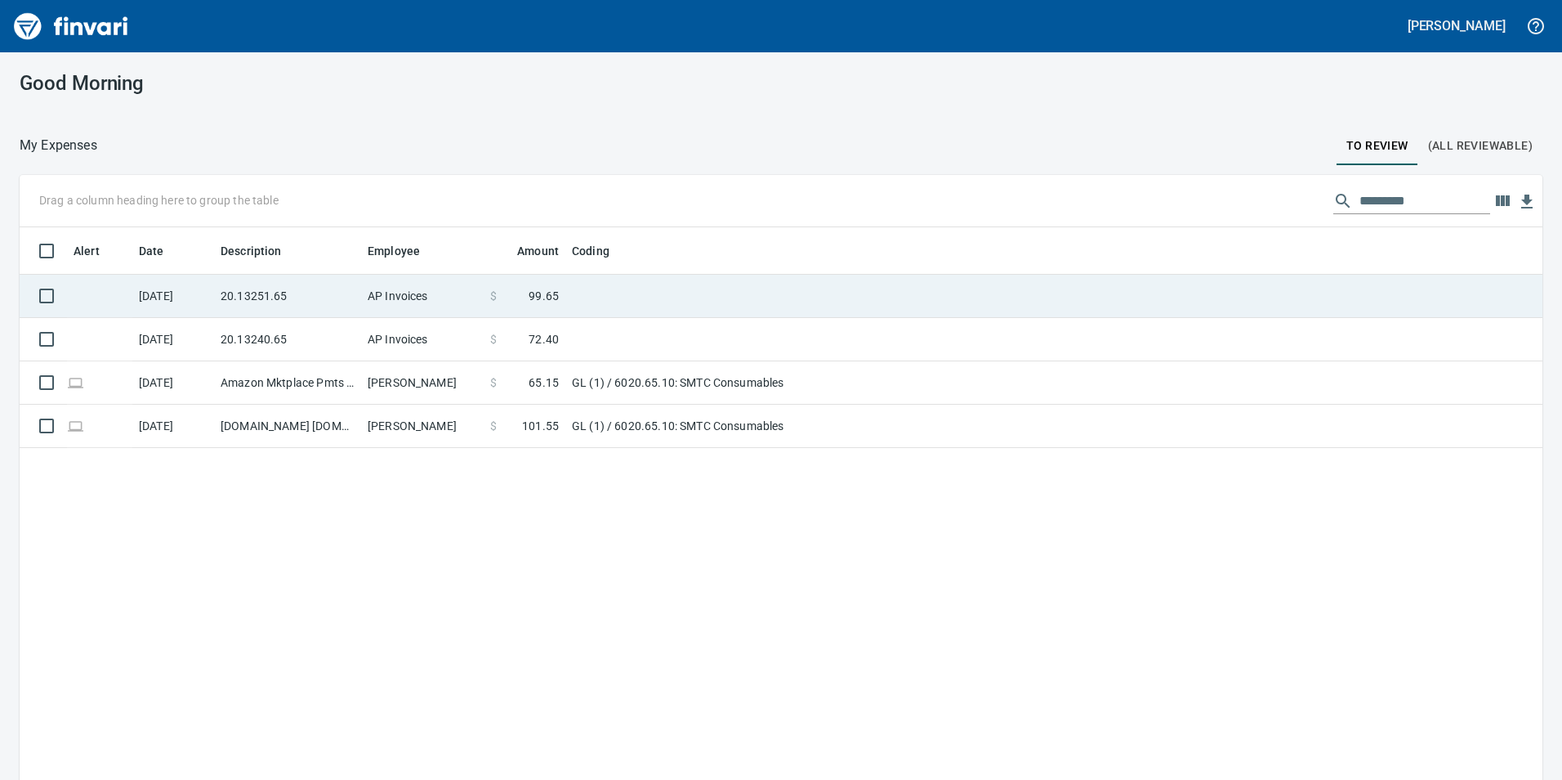
click at [282, 316] on td "20.13251.65" at bounding box center [287, 296] width 147 height 43
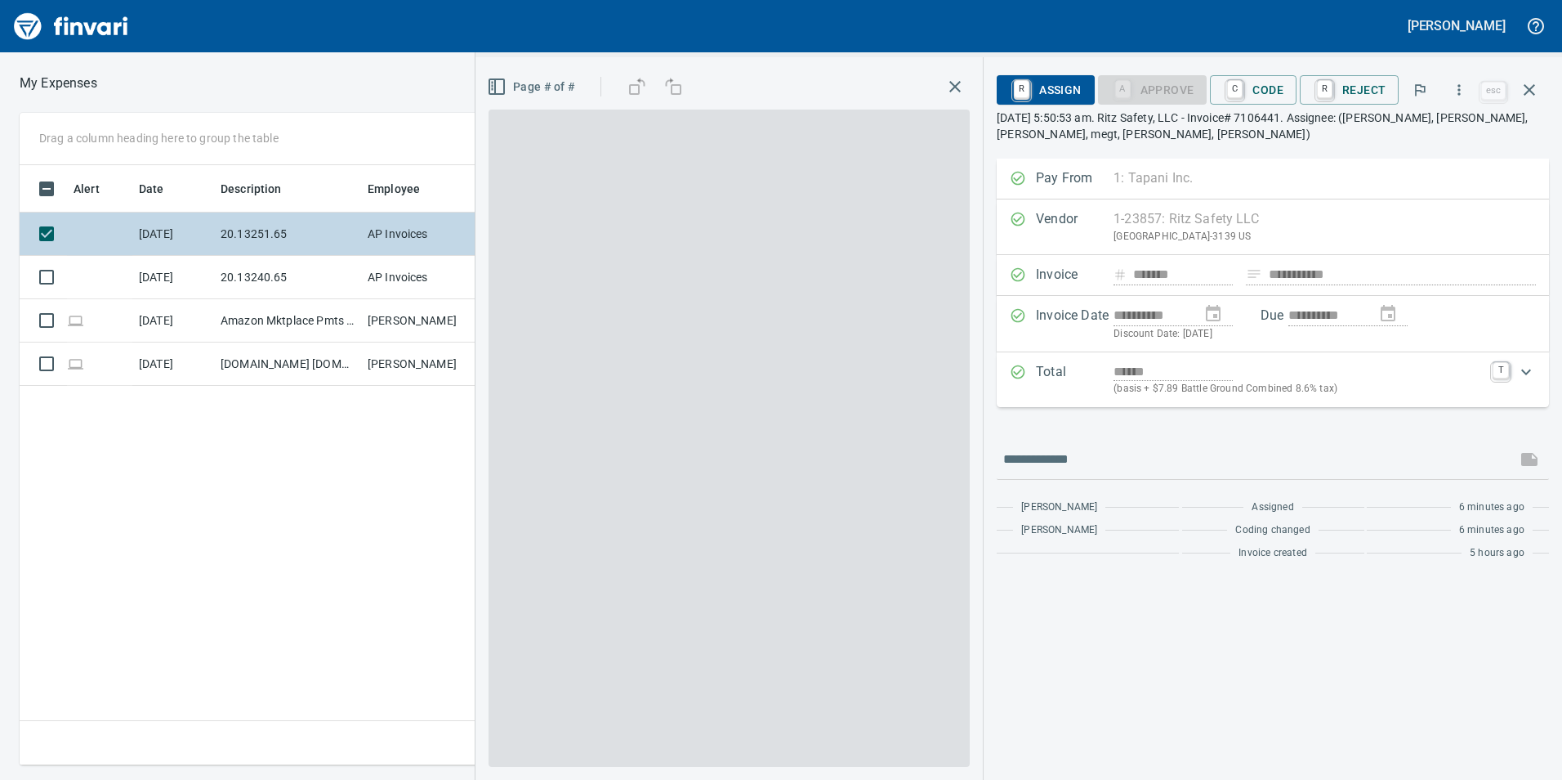
scroll to position [588, 1102]
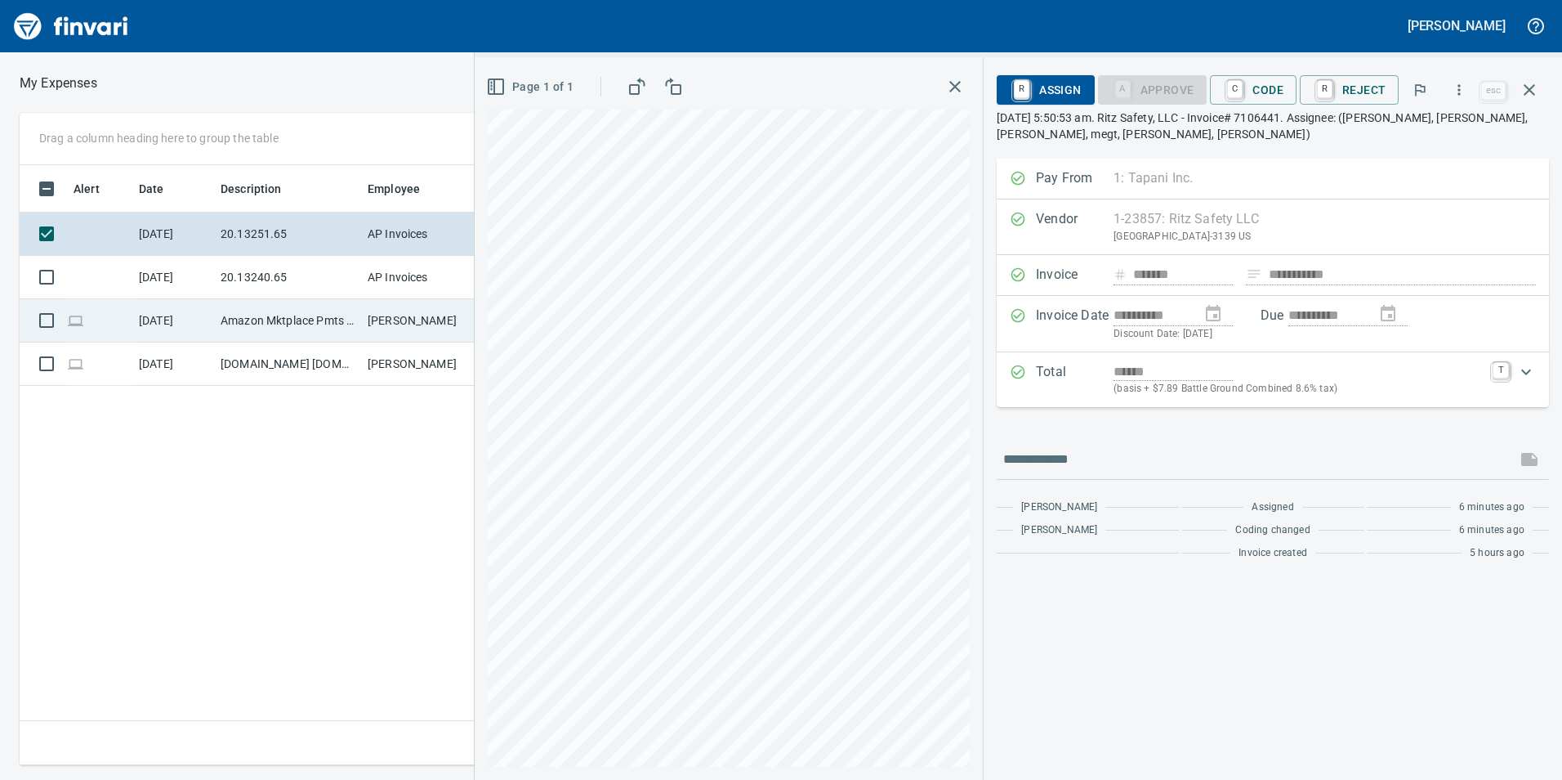
click at [257, 299] on td "Amazon Mktplace Pmts [DOMAIN_NAME][URL] WA" at bounding box center [287, 320] width 147 height 43
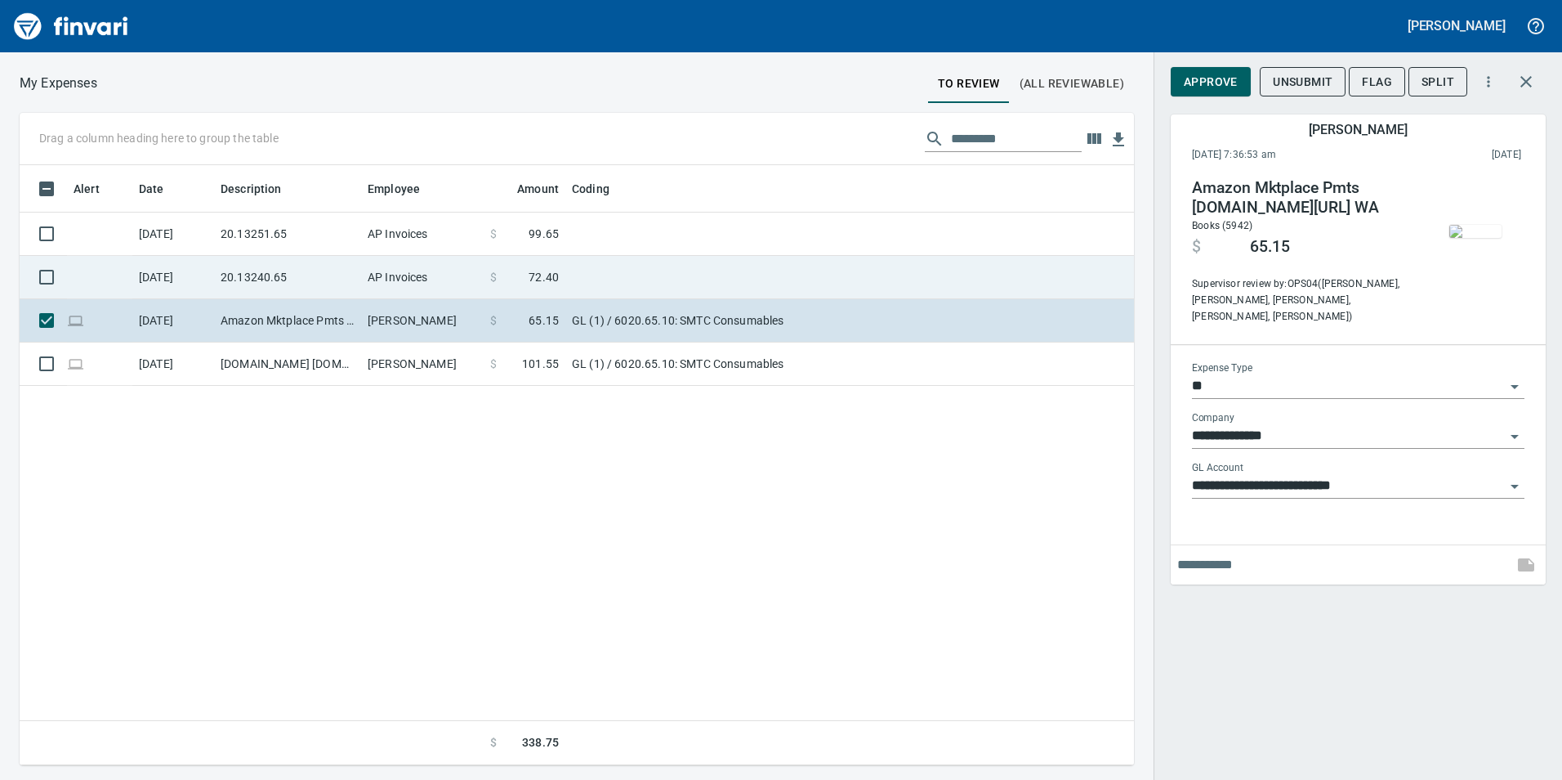
click at [259, 284] on td "20.13240.65" at bounding box center [287, 277] width 147 height 43
